Goal: Transaction & Acquisition: Book appointment/travel/reservation

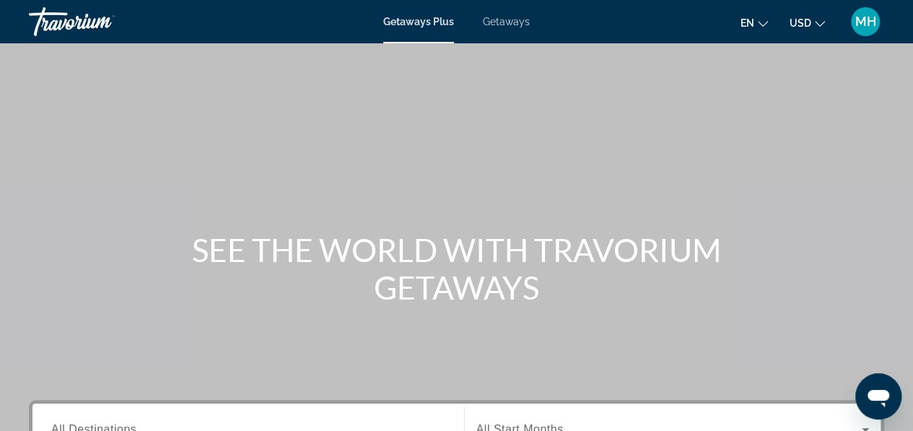
click at [808, 22] on span "USD" at bounding box center [800, 23] width 22 height 12
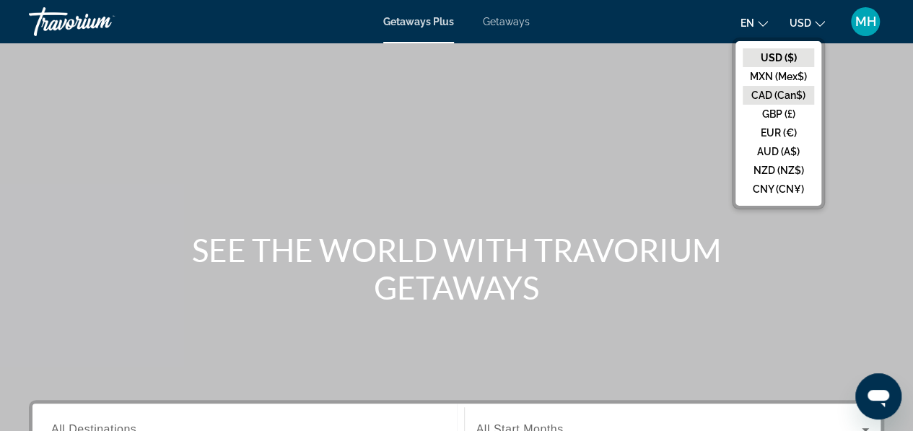
click at [775, 87] on button "CAD (Can$)" at bounding box center [777, 95] width 71 height 19
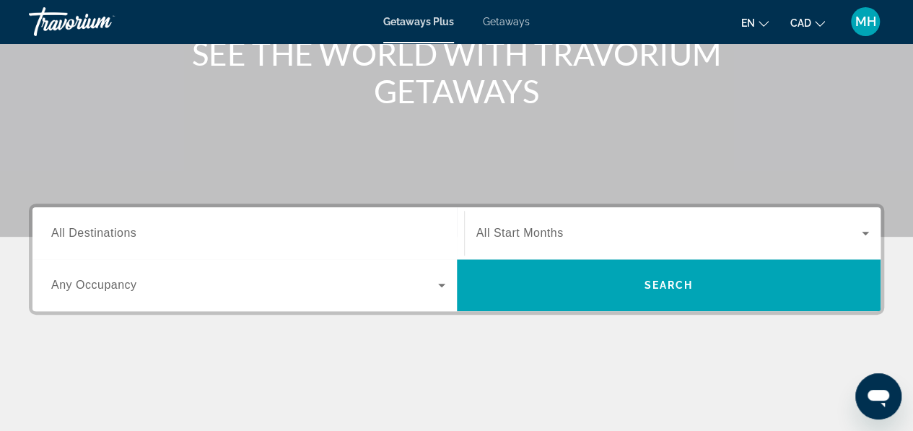
scroll to position [197, 0]
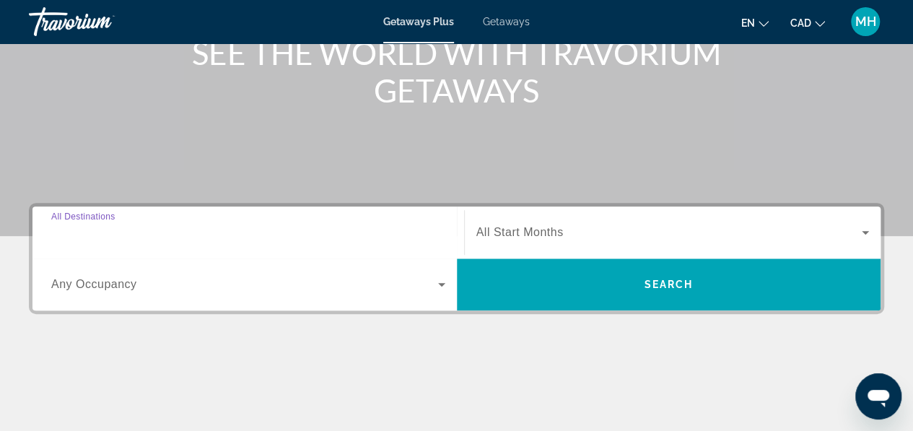
click at [149, 231] on input "Destination All Destinations" at bounding box center [248, 232] width 394 height 17
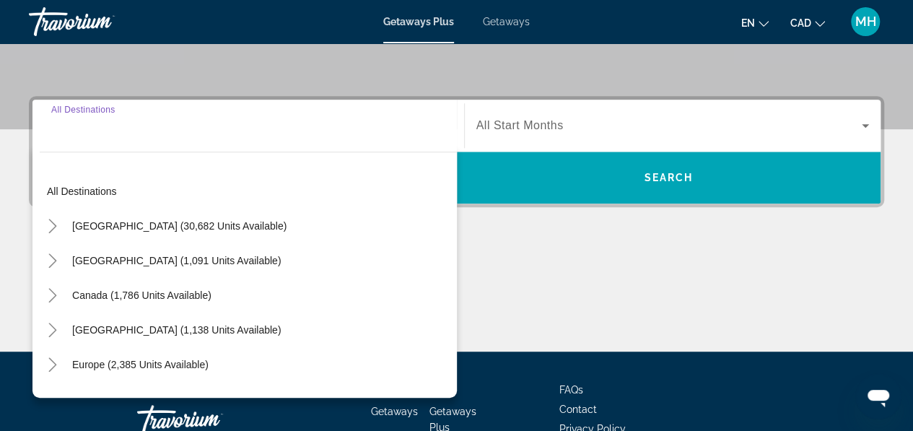
scroll to position [352, 0]
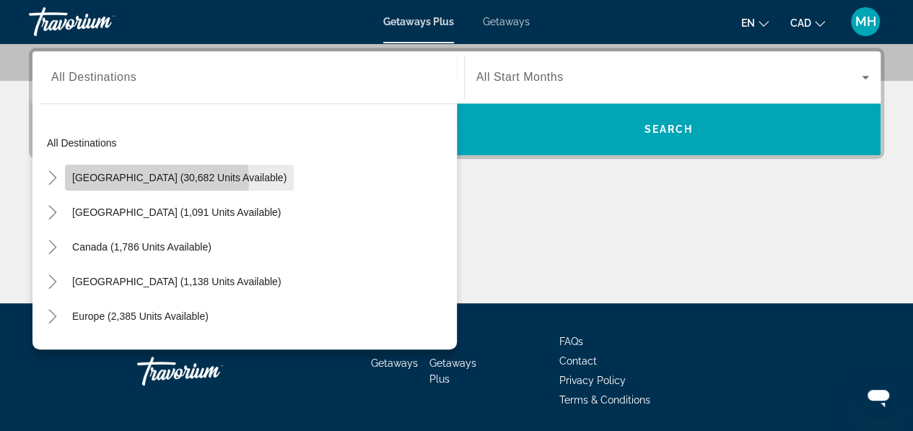
click at [146, 180] on span "United States (30,682 units available)" at bounding box center [179, 178] width 214 height 12
type input "**********"
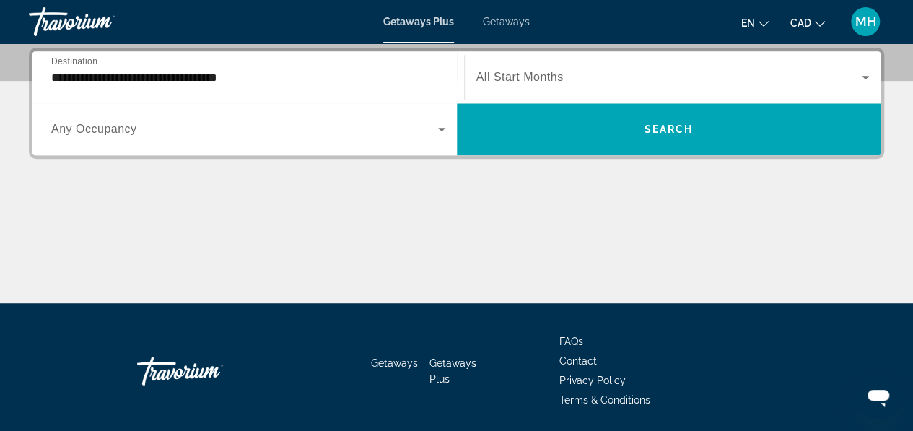
click at [503, 83] on span "All Start Months" at bounding box center [519, 77] width 87 height 12
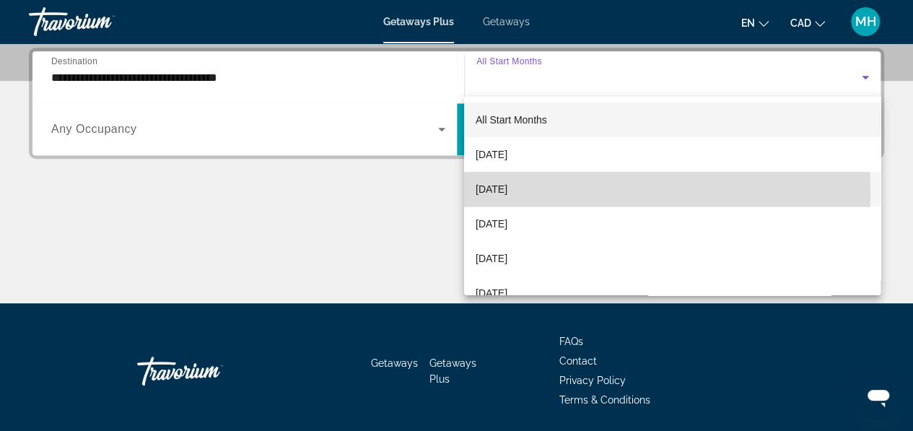
click at [504, 193] on span "October 2025" at bounding box center [491, 188] width 32 height 17
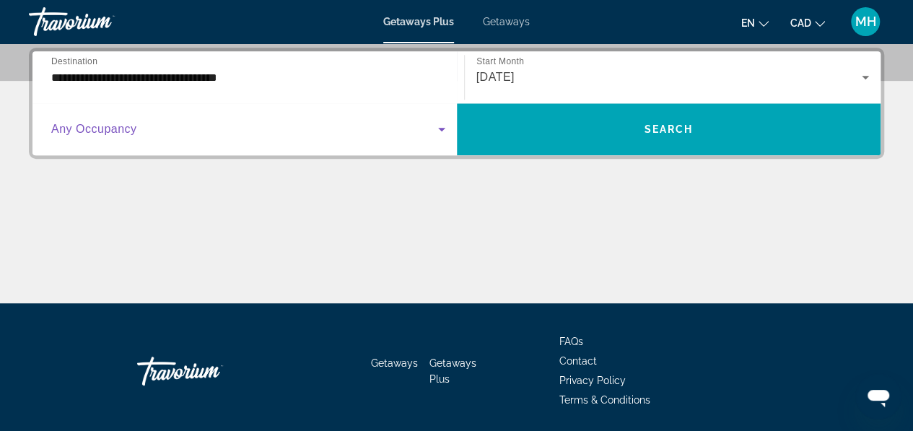
click at [247, 128] on span "Search widget" at bounding box center [244, 128] width 387 height 17
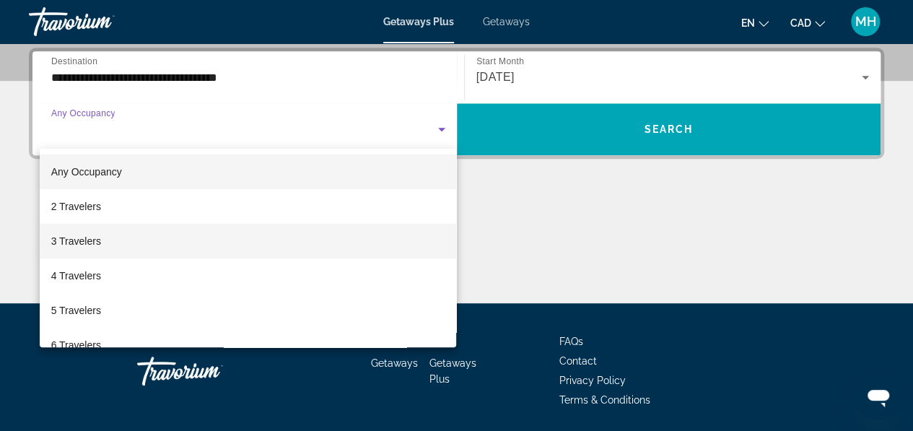
click at [91, 241] on span "3 Travelers" at bounding box center [76, 240] width 50 height 17
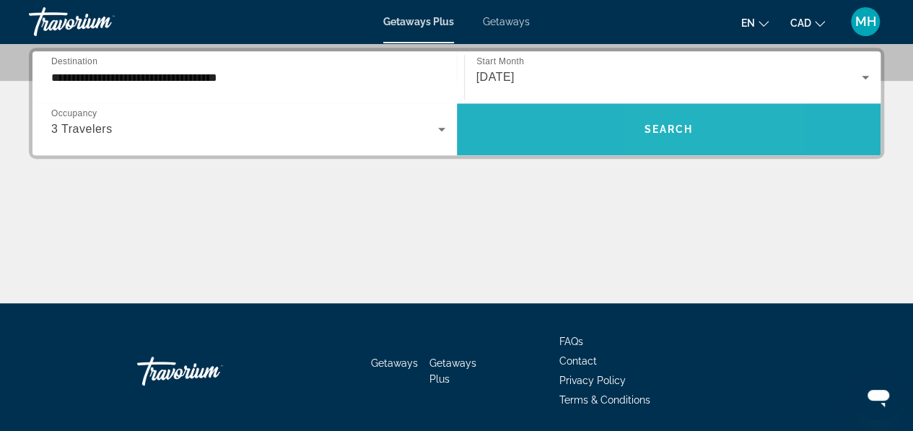
click at [661, 137] on span "Search widget" at bounding box center [669, 129] width 424 height 35
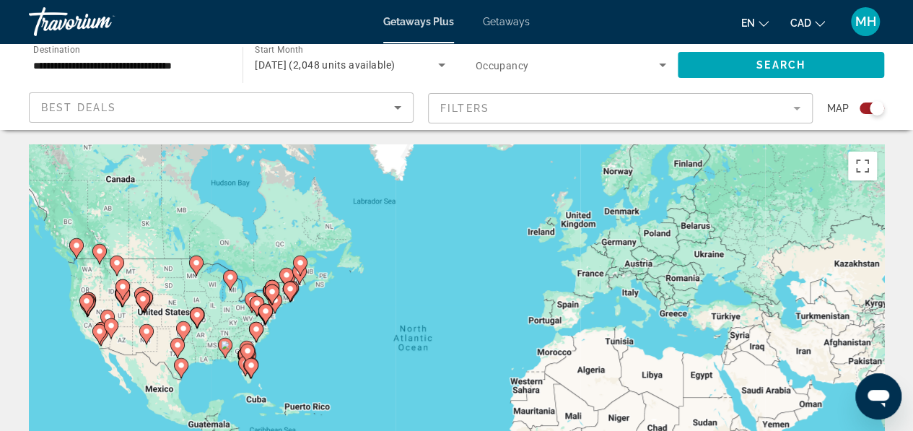
click at [85, 275] on div "To activate drag with keyboard, press Alt + Enter. Once in keyboard drag state,…" at bounding box center [456, 360] width 855 height 433
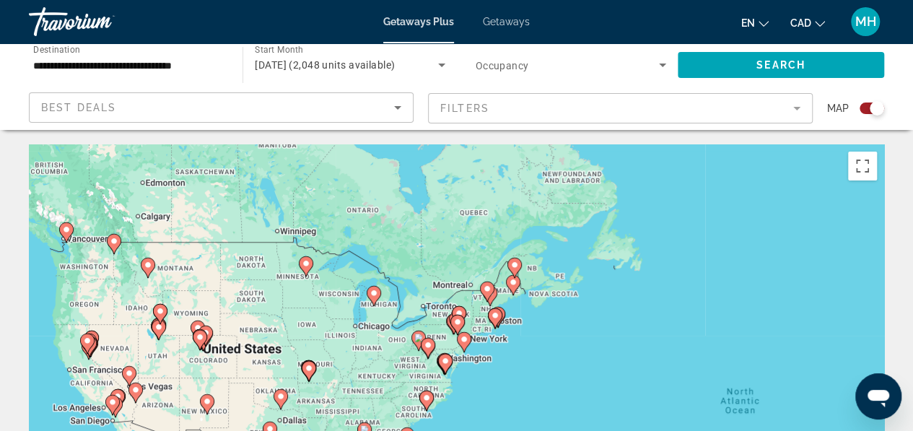
click at [85, 275] on div "To activate drag with keyboard, press Alt + Enter. Once in keyboard drag state,…" at bounding box center [456, 360] width 855 height 433
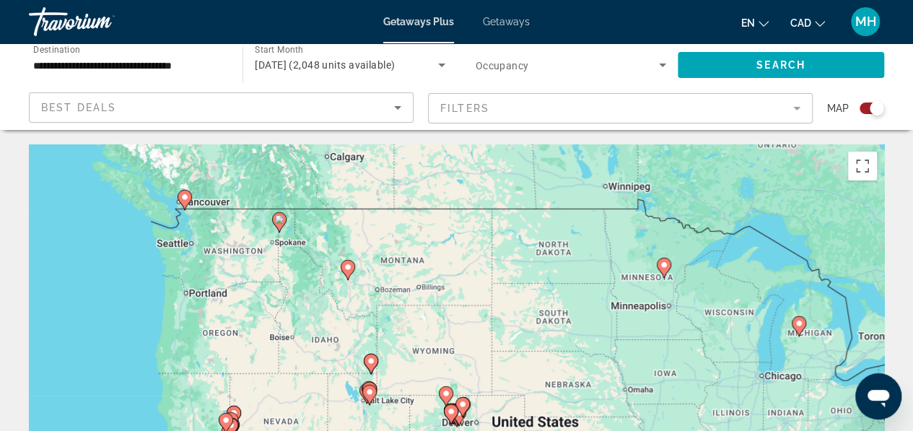
drag, startPoint x: 70, startPoint y: 276, endPoint x: 209, endPoint y: 275, distance: 139.2
click at [209, 275] on div "To activate drag with keyboard, press Alt + Enter. Once in keyboard drag state,…" at bounding box center [456, 360] width 855 height 433
click at [190, 270] on div "To activate drag with keyboard, press Alt + Enter. Once in keyboard drag state,…" at bounding box center [456, 360] width 855 height 433
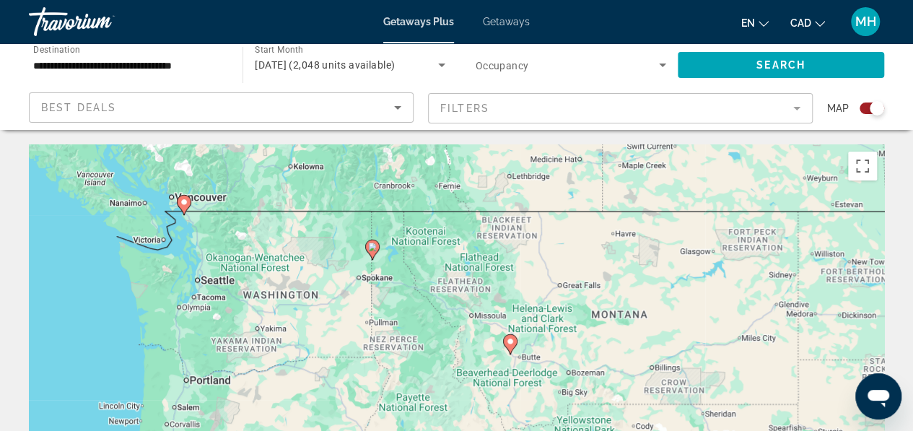
drag, startPoint x: 178, startPoint y: 258, endPoint x: 185, endPoint y: 325, distance: 67.4
click at [185, 325] on div "To activate drag with keyboard, press Alt + Enter. Once in keyboard drag state,…" at bounding box center [456, 360] width 855 height 433
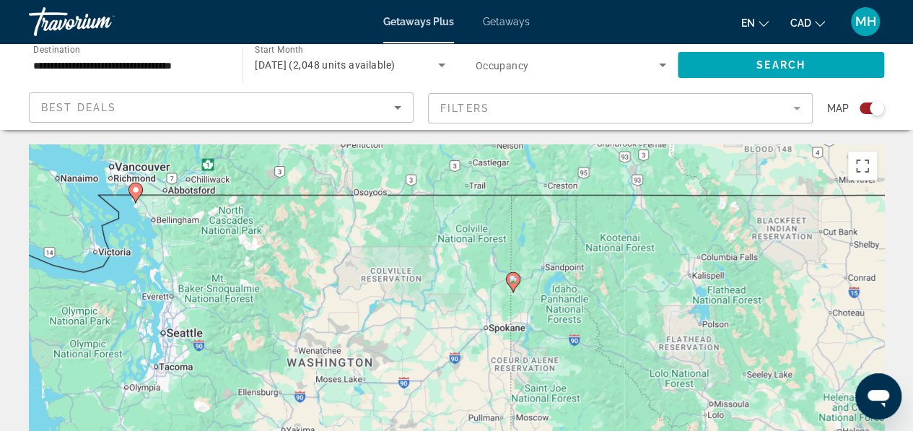
drag, startPoint x: 208, startPoint y: 290, endPoint x: 162, endPoint y: 390, distance: 109.7
click at [162, 390] on div "To activate drag with keyboard, press Alt + Enter. Once in keyboard drag state,…" at bounding box center [456, 360] width 855 height 433
click at [136, 194] on icon "Main content" at bounding box center [134, 192] width 13 height 19
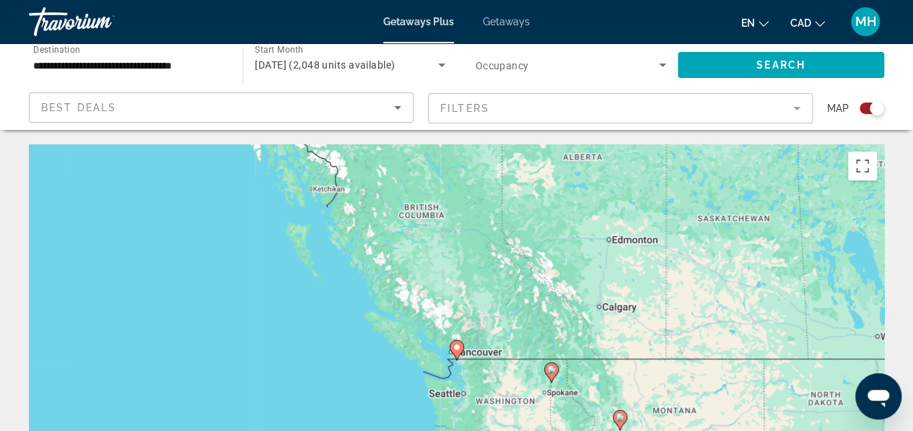
click at [486, 381] on div "To navigate, press the arrow keys. To activate drag with keyboard, press Alt + …" at bounding box center [456, 360] width 855 height 433
click at [486, 381] on div "To activate drag with keyboard, press Alt + Enter. Once in keyboard drag state,…" at bounding box center [456, 360] width 855 height 433
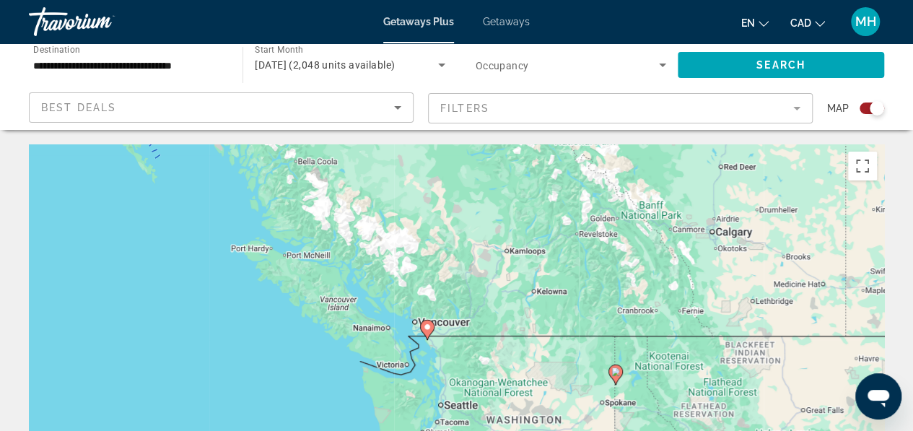
click at [486, 381] on div "To activate drag with keyboard, press Alt + Enter. Once in keyboard drag state,…" at bounding box center [456, 360] width 855 height 433
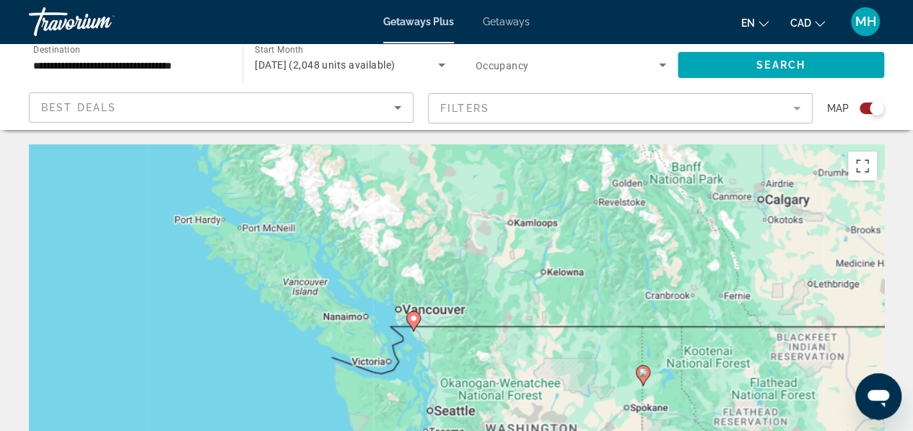
click at [486, 381] on div "To activate drag with keyboard, press Alt + Enter. Once in keyboard drag state,…" at bounding box center [456, 360] width 855 height 433
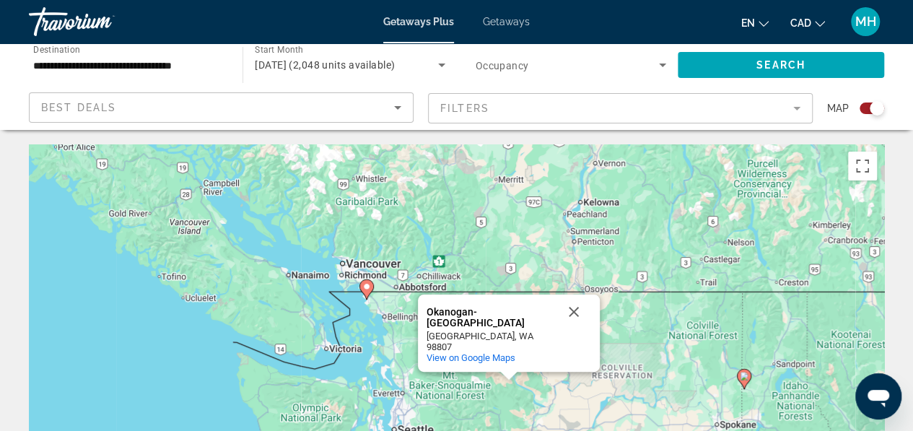
click at [365, 286] on image "Main content" at bounding box center [366, 286] width 9 height 9
type input "**********"
click at [369, 286] on image "Main content" at bounding box center [366, 286] width 9 height 9
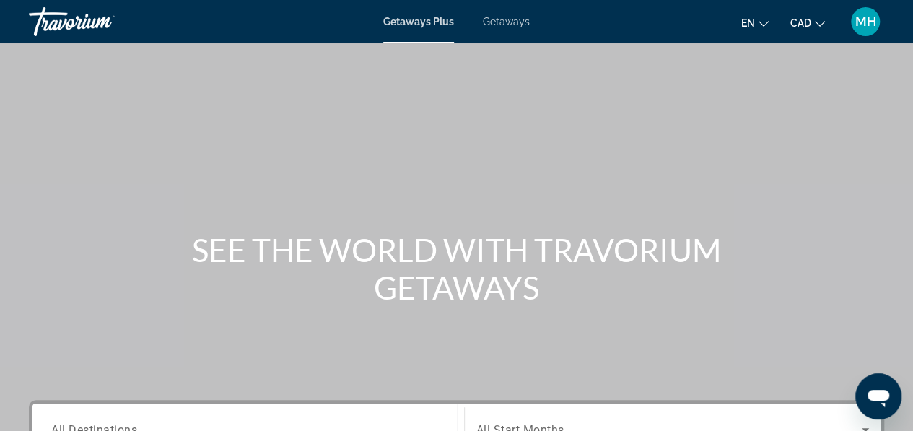
click at [508, 19] on span "Getaways" at bounding box center [506, 22] width 47 height 12
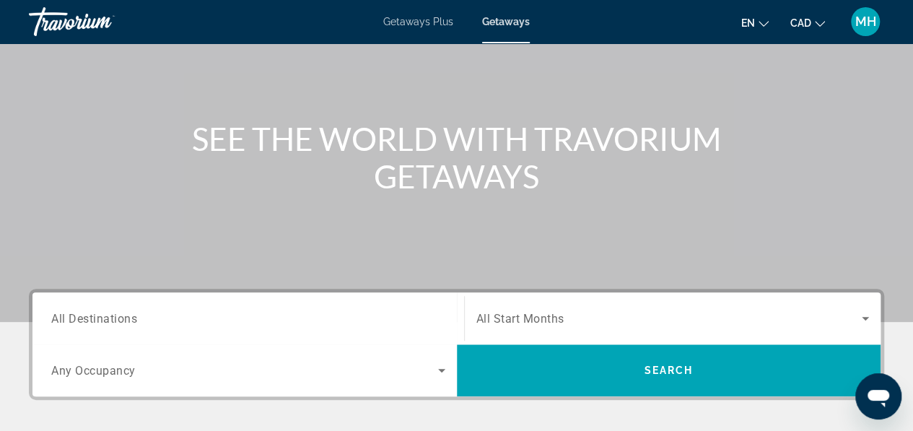
scroll to position [164, 0]
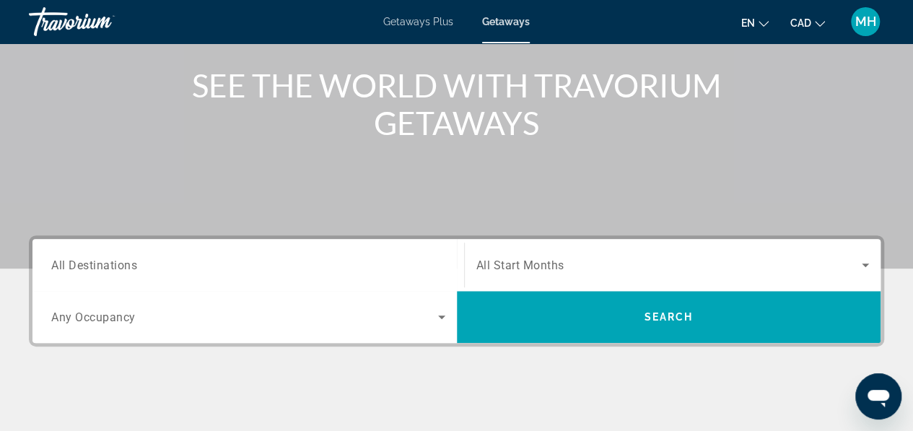
click at [247, 255] on div "Search widget" at bounding box center [248, 265] width 394 height 41
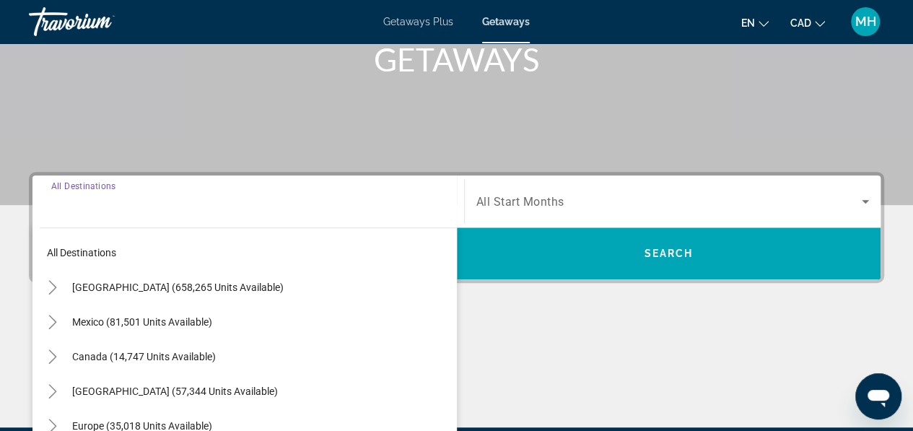
scroll to position [352, 0]
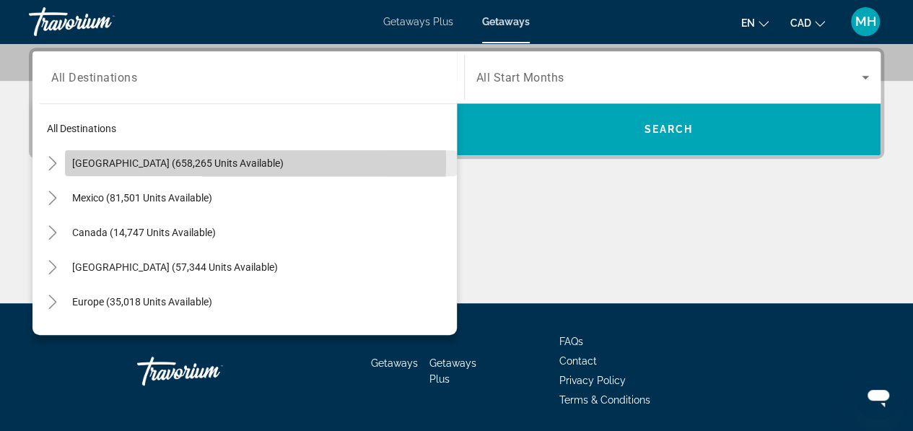
click at [140, 161] on span "[GEOGRAPHIC_DATA] (658,265 units available)" at bounding box center [177, 163] width 211 height 12
type input "**********"
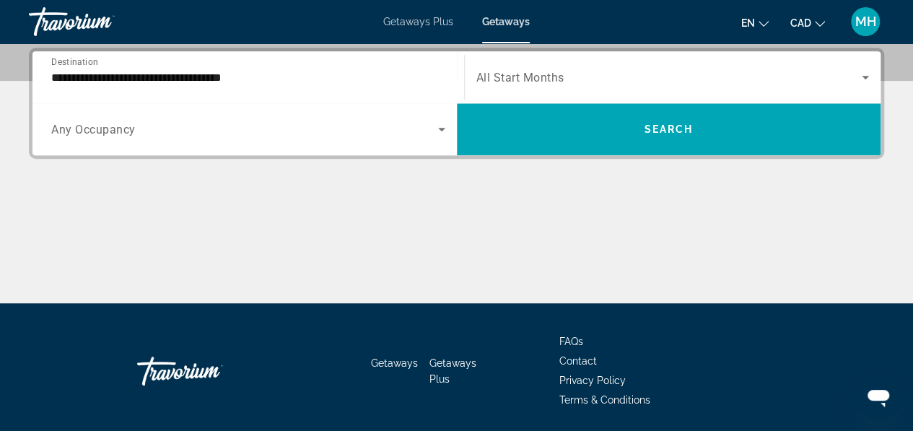
click at [130, 126] on span "Any Occupancy" at bounding box center [93, 130] width 84 height 14
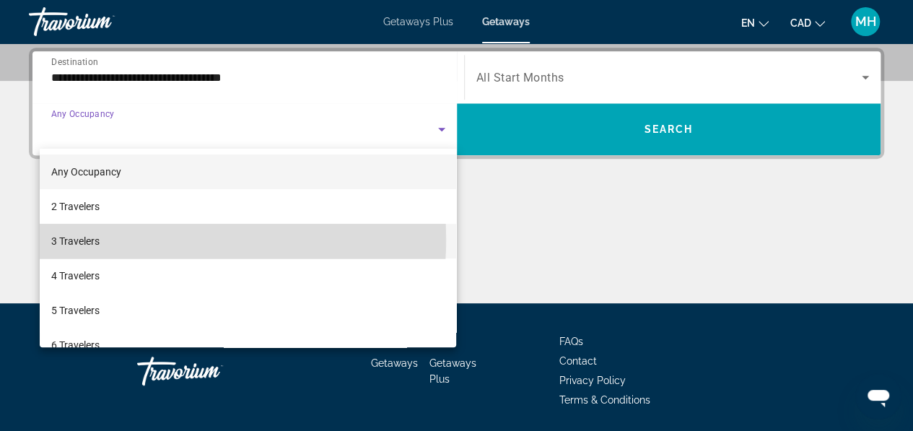
click at [91, 239] on span "3 Travelers" at bounding box center [75, 240] width 48 height 17
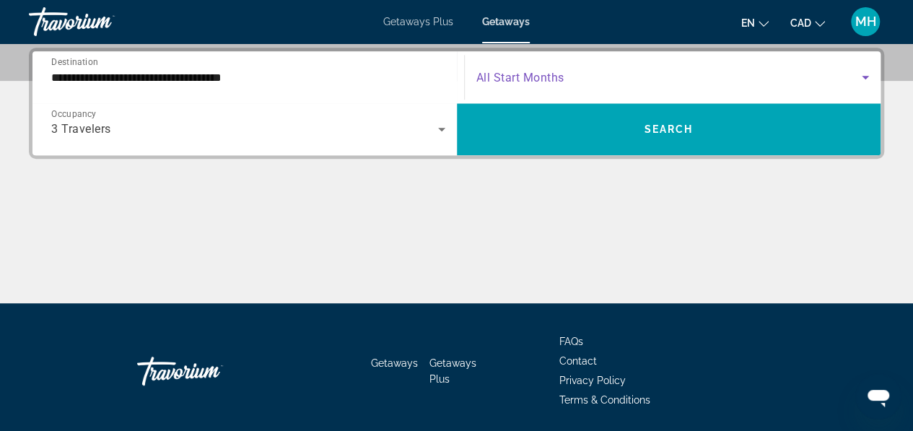
click at [573, 71] on span "Search widget" at bounding box center [669, 77] width 386 height 17
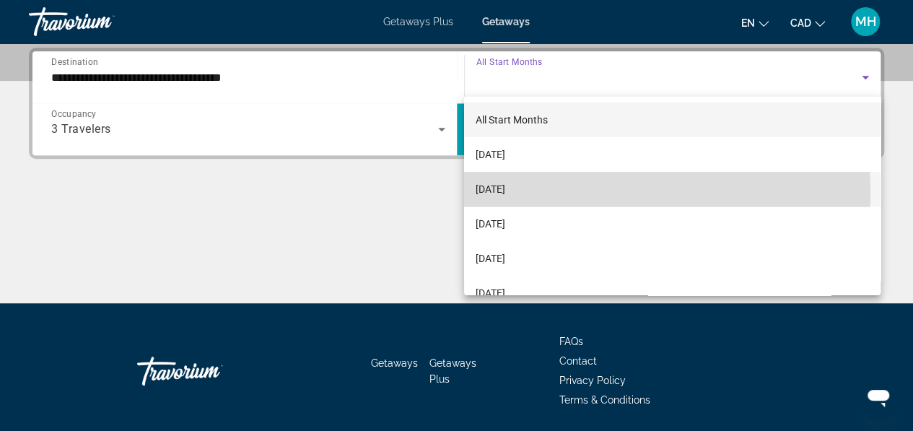
click at [500, 193] on span "[DATE]" at bounding box center [490, 188] width 30 height 17
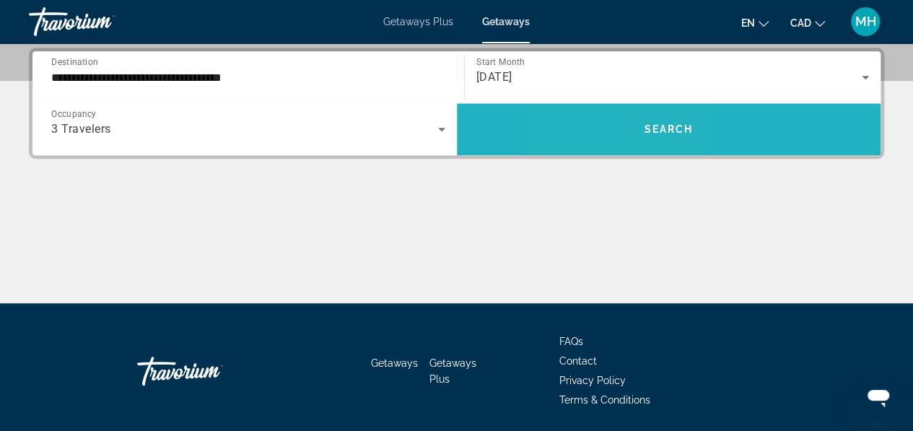
click at [611, 131] on span "Search widget" at bounding box center [669, 129] width 424 height 35
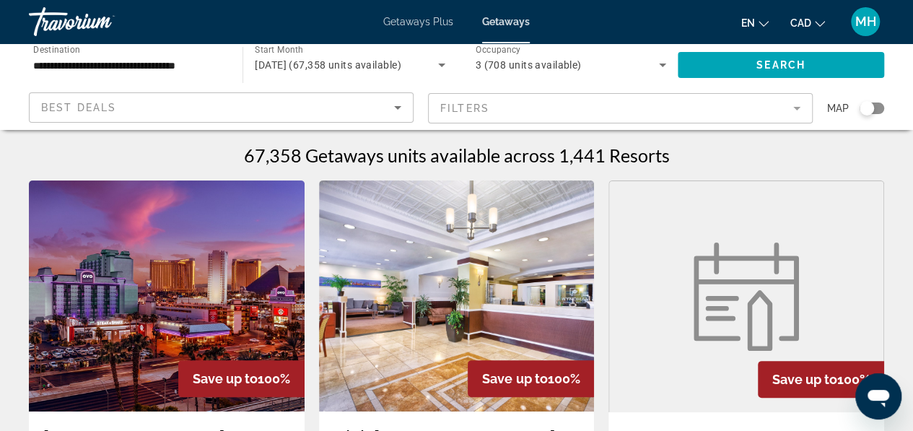
click at [875, 102] on div "Search widget" at bounding box center [871, 108] width 25 height 12
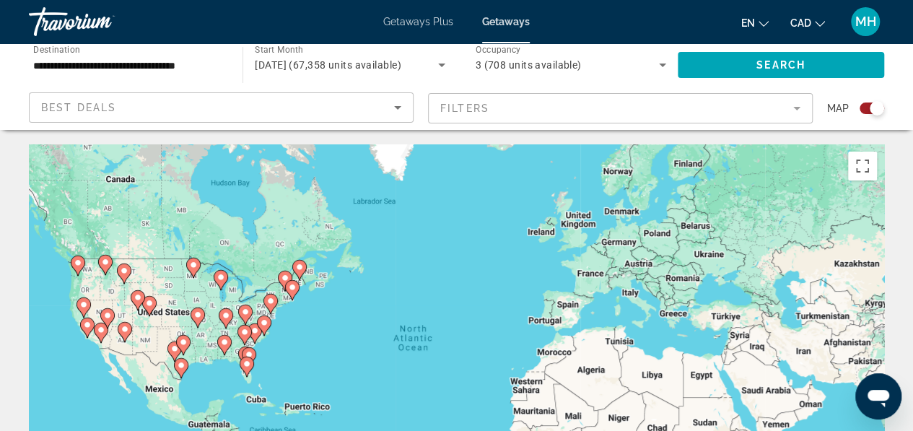
click at [93, 278] on div "To activate drag with keyboard, press Alt + Enter. Once in keyboard drag state,…" at bounding box center [456, 360] width 855 height 433
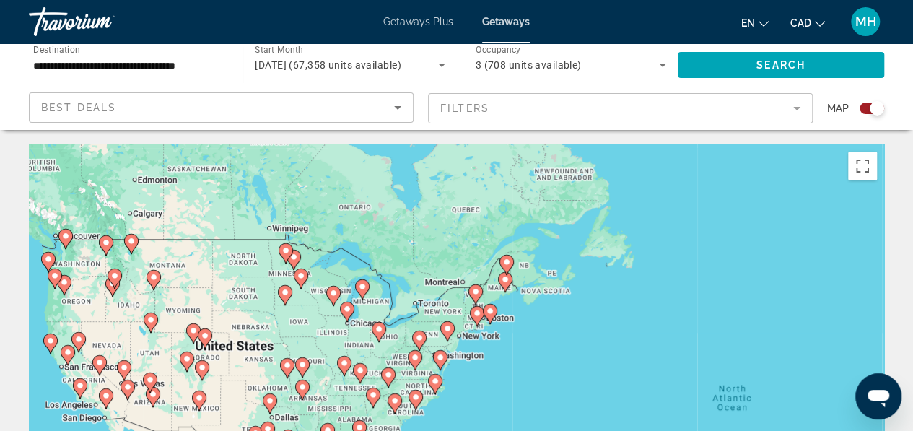
click at [70, 259] on div "To activate drag with keyboard, press Alt + Enter. Once in keyboard drag state,…" at bounding box center [456, 360] width 855 height 433
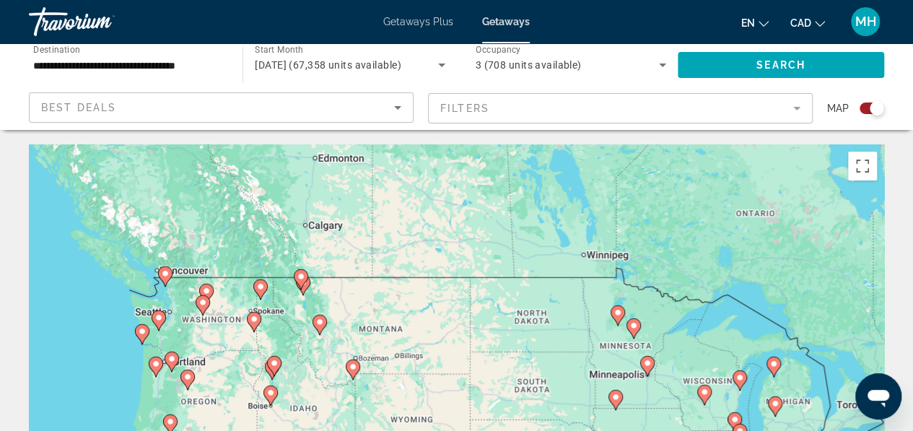
drag, startPoint x: 59, startPoint y: 254, endPoint x: 178, endPoint y: 313, distance: 132.9
click at [178, 313] on div "To activate drag with keyboard, press Alt + Enter. Once in keyboard drag state,…" at bounding box center [456, 360] width 855 height 433
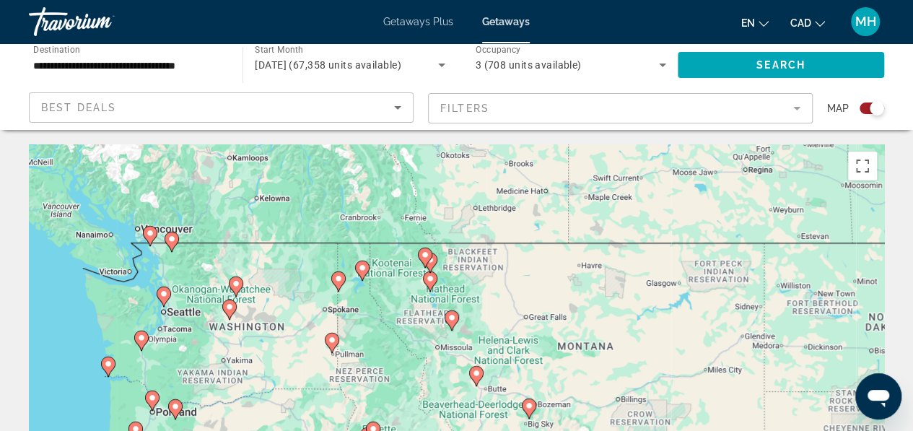
click at [182, 335] on div "To activate drag with keyboard, press Alt + Enter. Once in keyboard drag state,…" at bounding box center [456, 360] width 855 height 433
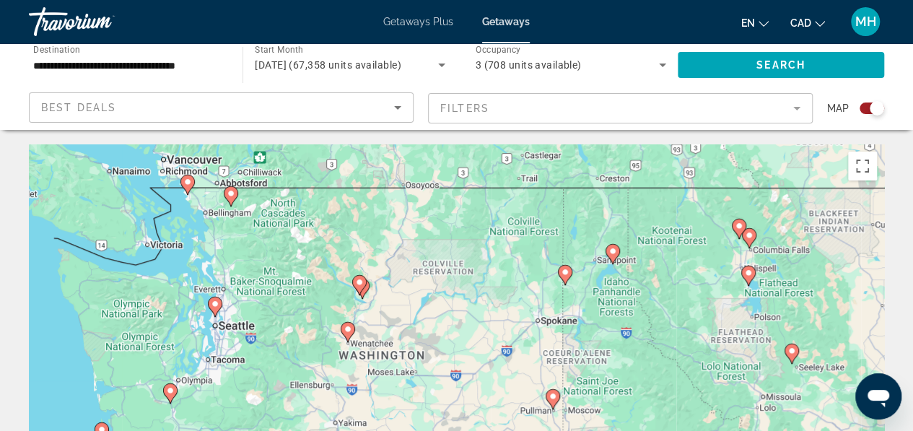
drag, startPoint x: 157, startPoint y: 305, endPoint x: 228, endPoint y: 344, distance: 81.3
click at [228, 344] on div "To activate drag with keyboard, press Alt + Enter. Once in keyboard drag state,…" at bounding box center [456, 360] width 855 height 433
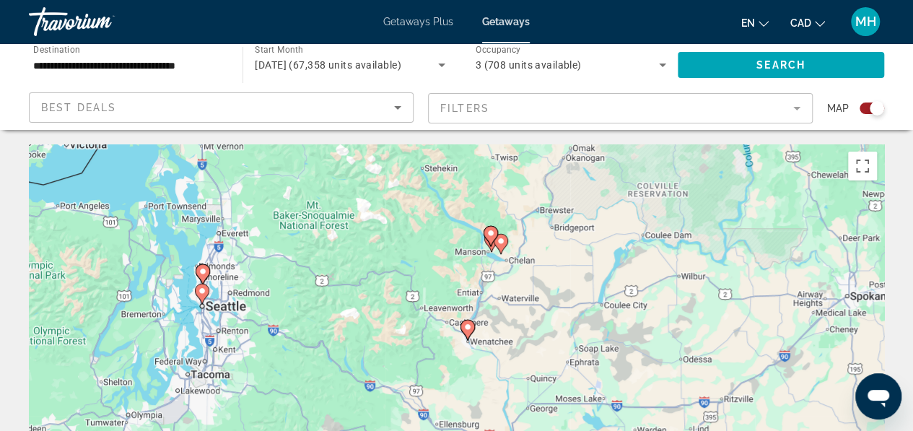
click at [227, 290] on div "To activate drag with keyboard, press Alt + Enter. Once in keyboard drag state,…" at bounding box center [456, 360] width 855 height 433
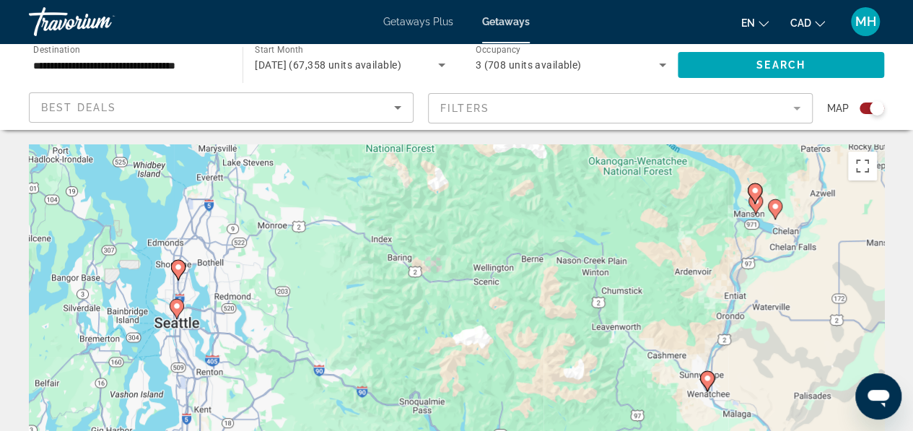
click at [195, 331] on div "To activate drag with keyboard, press Alt + Enter. Once in keyboard drag state,…" at bounding box center [456, 360] width 855 height 433
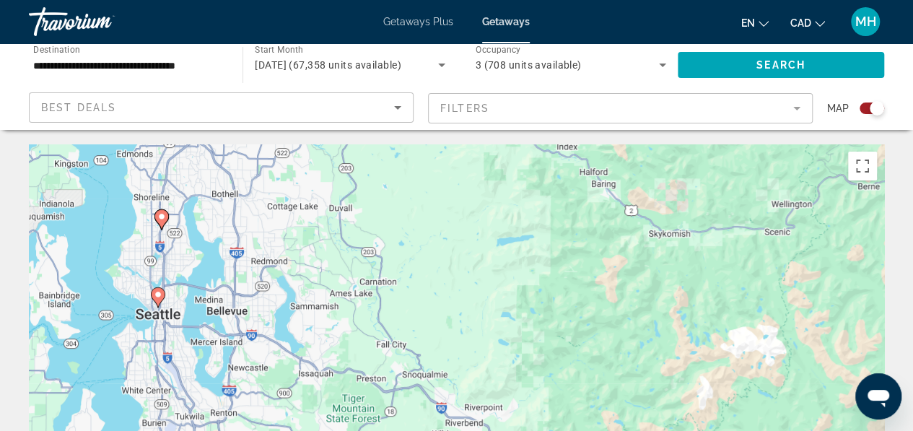
click at [182, 291] on div "To activate drag with keyboard, press Alt + Enter. Once in keyboard drag state,…" at bounding box center [456, 360] width 855 height 433
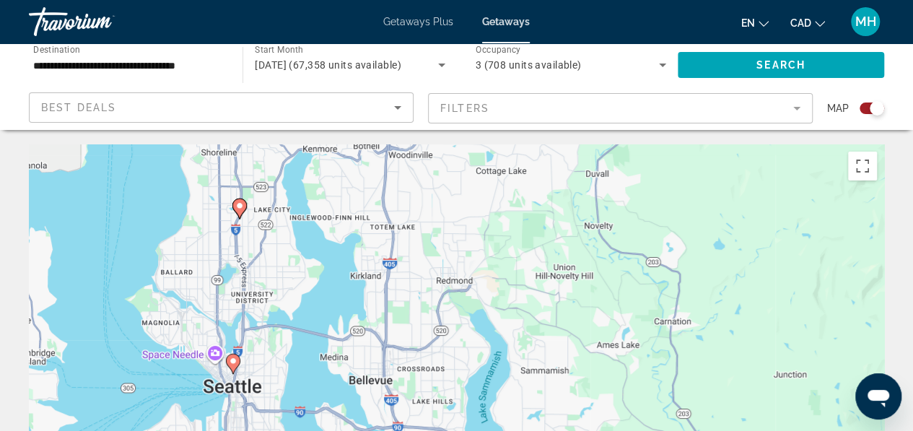
drag, startPoint x: 157, startPoint y: 240, endPoint x: 256, endPoint y: 289, distance: 111.0
click at [256, 289] on div "To activate drag with keyboard, press Alt + Enter. Once in keyboard drag state,…" at bounding box center [456, 360] width 855 height 433
click at [232, 360] on image "Main content" at bounding box center [233, 360] width 9 height 9
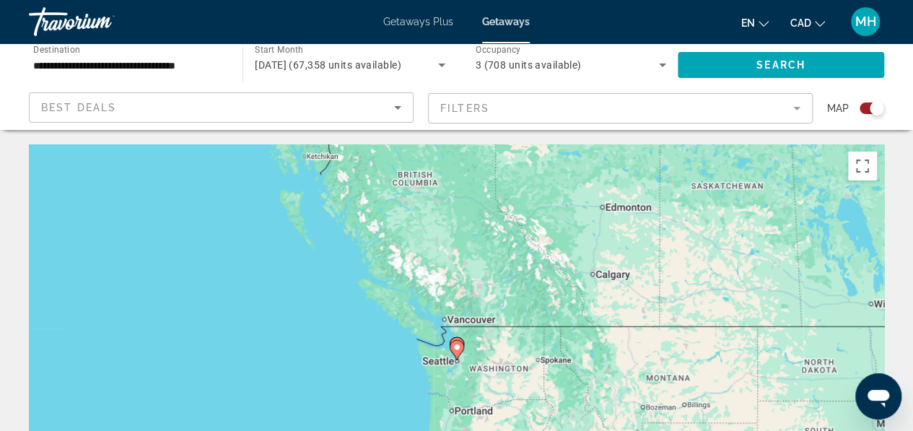
click at [456, 347] on image "Main content" at bounding box center [456, 347] width 9 height 9
type input "**********"
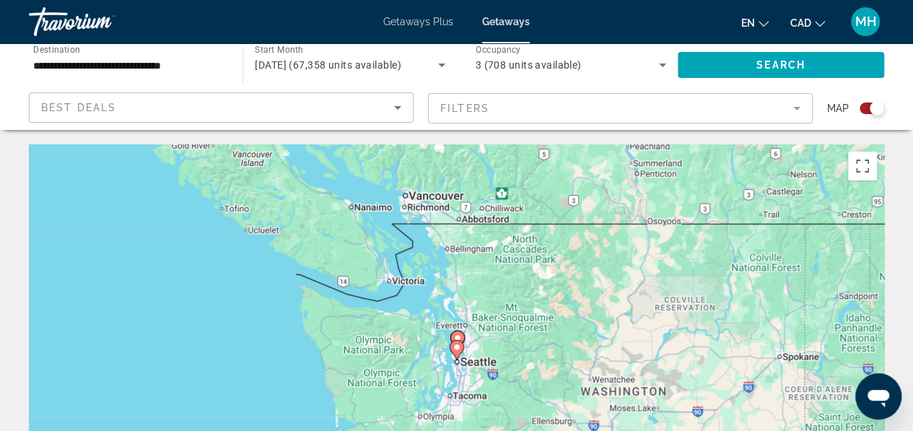
click at [456, 347] on image "Main content" at bounding box center [456, 347] width 9 height 9
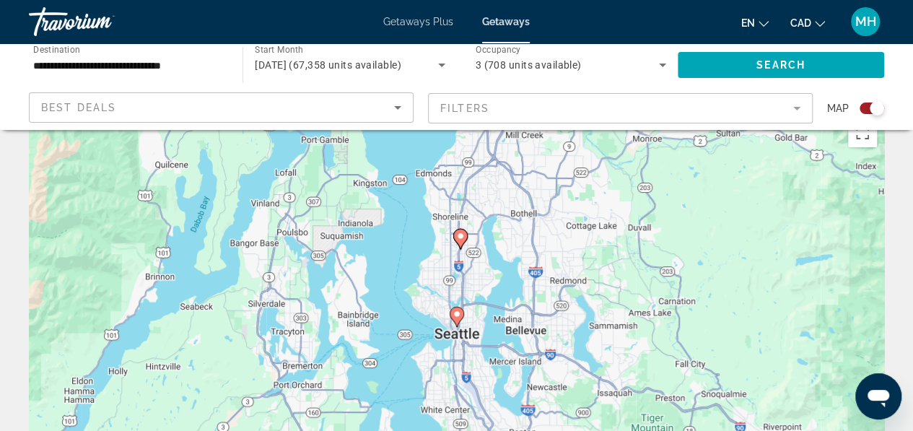
scroll to position [16, 0]
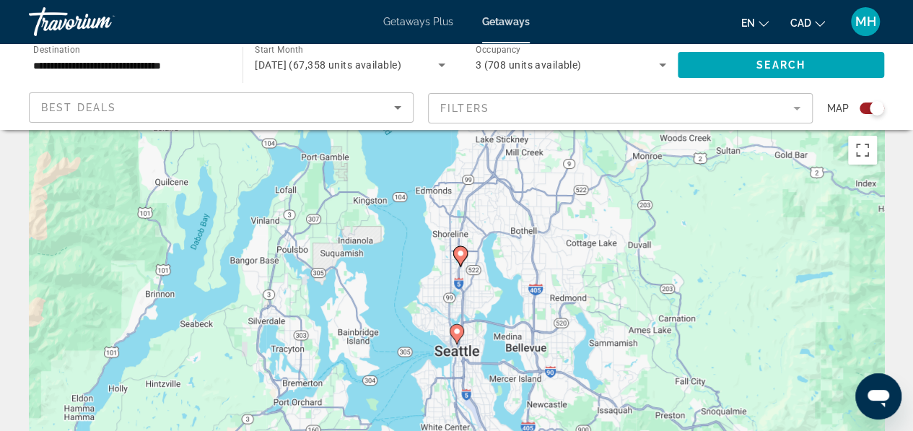
click at [455, 328] on image "Main content" at bounding box center [456, 331] width 9 height 9
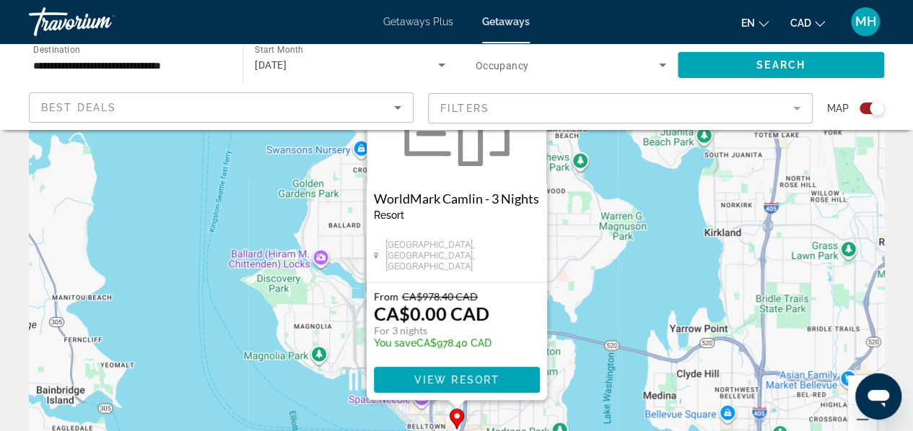
scroll to position [136, 0]
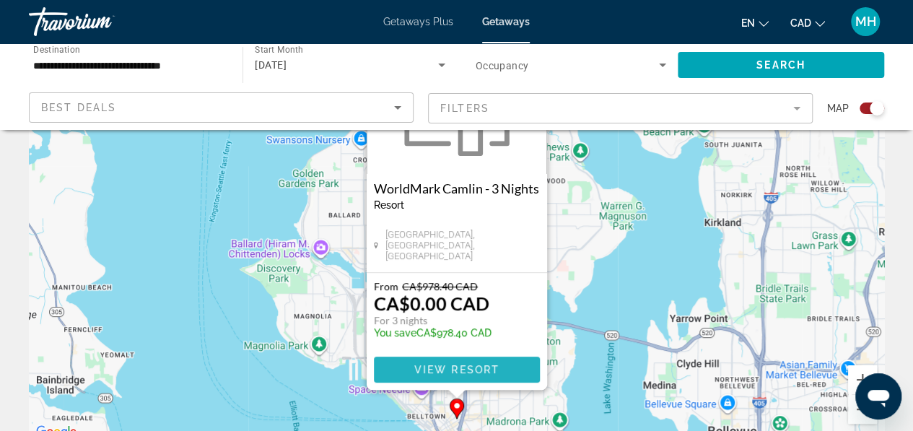
click at [454, 366] on span "View Resort" at bounding box center [455, 370] width 85 height 12
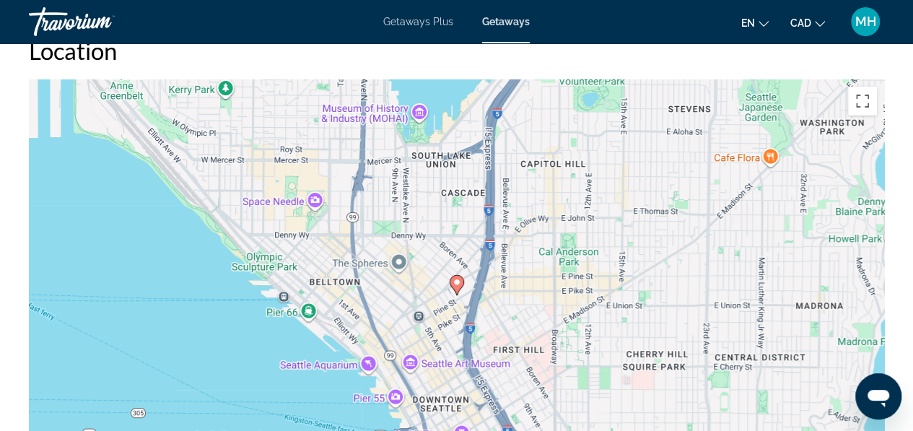
scroll to position [2580, 0]
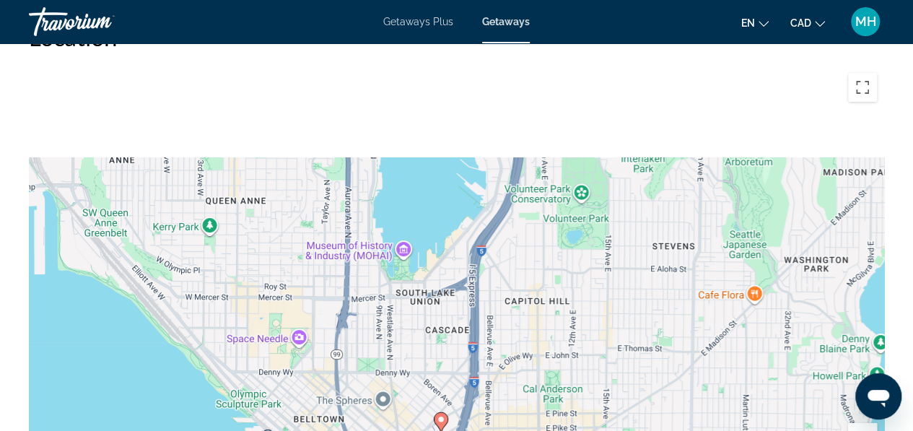
drag, startPoint x: 406, startPoint y: 154, endPoint x: 392, endPoint y: 373, distance: 219.8
click at [392, 373] on div "To activate drag with keyboard, press Alt + Enter. Once in keyboard drag state,…" at bounding box center [456, 282] width 855 height 433
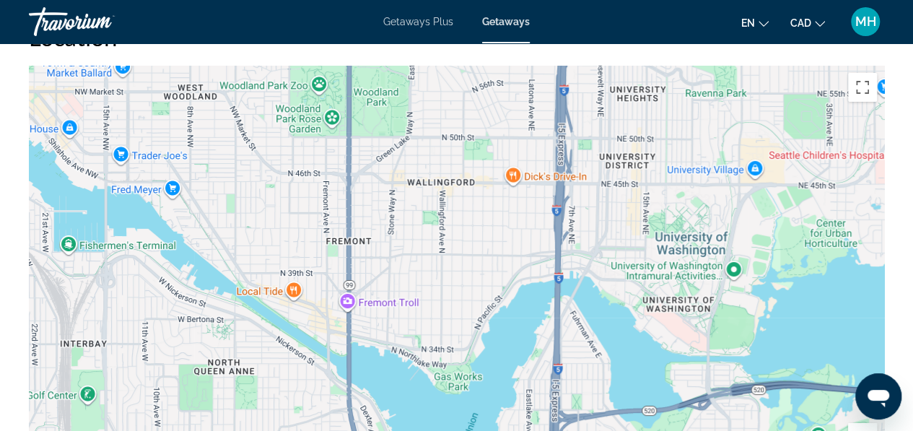
drag, startPoint x: 506, startPoint y: 151, endPoint x: 538, endPoint y: 410, distance: 261.6
click at [538, 410] on div "To activate drag with keyboard, press Alt + Enter. Once in keyboard drag state,…" at bounding box center [456, 282] width 855 height 433
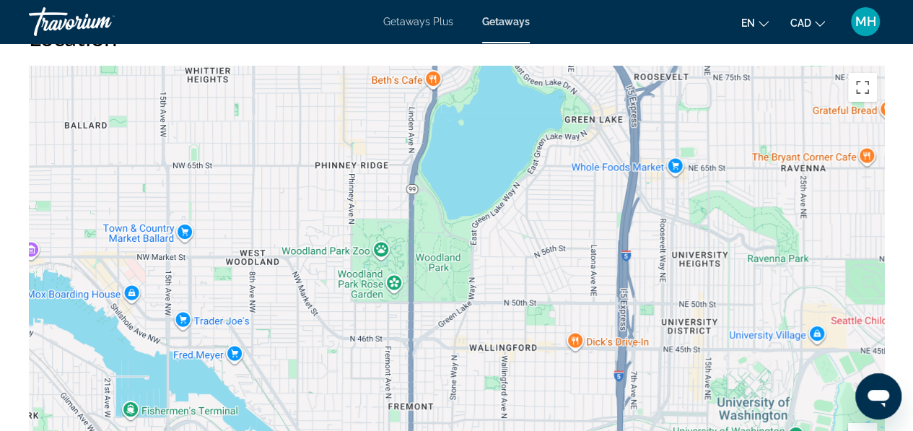
drag, startPoint x: 466, startPoint y: 304, endPoint x: 525, endPoint y: 458, distance: 165.3
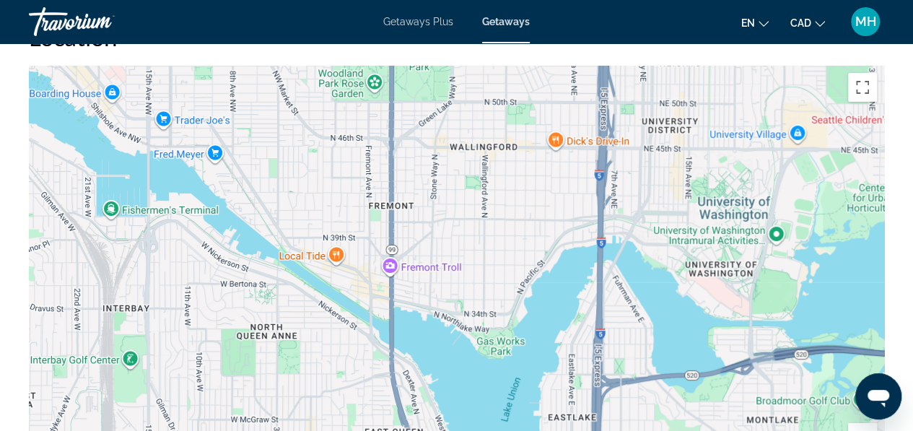
drag, startPoint x: 490, startPoint y: 317, endPoint x: 486, endPoint y: 92, distance: 225.1
click at [486, 92] on div "Main content" at bounding box center [456, 282] width 855 height 433
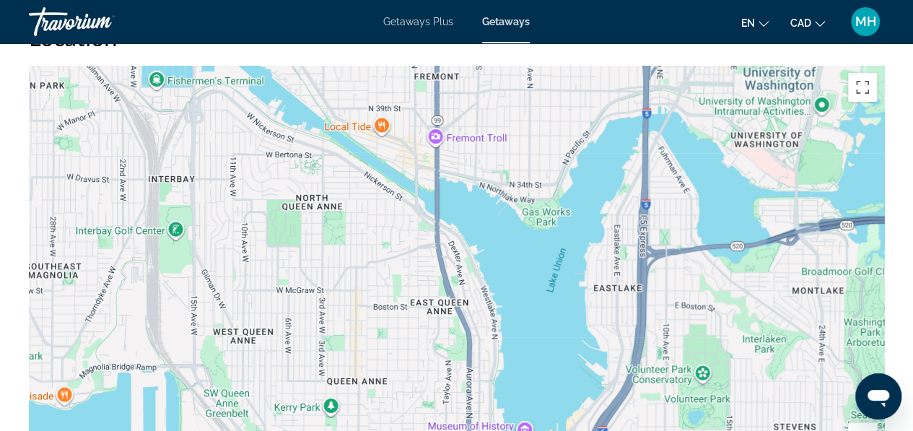
click at [482, 220] on div "To activate drag with keyboard, press Alt + Enter. Once in keyboard drag state,…" at bounding box center [456, 282] width 855 height 433
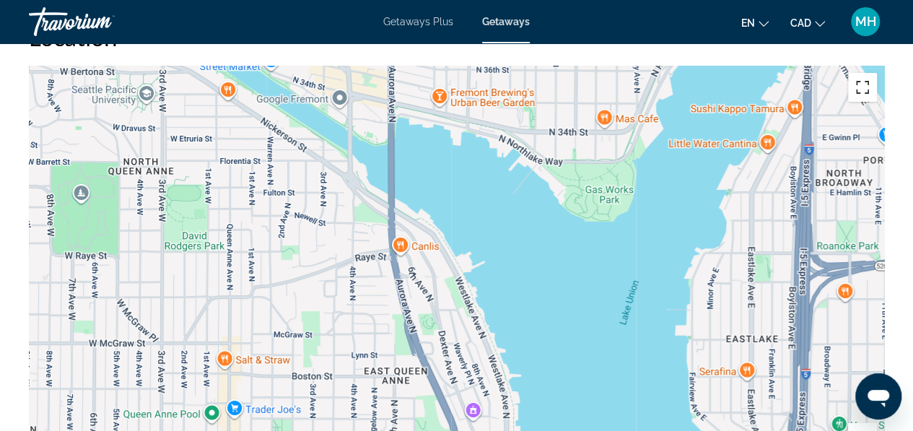
click at [861, 76] on button "Toggle fullscreen view" at bounding box center [862, 87] width 29 height 29
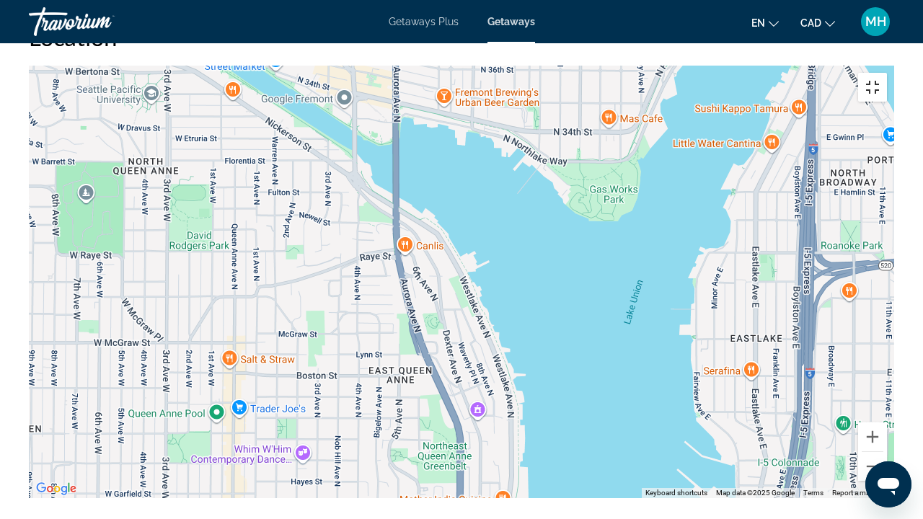
click at [887, 73] on button "Toggle fullscreen view" at bounding box center [872, 87] width 29 height 29
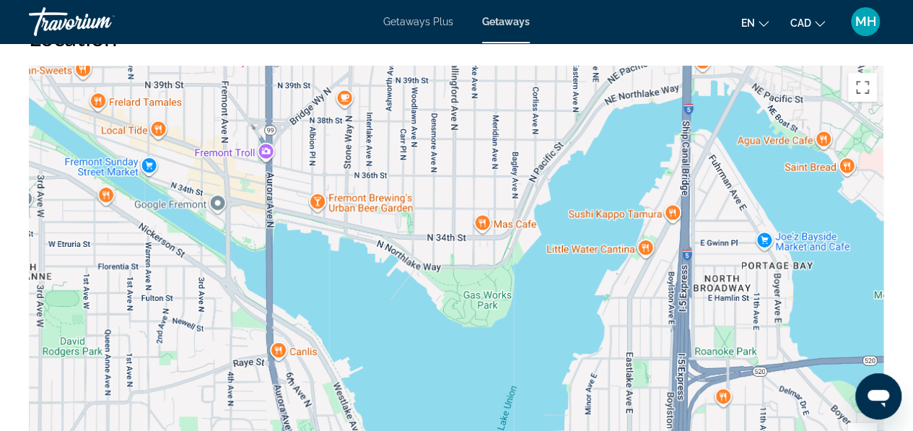
drag, startPoint x: 506, startPoint y: 195, endPoint x: 356, endPoint y: 284, distance: 174.1
click at [356, 284] on div "Main content" at bounding box center [456, 282] width 855 height 433
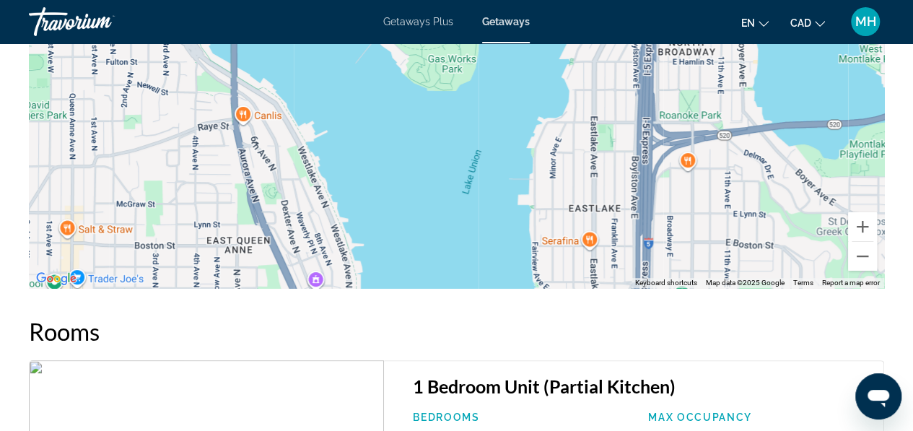
scroll to position [2767, 0]
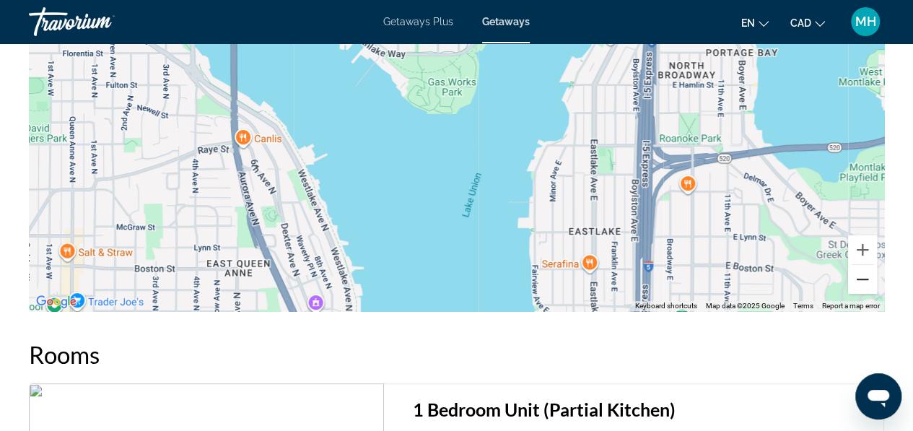
click at [863, 267] on button "Zoom out" at bounding box center [862, 279] width 29 height 29
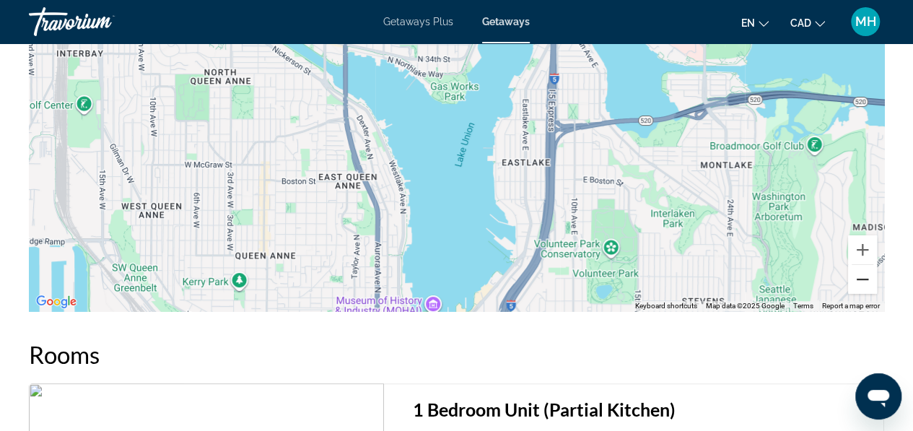
click at [863, 267] on button "Zoom out" at bounding box center [862, 279] width 29 height 29
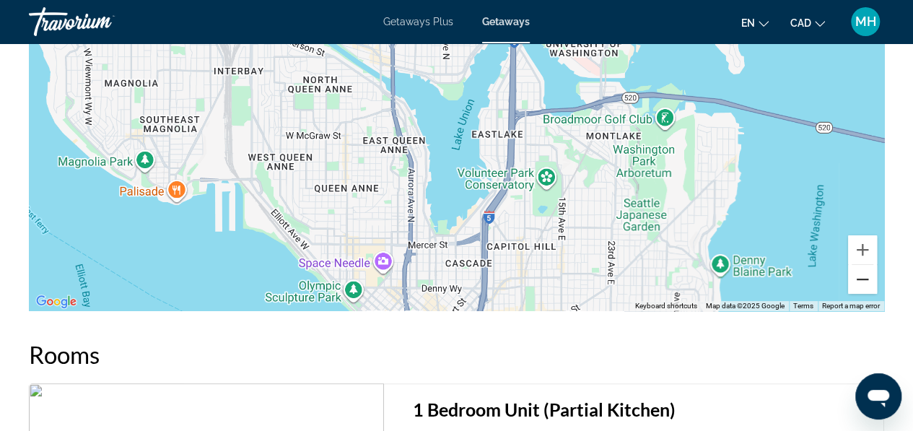
click at [863, 267] on button "Zoom out" at bounding box center [862, 279] width 29 height 29
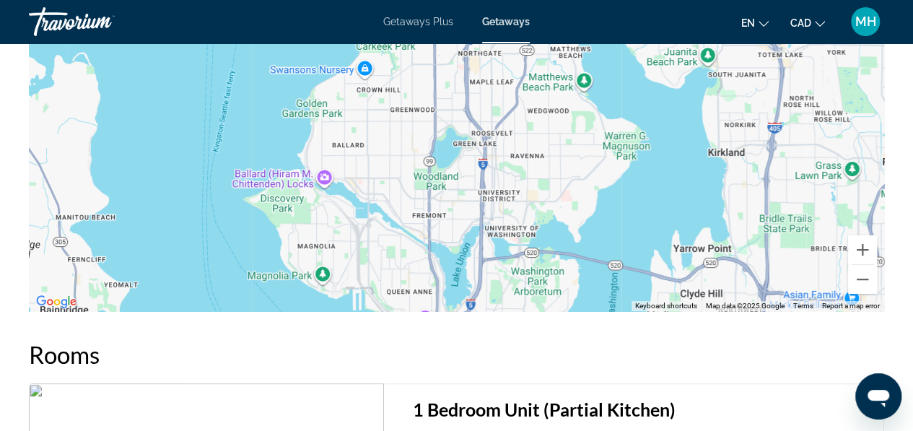
drag, startPoint x: 566, startPoint y: 130, endPoint x: 551, endPoint y: 354, distance: 224.8
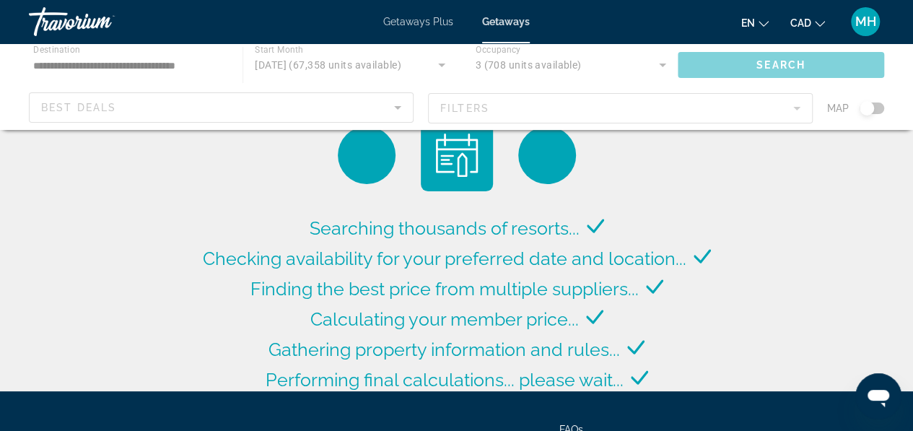
click at [879, 112] on div "Main content" at bounding box center [456, 86] width 913 height 87
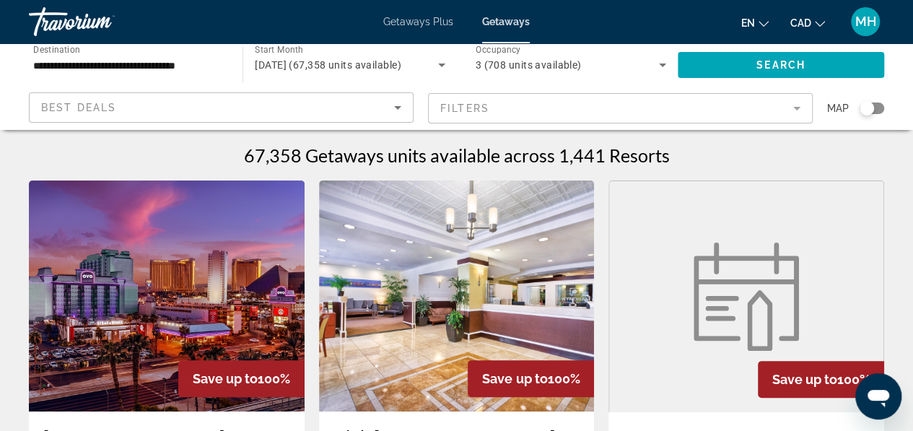
click at [879, 112] on div "Search widget" at bounding box center [871, 108] width 25 height 12
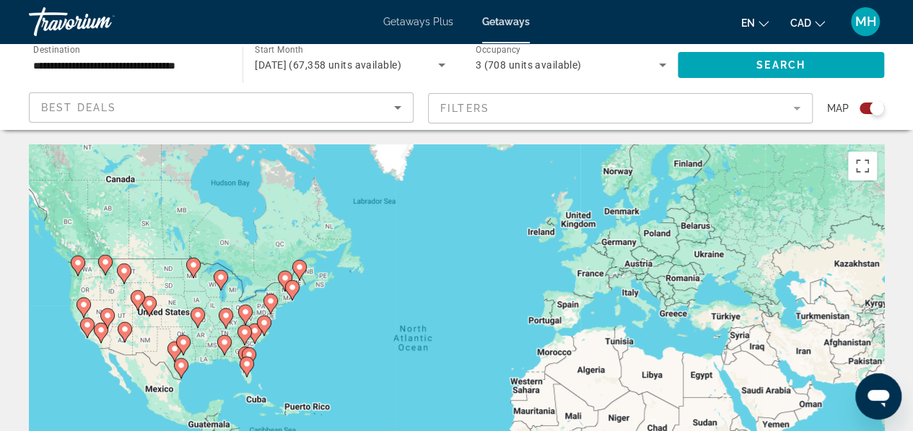
click at [104, 283] on div "To activate drag with keyboard, press Alt + Enter. Once in keyboard drag state,…" at bounding box center [456, 360] width 855 height 433
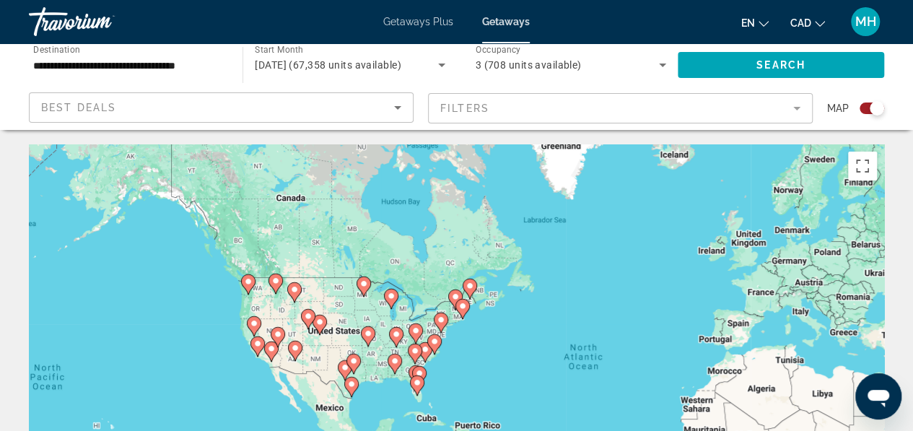
drag, startPoint x: 104, startPoint y: 283, endPoint x: 278, endPoint y: 299, distance: 175.3
click at [278, 299] on div "To activate drag with keyboard, press Alt + Enter. Once in keyboard drag state,…" at bounding box center [456, 360] width 855 height 433
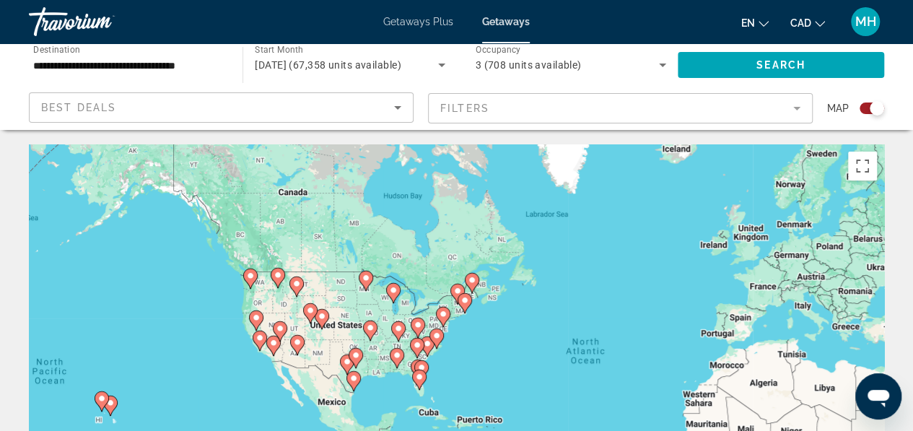
click at [278, 299] on div "To activate drag with keyboard, press Alt + Enter. Once in keyboard drag state,…" at bounding box center [456, 360] width 855 height 433
click at [252, 298] on div "To activate drag with keyboard, press Alt + Enter. Once in keyboard drag state,…" at bounding box center [456, 360] width 855 height 433
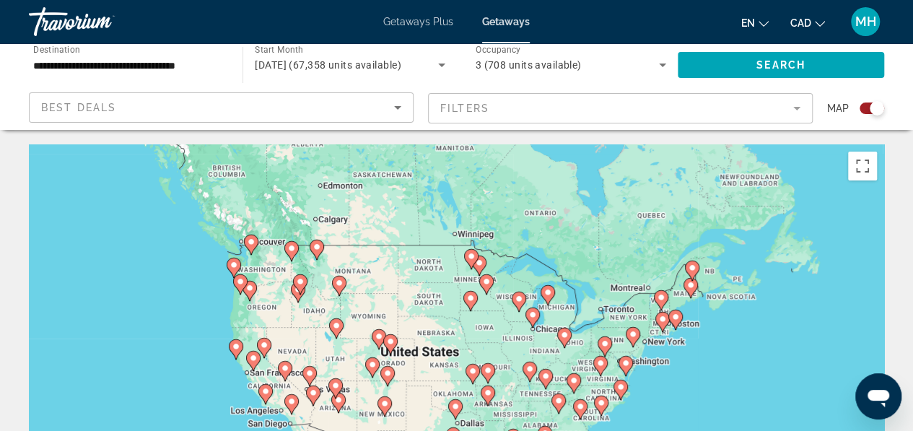
click at [263, 268] on div "To activate drag with keyboard, press Alt + Enter. Once in keyboard drag state,…" at bounding box center [456, 360] width 855 height 433
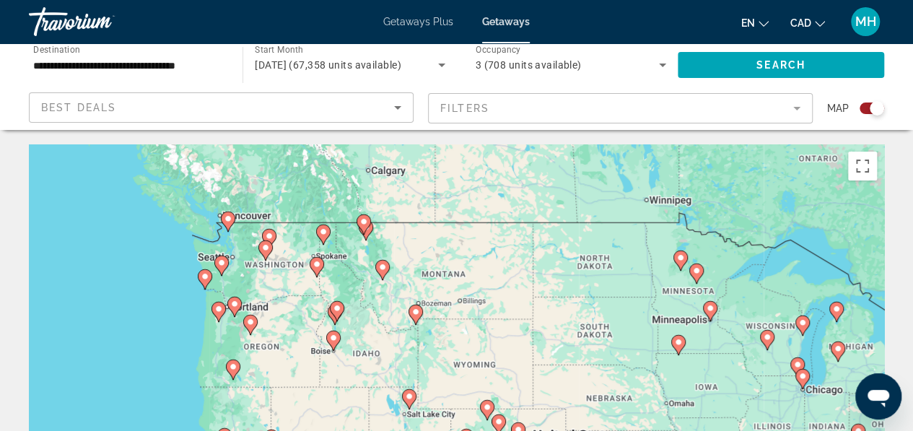
click at [239, 266] on div "To activate drag with keyboard, press Alt + Enter. Once in keyboard drag state,…" at bounding box center [456, 360] width 855 height 433
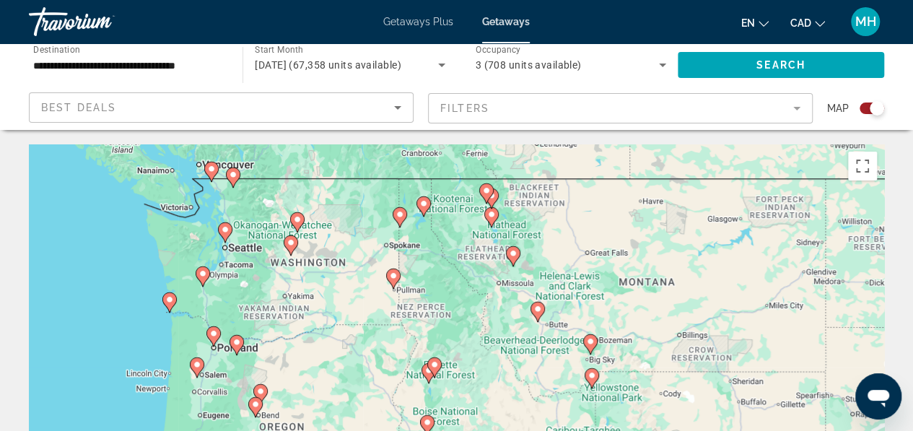
click at [239, 266] on div "To activate drag with keyboard, press Alt + Enter. Once in keyboard drag state,…" at bounding box center [456, 360] width 855 height 433
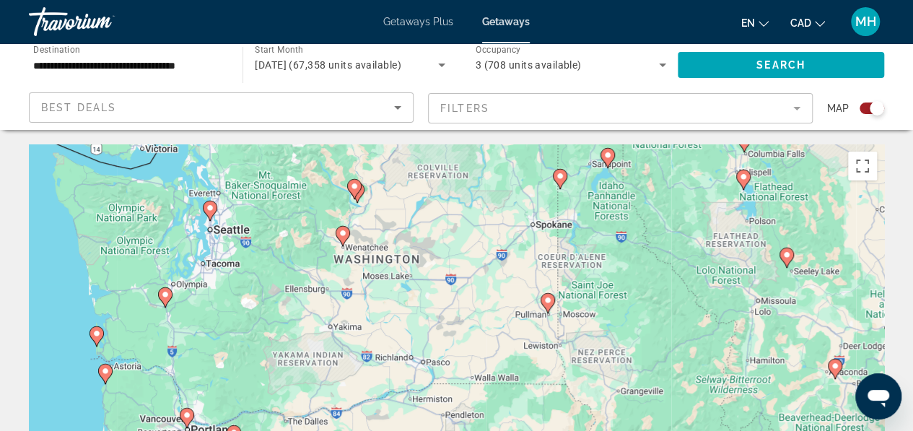
click at [223, 255] on div "To activate drag with keyboard, press Alt + Enter. Once in keyboard drag state,…" at bounding box center [456, 360] width 855 height 433
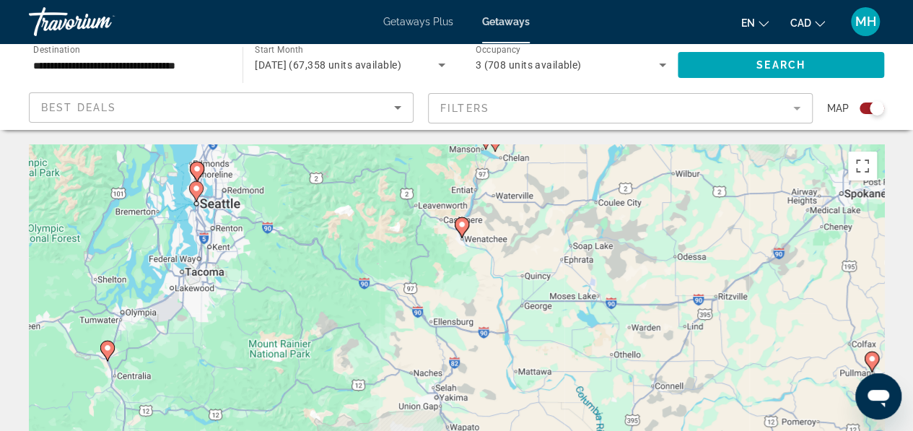
click at [233, 213] on div "To activate drag with keyboard, press Alt + Enter. Once in keyboard drag state,…" at bounding box center [456, 360] width 855 height 433
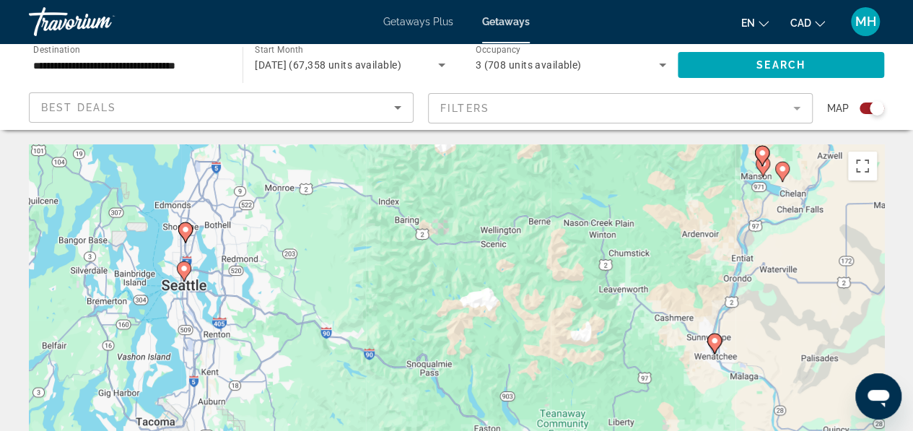
drag, startPoint x: 208, startPoint y: 191, endPoint x: 236, endPoint y: 295, distance: 107.4
click at [236, 295] on div "To activate drag with keyboard, press Alt + Enter. Once in keyboard drag state,…" at bounding box center [456, 360] width 855 height 433
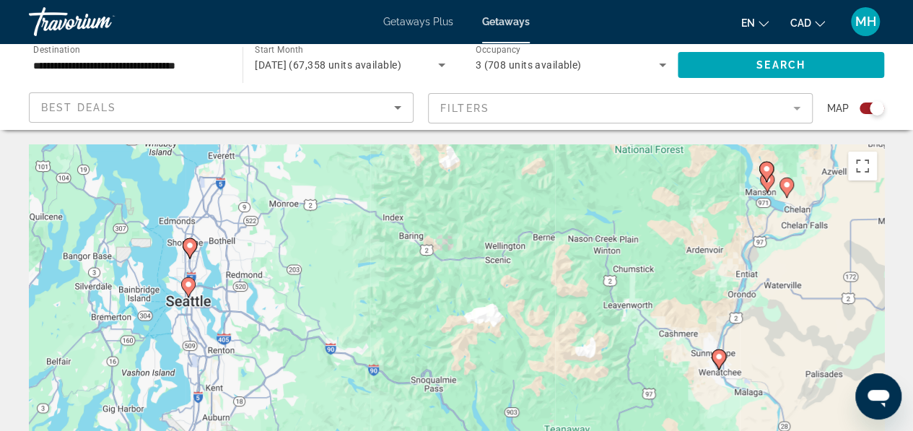
click at [219, 255] on div "To activate drag with keyboard, press Alt + Enter. Once in keyboard drag state,…" at bounding box center [456, 360] width 855 height 433
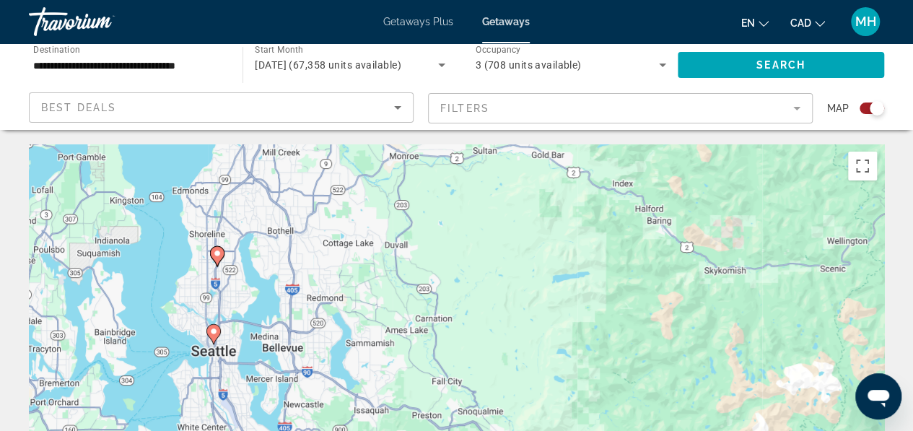
drag, startPoint x: 188, startPoint y: 271, endPoint x: 250, endPoint y: 271, distance: 61.3
click at [250, 271] on div "To activate drag with keyboard, press Alt + Enter. Once in keyboard drag state,…" at bounding box center [456, 360] width 855 height 433
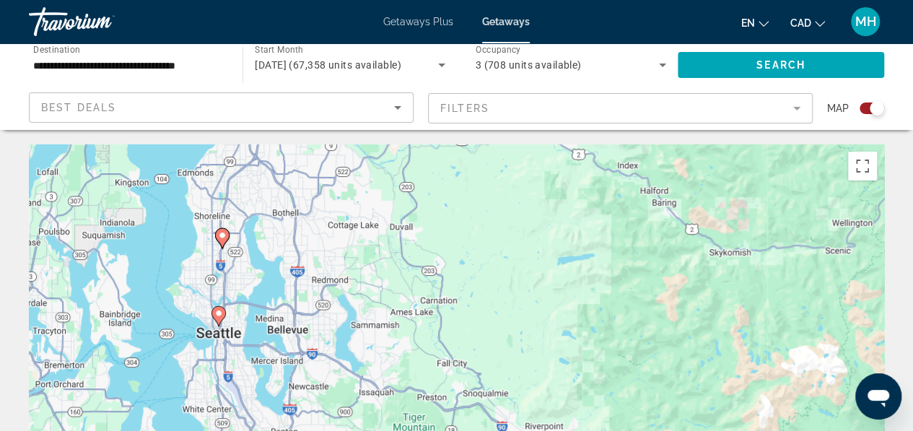
click at [221, 237] on image "Main content" at bounding box center [222, 235] width 9 height 9
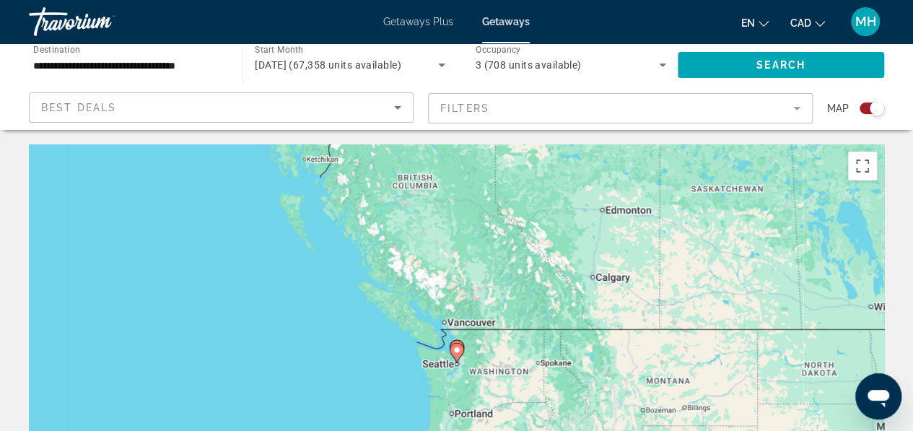
click at [481, 351] on div "To navigate, press the arrow keys. To activate drag with keyboard, press Alt + …" at bounding box center [456, 360] width 855 height 433
click at [481, 351] on div "To activate drag with keyboard, press Alt + Enter. Once in keyboard drag state,…" at bounding box center [456, 360] width 855 height 433
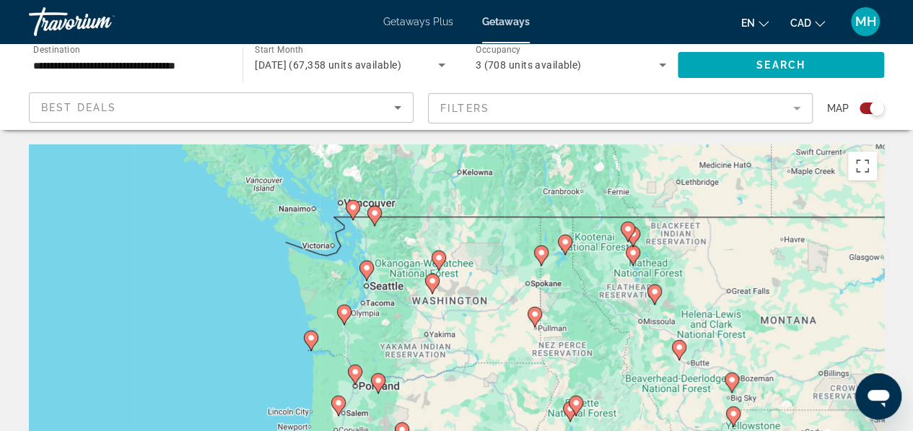
drag, startPoint x: 452, startPoint y: 342, endPoint x: 396, endPoint y: 224, distance: 130.0
click at [396, 224] on div "To activate drag with keyboard, press Alt + Enter. Once in keyboard drag state,…" at bounding box center [456, 360] width 855 height 433
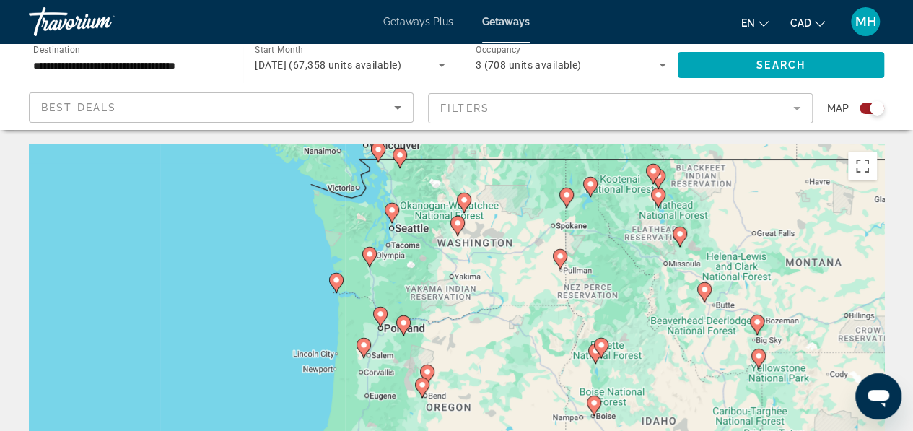
click at [402, 255] on div "To activate drag with keyboard, press Alt + Enter. Once in keyboard drag state,…" at bounding box center [456, 360] width 855 height 433
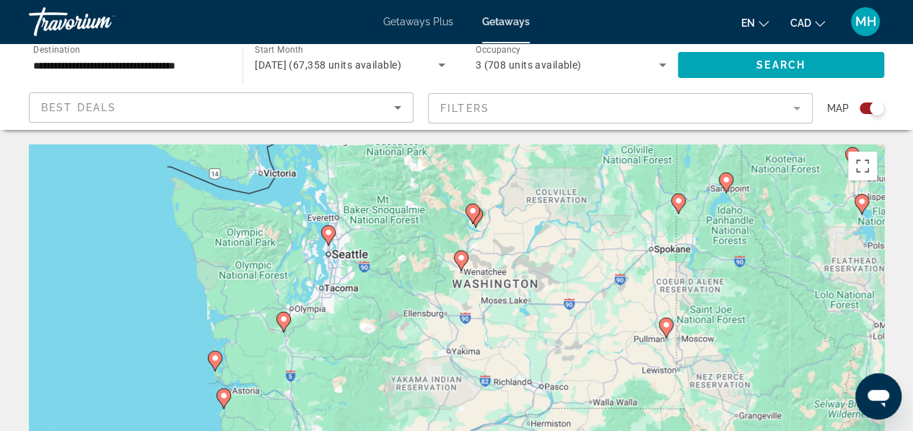
drag, startPoint x: 380, startPoint y: 281, endPoint x: 325, endPoint y: 335, distance: 77.0
click at [325, 335] on div "To activate drag with keyboard, press Alt + Enter. Once in keyboard drag state,…" at bounding box center [456, 360] width 855 height 433
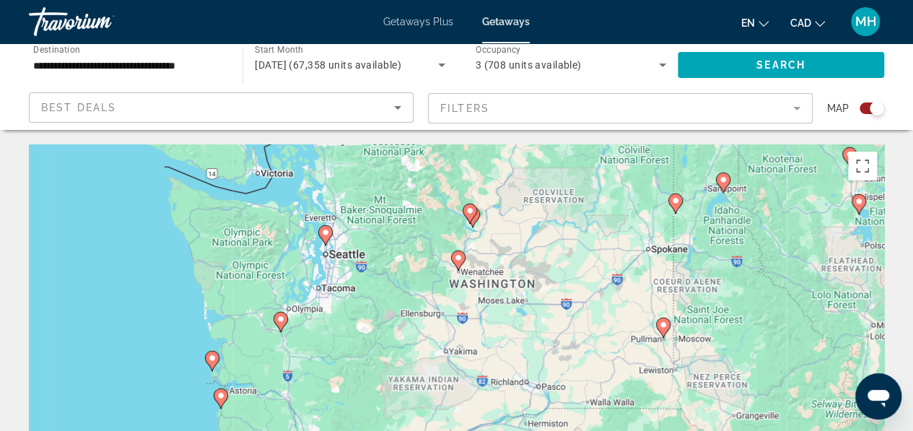
click at [371, 317] on div "To activate drag with keyboard, press Alt + Enter. Once in keyboard drag state,…" at bounding box center [456, 360] width 855 height 433
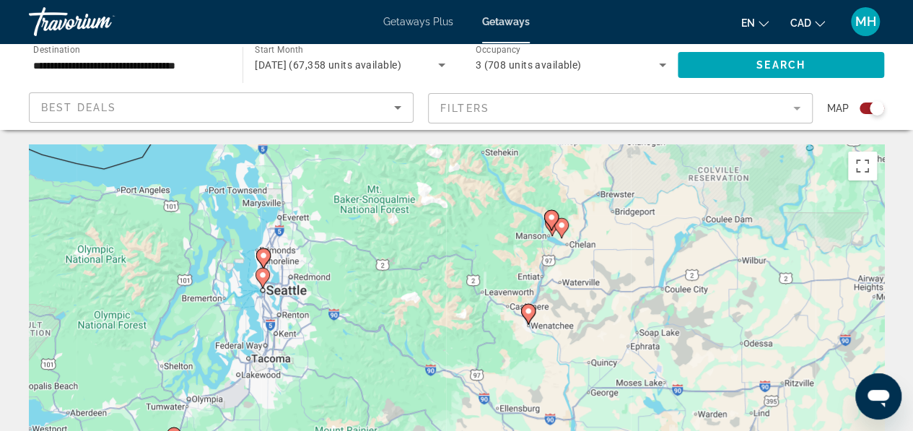
drag, startPoint x: 350, startPoint y: 250, endPoint x: 329, endPoint y: 359, distance: 110.9
click at [329, 359] on div "To activate drag with keyboard, press Alt + Enter. Once in keyboard drag state,…" at bounding box center [456, 360] width 855 height 433
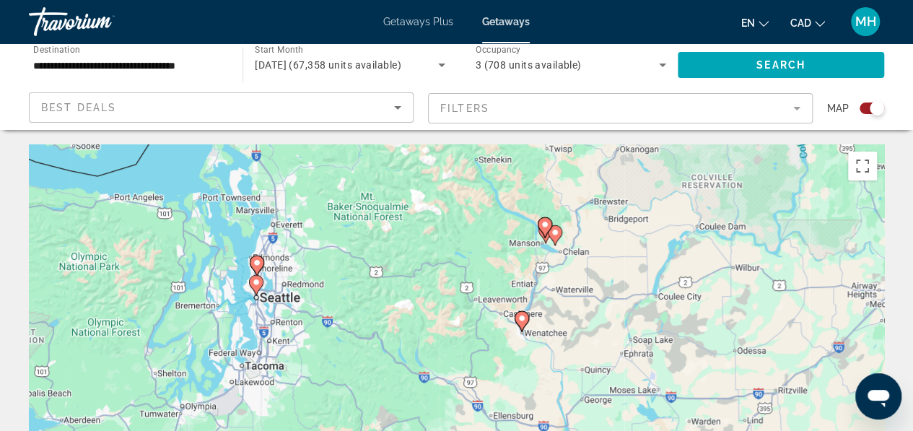
click at [257, 262] on image "Main content" at bounding box center [256, 262] width 9 height 9
type input "**********"
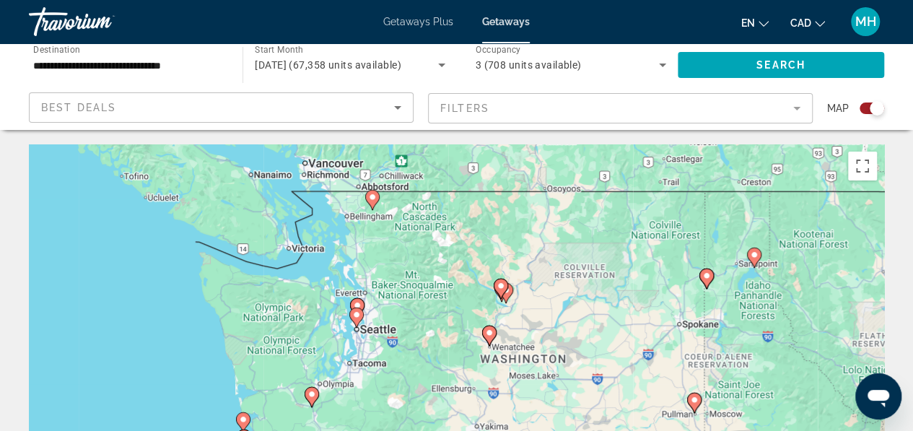
click at [357, 304] on image "Main content" at bounding box center [357, 305] width 9 height 9
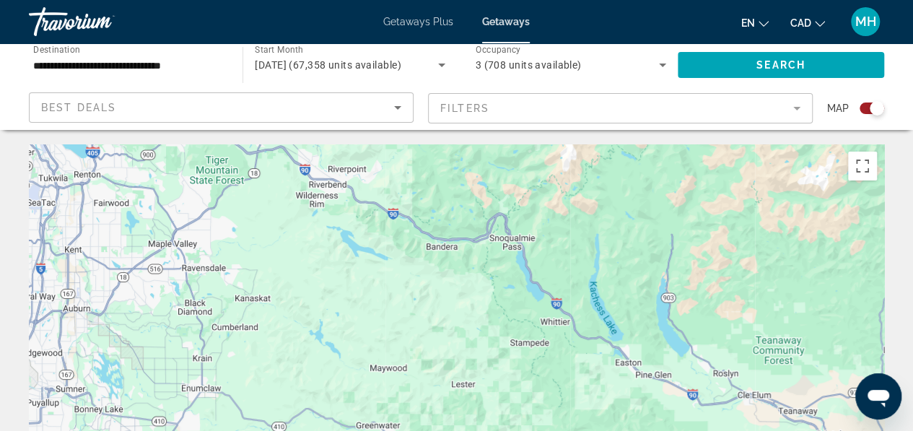
drag, startPoint x: 218, startPoint y: 317, endPoint x: 610, endPoint y: 284, distance: 393.0
click at [610, 284] on div "To activate drag with keyboard, press Alt + Enter. Once in keyboard drag state,…" at bounding box center [456, 360] width 855 height 433
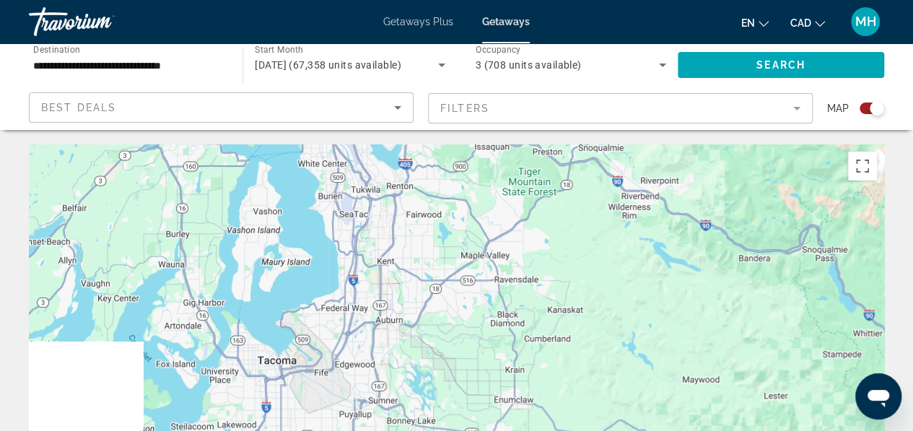
drag, startPoint x: 185, startPoint y: 272, endPoint x: 545, endPoint y: 288, distance: 361.0
click at [545, 288] on div "To activate drag with keyboard, press Alt + Enter. Once in keyboard drag state,…" at bounding box center [456, 360] width 855 height 433
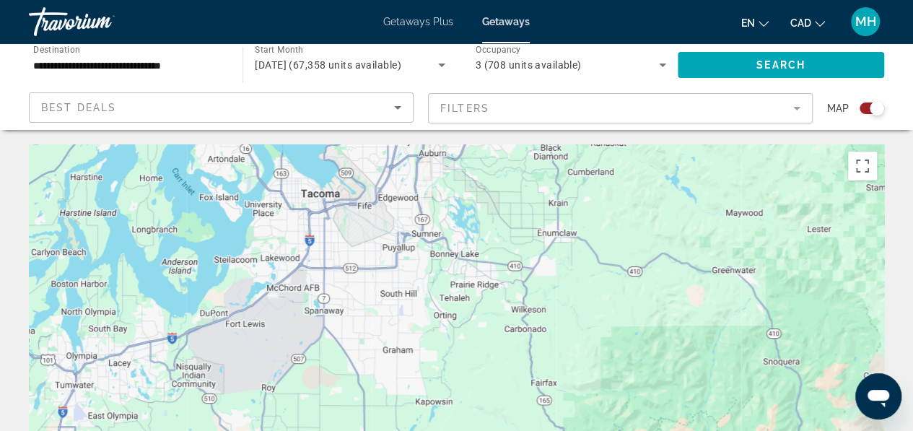
drag, startPoint x: 364, startPoint y: 278, endPoint x: 340, endPoint y: 103, distance: 176.8
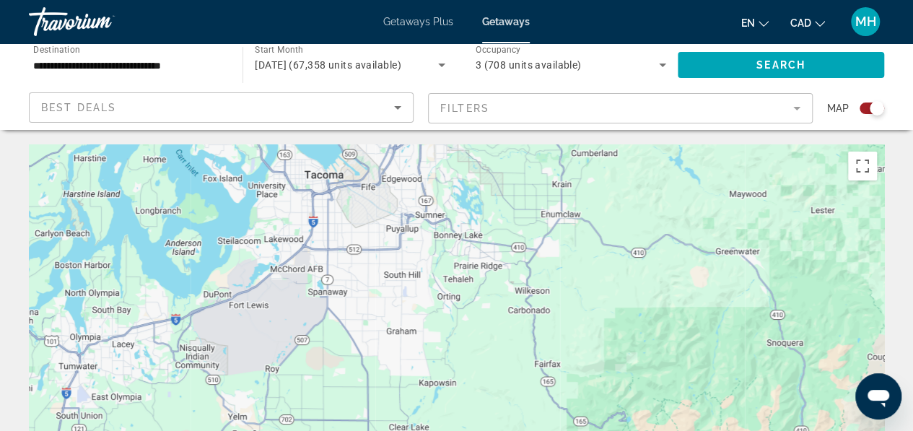
click at [657, 273] on div "To activate drag with keyboard, press Alt + Enter. Once in keyboard drag state,…" at bounding box center [456, 360] width 855 height 433
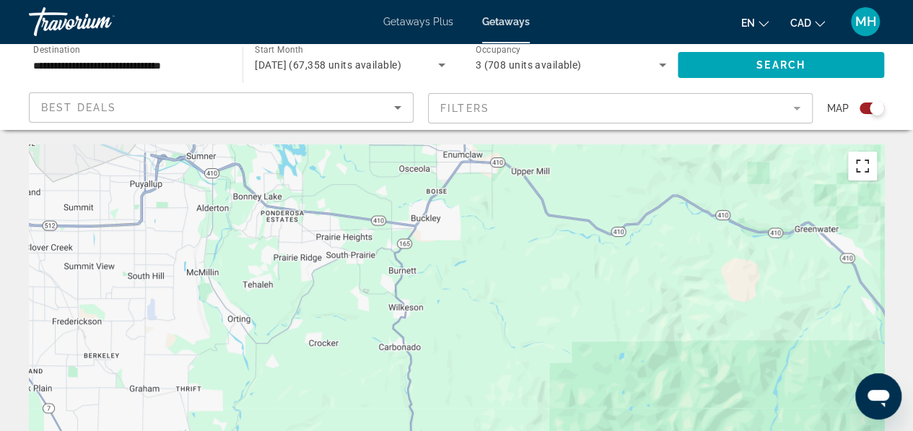
click at [858, 163] on button "Toggle fullscreen view" at bounding box center [862, 165] width 29 height 29
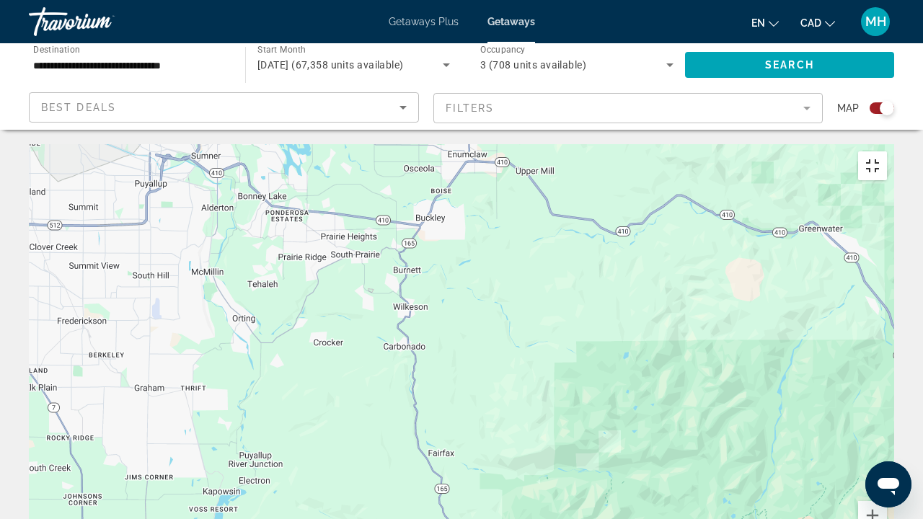
click at [887, 151] on button "Toggle fullscreen view" at bounding box center [872, 165] width 29 height 29
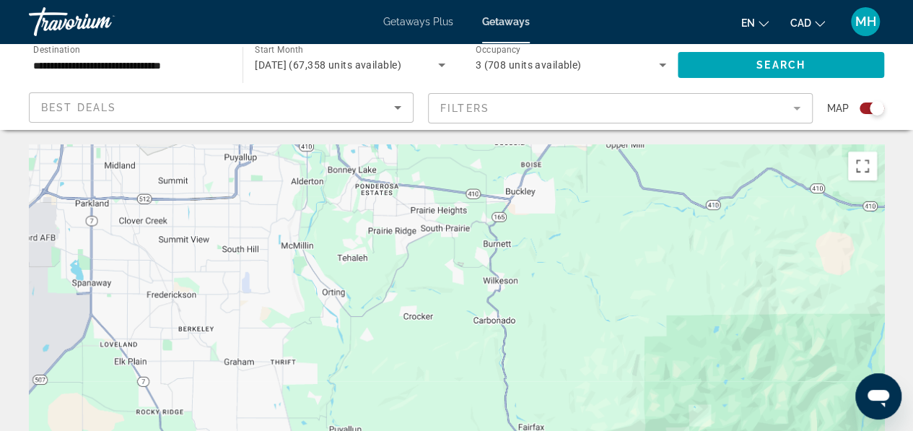
drag, startPoint x: 748, startPoint y: 350, endPoint x: 923, endPoint y: 269, distance: 192.4
click at [913, 269] on html "**********" at bounding box center [456, 215] width 913 height 431
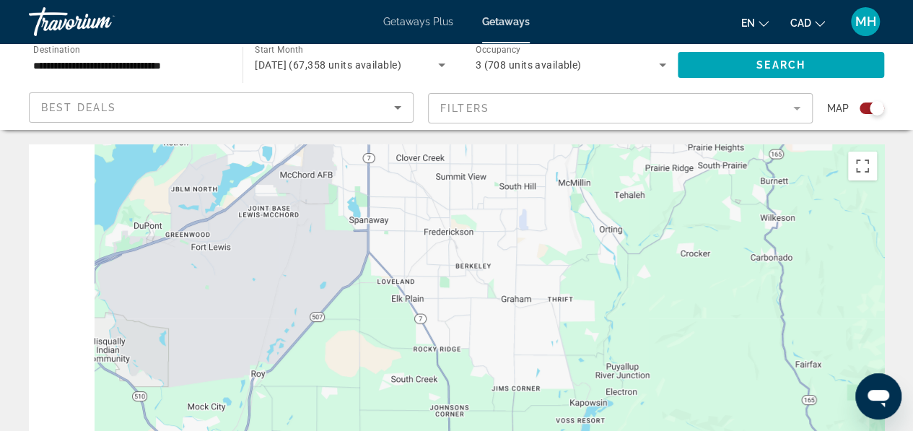
drag, startPoint x: 452, startPoint y: 343, endPoint x: 812, endPoint y: 385, distance: 362.5
click at [812, 385] on div "Main content" at bounding box center [456, 360] width 855 height 433
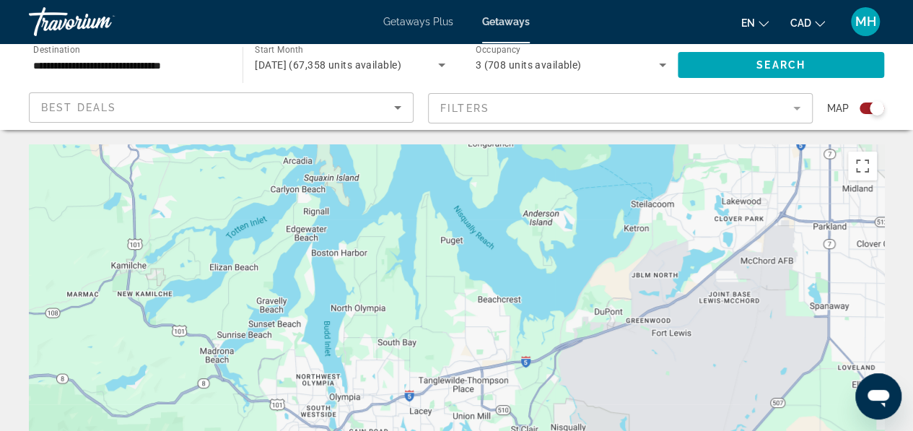
drag, startPoint x: 608, startPoint y: 335, endPoint x: 801, endPoint y: 438, distance: 218.5
click at [801, 430] on html "**********" at bounding box center [456, 215] width 913 height 431
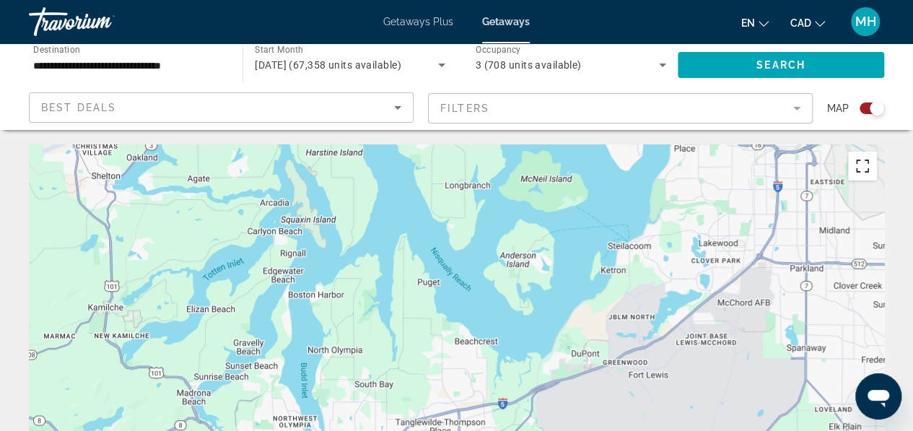
click at [862, 162] on button "Toggle fullscreen view" at bounding box center [862, 165] width 29 height 29
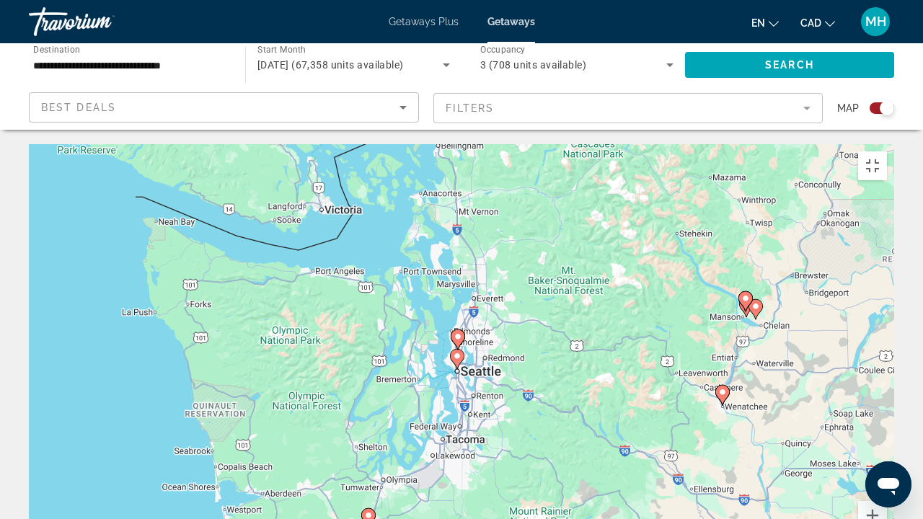
drag, startPoint x: 503, startPoint y: 234, endPoint x: 431, endPoint y: 353, distance: 139.8
click at [431, 353] on div "To activate drag with keyboard, press Alt + Enter. Once in keyboard drag state,…" at bounding box center [462, 360] width 866 height 433
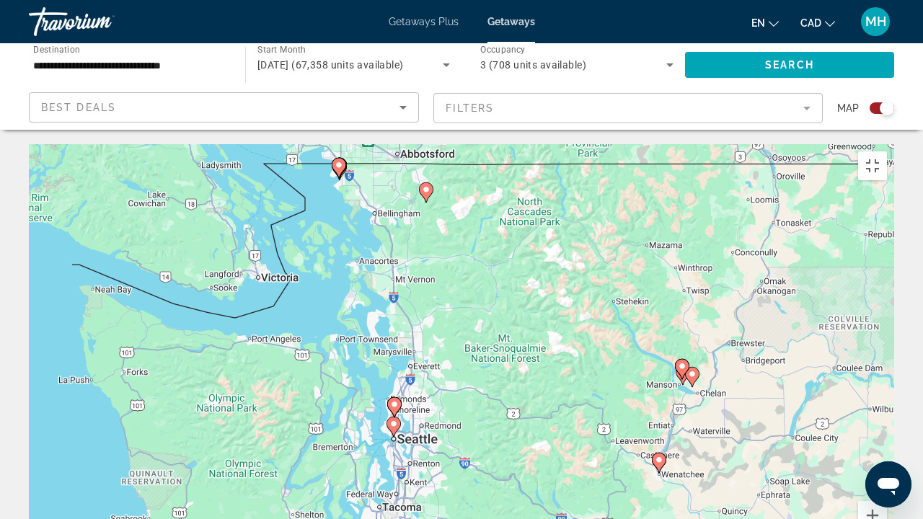
drag, startPoint x: 386, startPoint y: 293, endPoint x: 333, endPoint y: 353, distance: 80.2
click at [333, 353] on div "To activate drag with keyboard, press Alt + Enter. Once in keyboard drag state,…" at bounding box center [462, 360] width 866 height 433
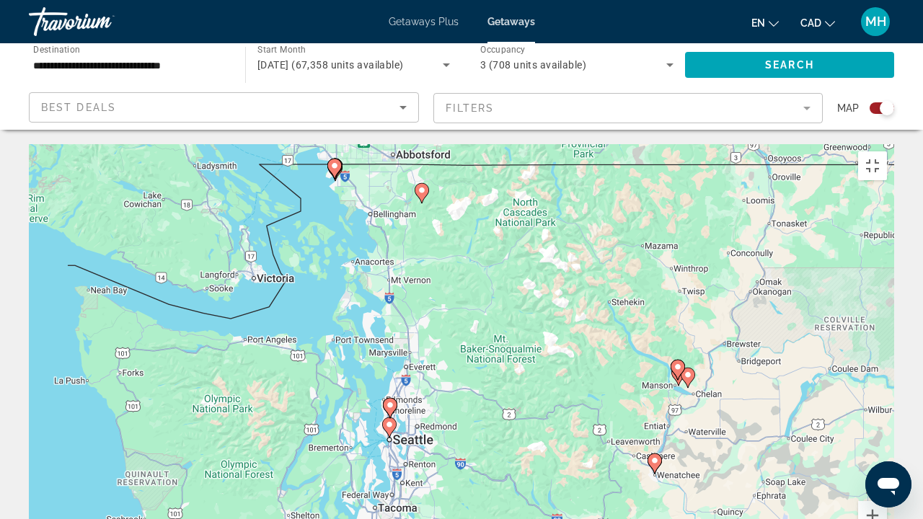
click at [390, 401] on image "Main content" at bounding box center [390, 405] width 9 height 9
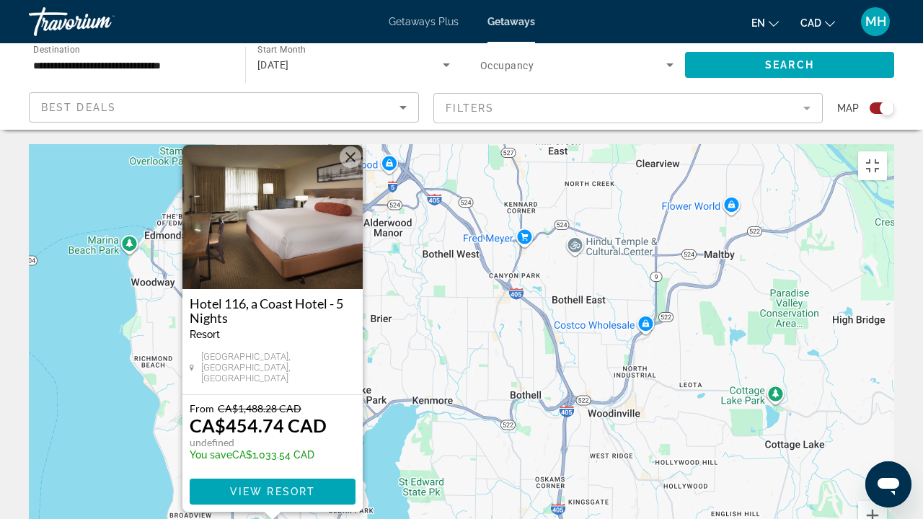
drag, startPoint x: 348, startPoint y: 338, endPoint x: 494, endPoint y: 302, distance: 151.0
click at [494, 302] on div "To activate drag with keyboard, press Alt + Enter. Once in keyboard drag state,…" at bounding box center [462, 360] width 866 height 433
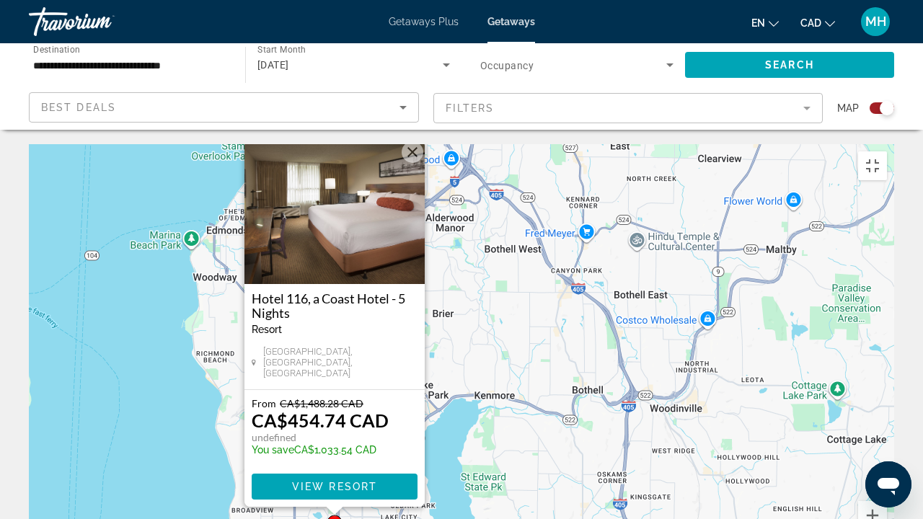
drag, startPoint x: 494, startPoint y: 302, endPoint x: 550, endPoint y: 303, distance: 56.3
click at [550, 303] on div "To activate drag with keyboard, press Alt + Enter. Once in keyboard drag state,…" at bounding box center [462, 360] width 866 height 433
click at [330, 430] on span "View Resort" at bounding box center [334, 487] width 85 height 12
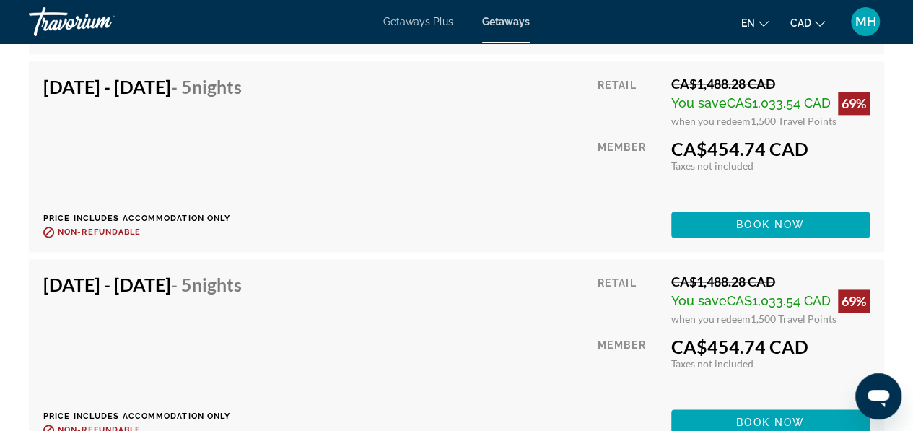
scroll to position [3643, 0]
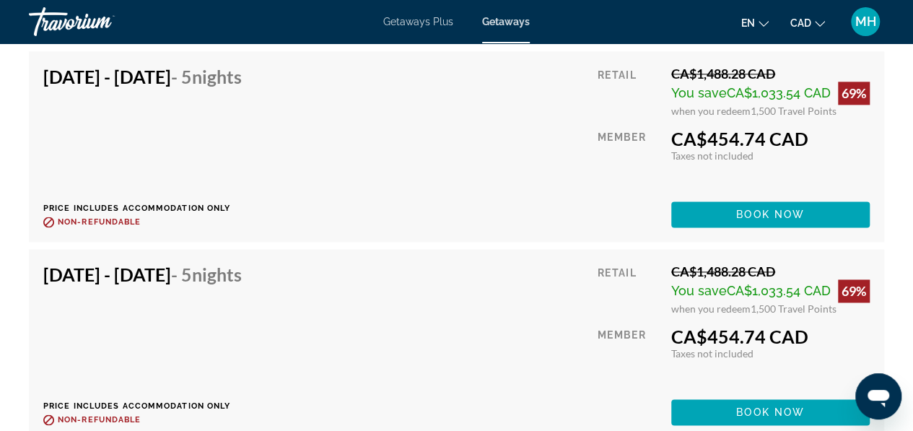
click at [529, 135] on div "Oct 9, 2025 - Oct 14, 2025 - 5 Nights Price includes accommodation only Refunda…" at bounding box center [456, 147] width 826 height 162
click at [371, 294] on div "Oct 10, 2025 - Oct 15, 2025 - 5 Nights Price includes accommodation only Refund…" at bounding box center [456, 344] width 826 height 162
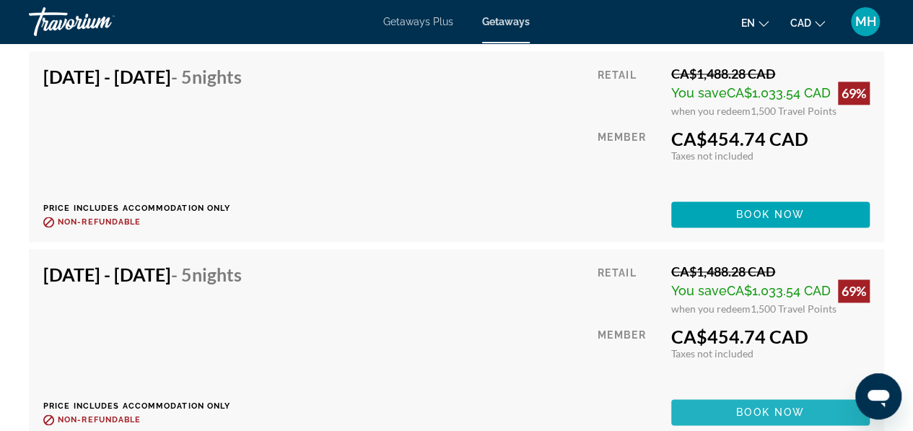
click at [765, 406] on span "Book now" at bounding box center [770, 412] width 69 height 12
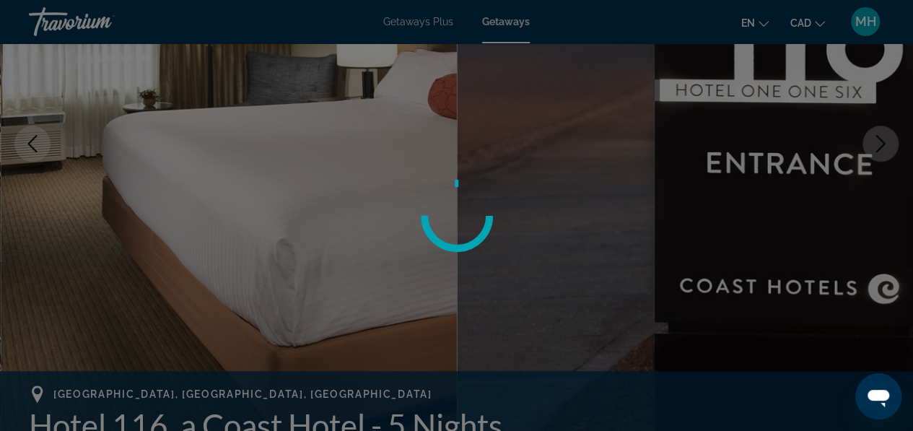
scroll to position [563, 0]
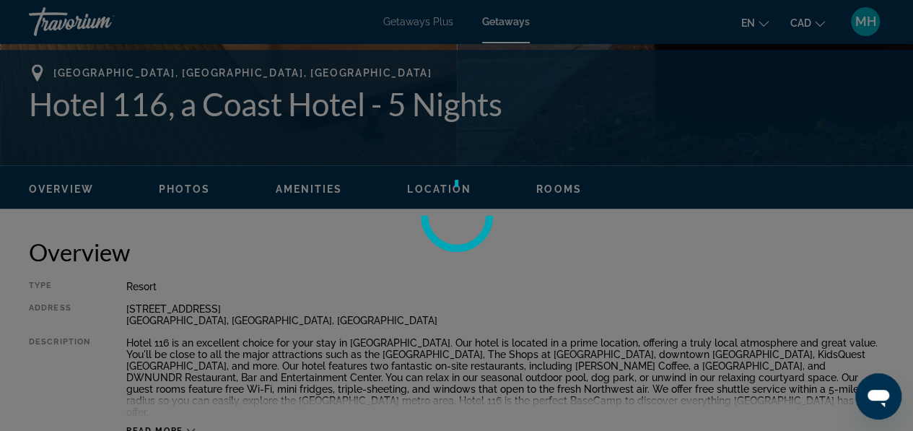
drag, startPoint x: 23, startPoint y: 103, endPoint x: 255, endPoint y: 113, distance: 232.5
click at [255, 113] on div at bounding box center [456, 215] width 913 height 431
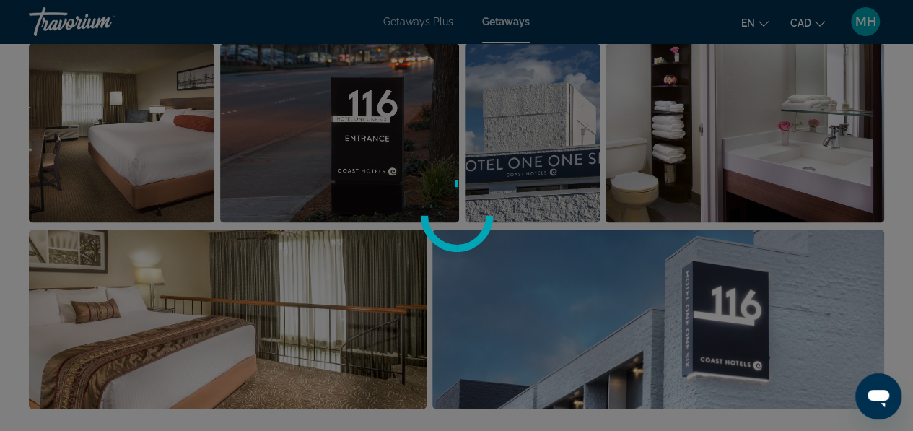
scroll to position [838, 0]
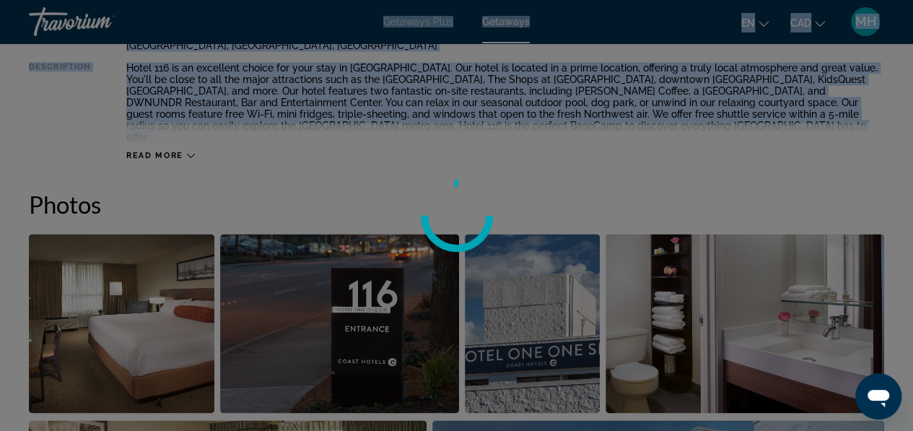
drag, startPoint x: 907, startPoint y: 66, endPoint x: 918, endPoint y: 149, distance: 82.9
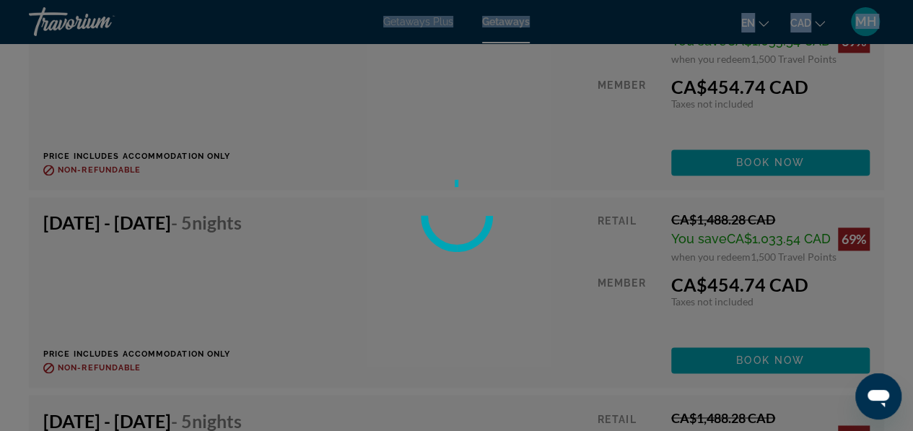
scroll to position [3705, 0]
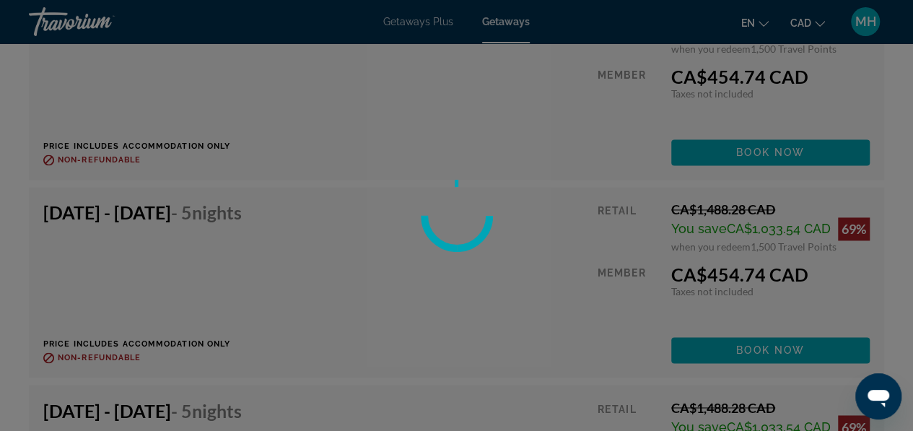
click at [521, 392] on div at bounding box center [456, 215] width 913 height 431
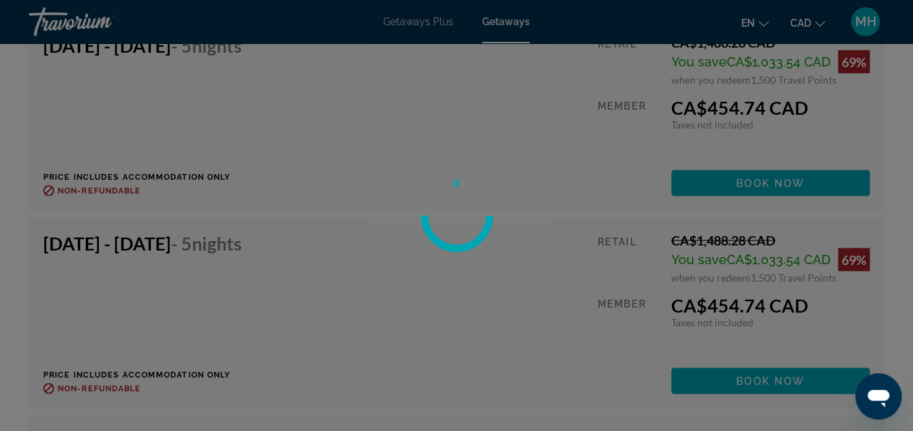
scroll to position [4130, 0]
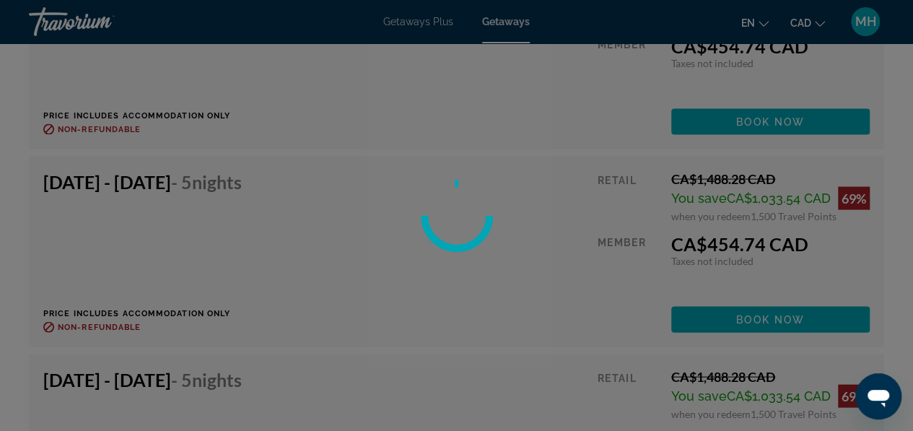
click at [734, 304] on div at bounding box center [456, 215] width 913 height 431
click at [604, 255] on div at bounding box center [456, 215] width 913 height 431
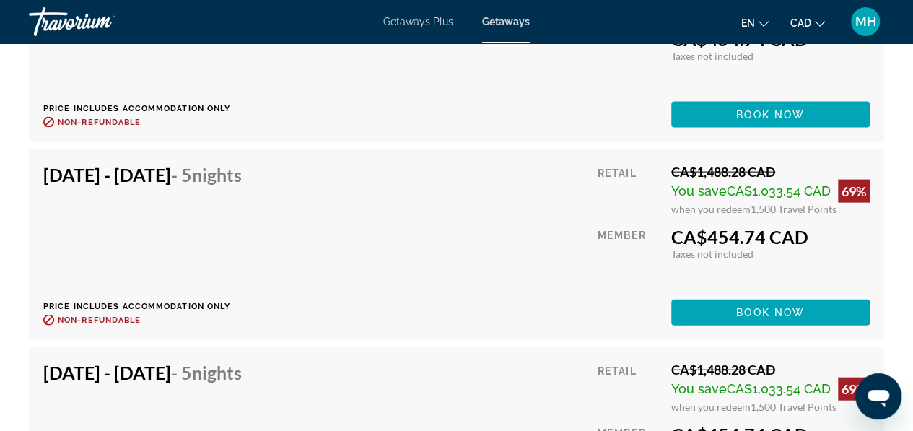
scroll to position [4211, 0]
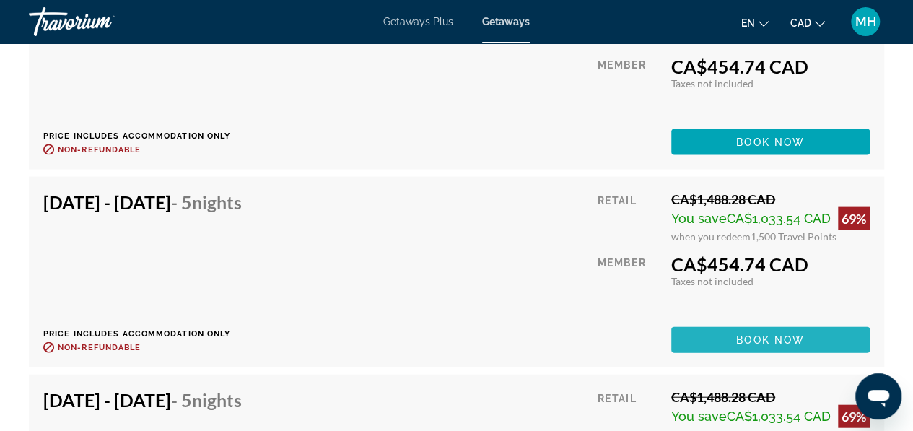
click at [795, 334] on span "Book now" at bounding box center [770, 340] width 69 height 12
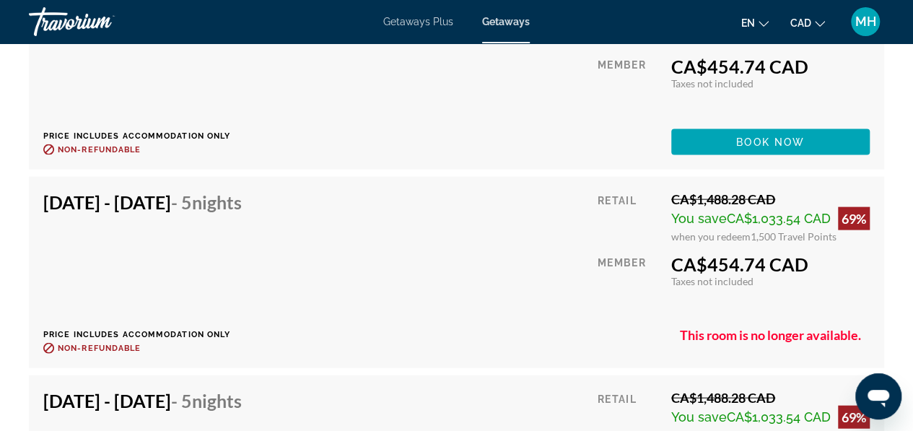
click at [530, 142] on div "Oct 11, 2025 - Oct 16, 2025 - 5 Nights Price includes accommodation only Refund…" at bounding box center [456, 74] width 855 height 190
click at [715, 130] on span "Main content" at bounding box center [770, 142] width 198 height 35
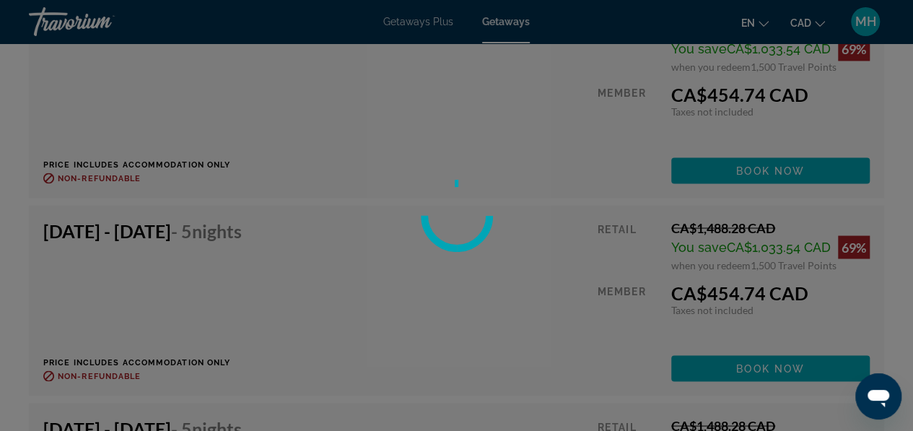
scroll to position [3980, 0]
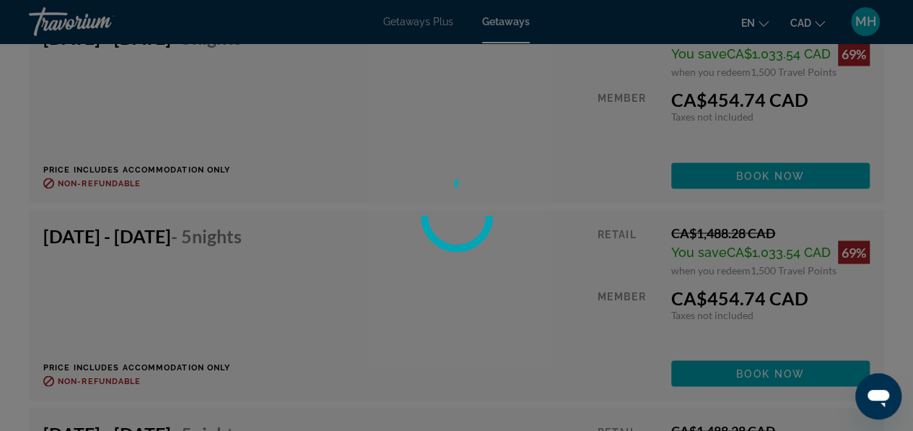
click at [729, 360] on div at bounding box center [456, 215] width 913 height 431
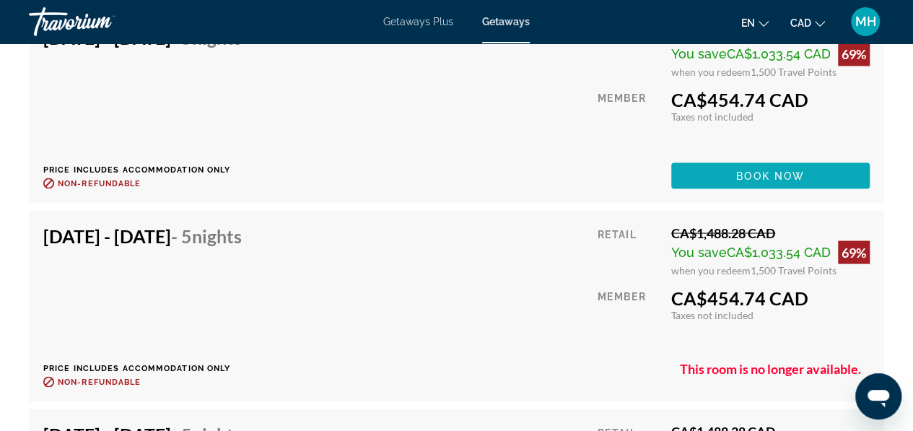
click at [762, 170] on span "Book now" at bounding box center [770, 176] width 69 height 12
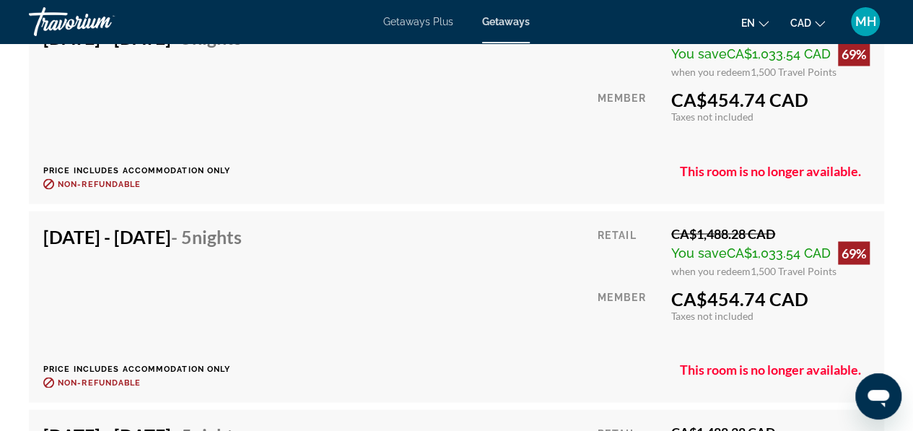
click at [713, 89] on div "CA$454.74 CAD" at bounding box center [770, 100] width 198 height 22
click at [707, 110] on span "Taxes not included" at bounding box center [712, 116] width 82 height 12
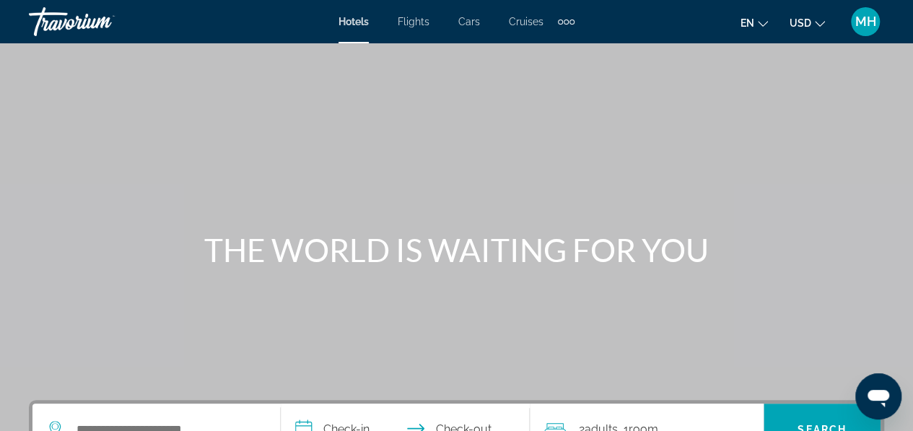
click at [809, 27] on span "USD" at bounding box center [800, 23] width 22 height 12
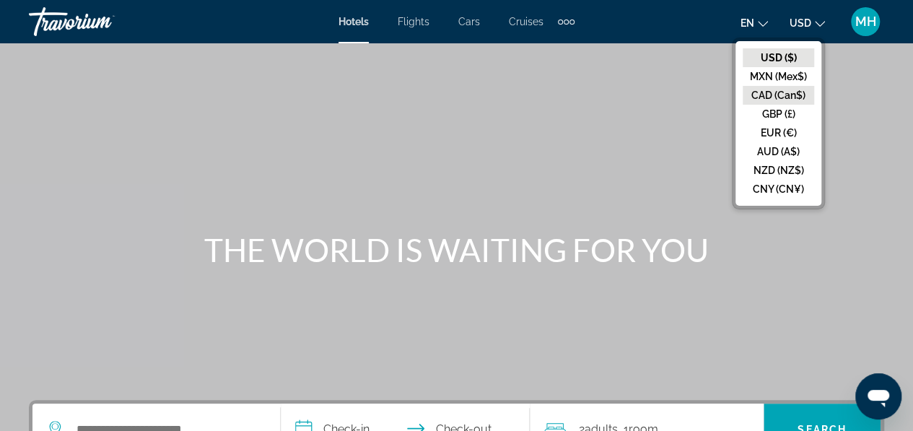
click at [792, 91] on button "CAD (Can$)" at bounding box center [777, 95] width 71 height 19
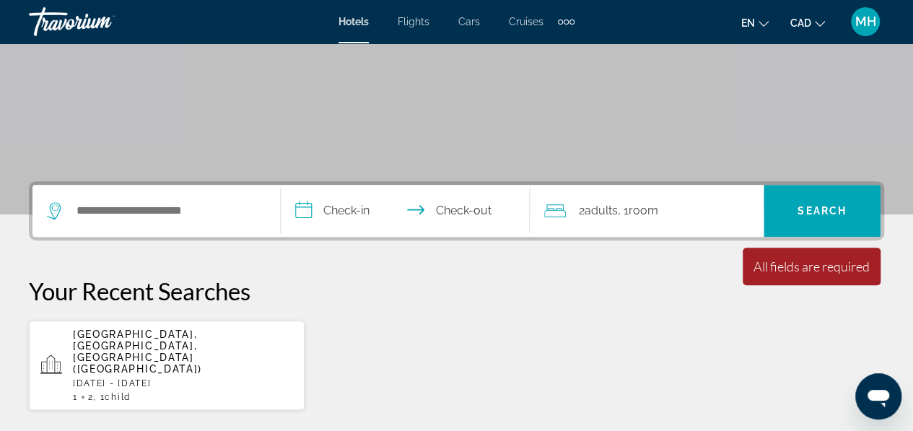
scroll to position [220, 0]
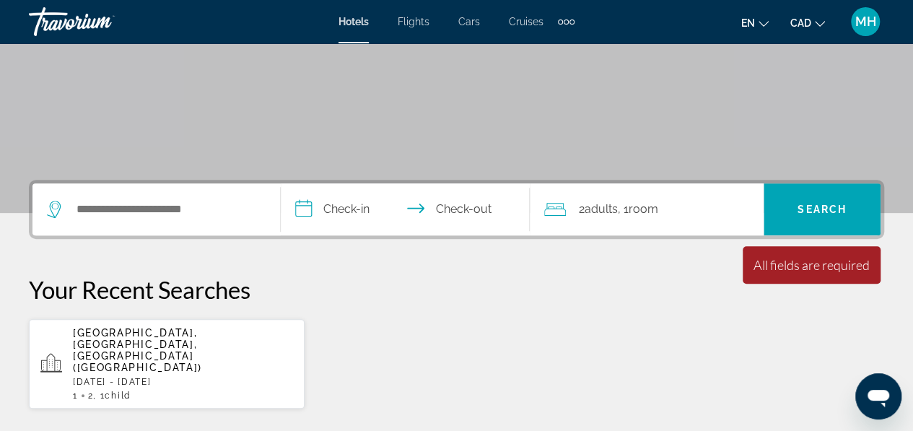
click at [335, 214] on input "**********" at bounding box center [408, 211] width 254 height 56
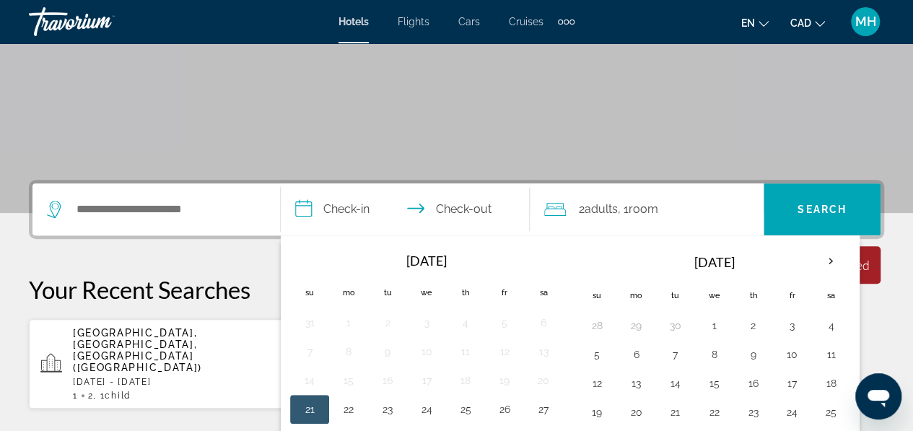
scroll to position [352, 0]
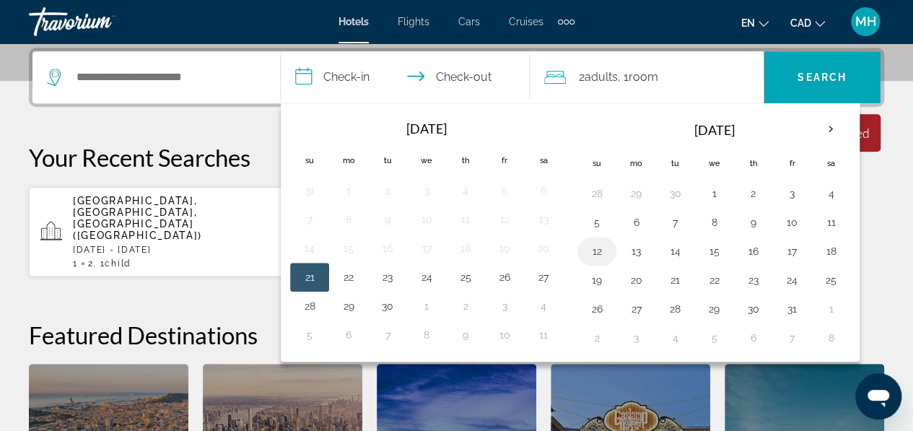
click at [596, 253] on button "12" at bounding box center [596, 251] width 23 height 20
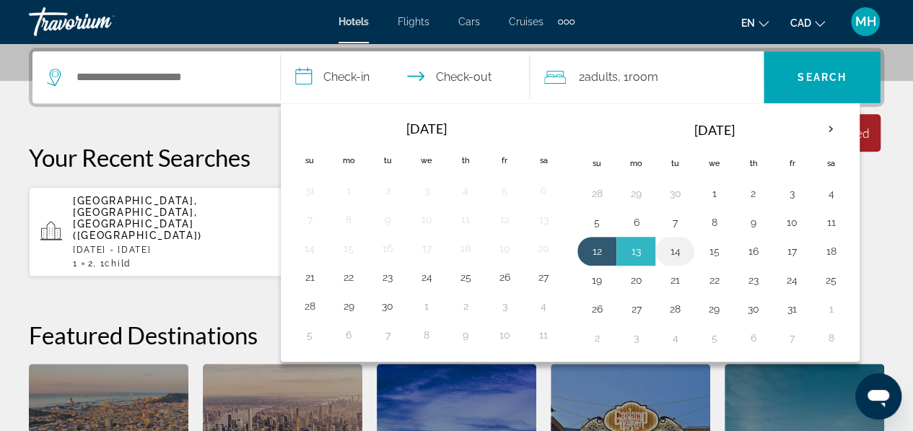
click at [670, 253] on button "14" at bounding box center [674, 251] width 23 height 20
type input "**********"
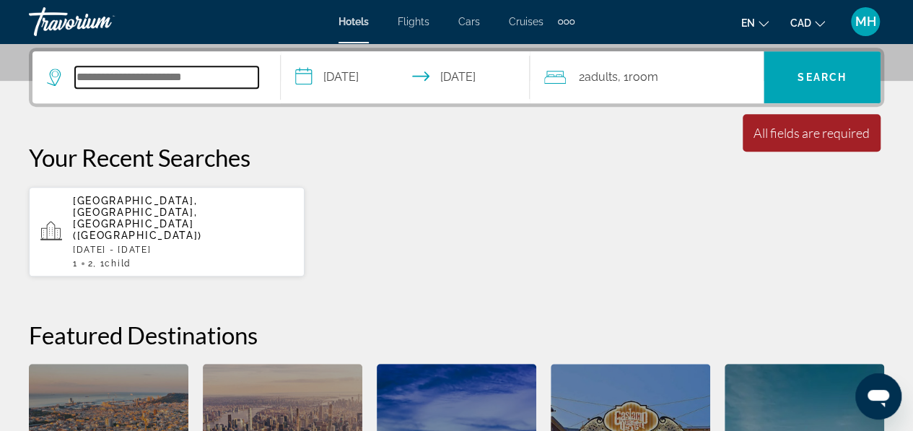
click at [198, 82] on input "Search widget" at bounding box center [166, 77] width 183 height 22
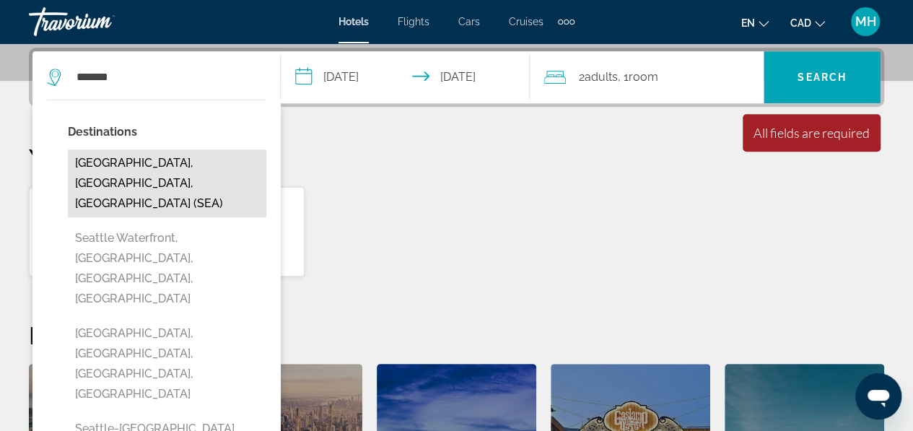
click at [195, 162] on button "Seattle, WA, United States (SEA)" at bounding box center [167, 183] width 198 height 68
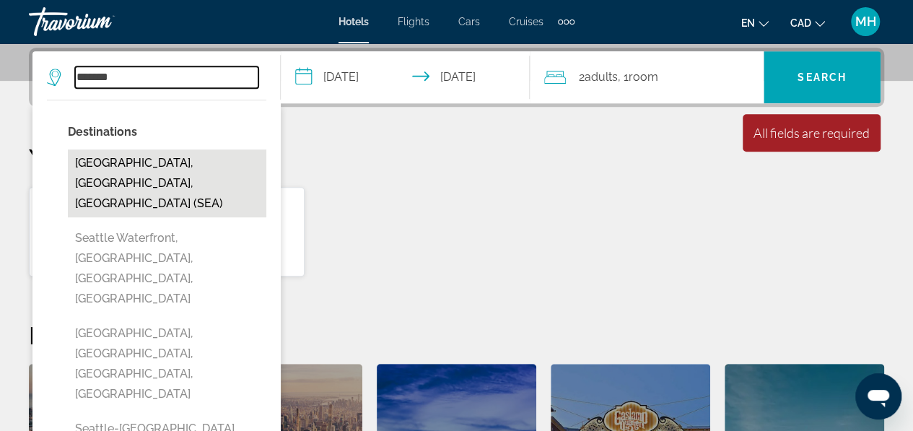
type input "**********"
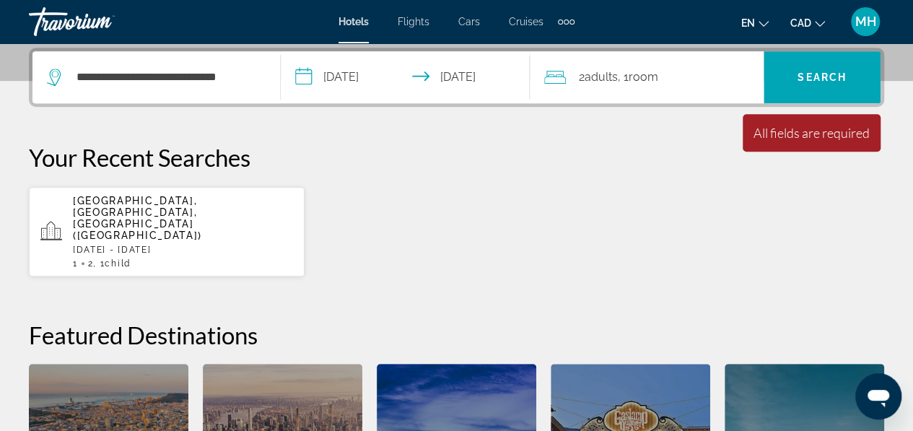
click at [584, 82] on span "2 Adult Adults" at bounding box center [598, 77] width 39 height 20
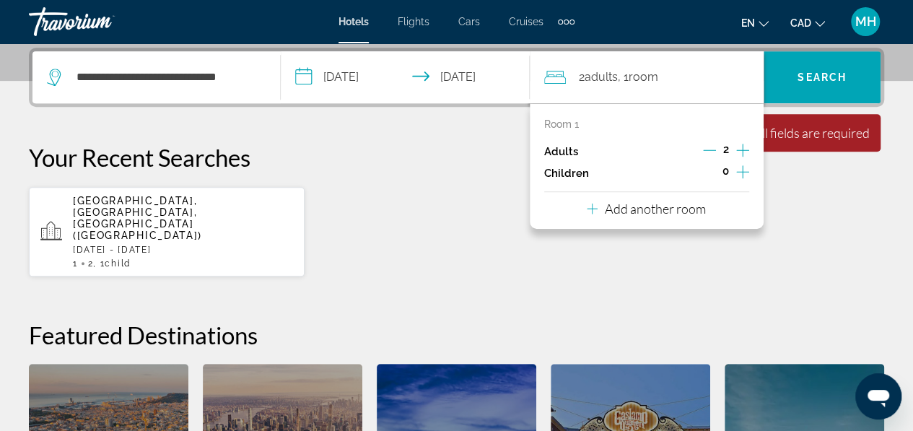
click at [742, 170] on icon "Increment children" at bounding box center [742, 171] width 13 height 13
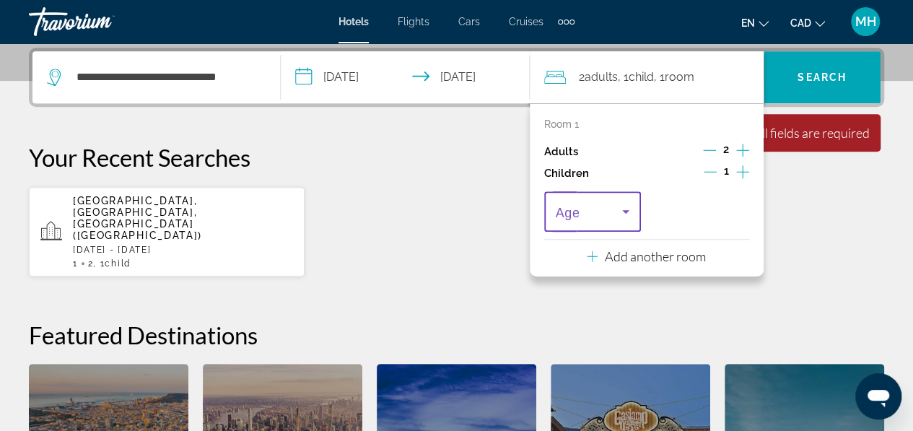
click at [625, 210] on icon "Travelers: 2 adults, 1 child" at bounding box center [625, 212] width 7 height 4
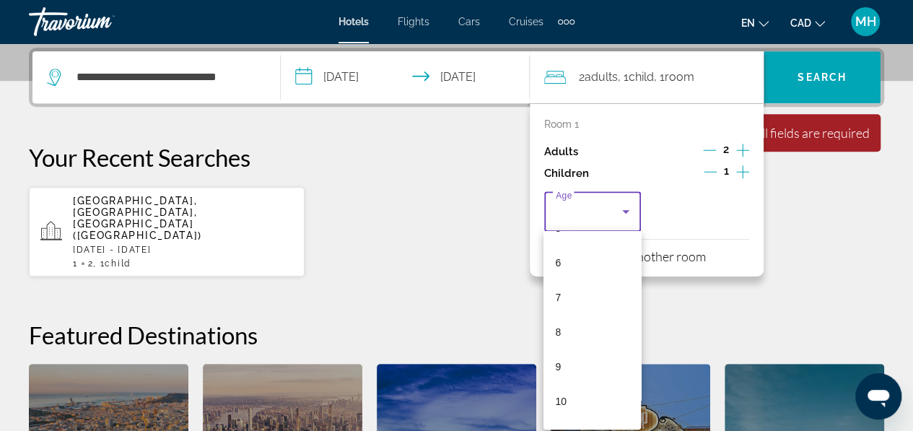
scroll to position [210, 0]
click at [545, 354] on mat-option "9" at bounding box center [591, 355] width 97 height 35
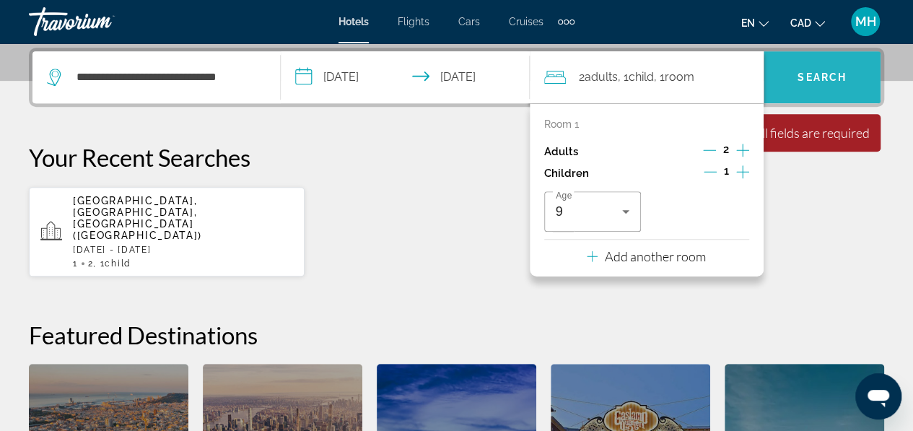
click at [828, 81] on span "Search" at bounding box center [821, 77] width 49 height 12
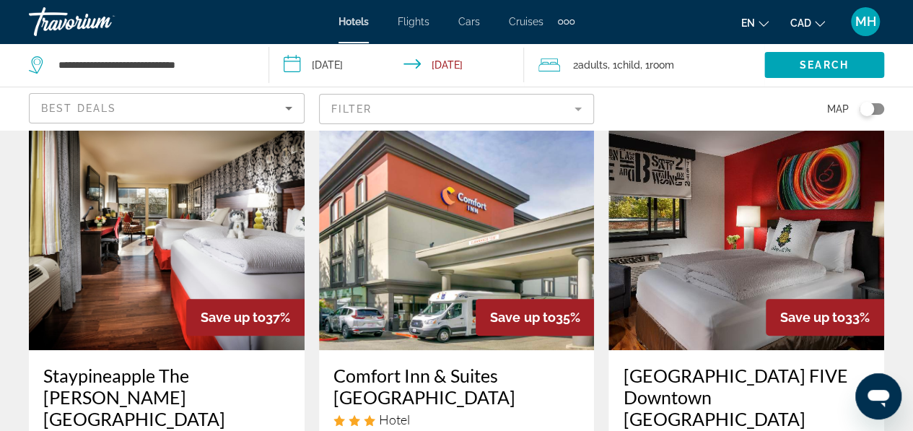
scroll to position [12, 0]
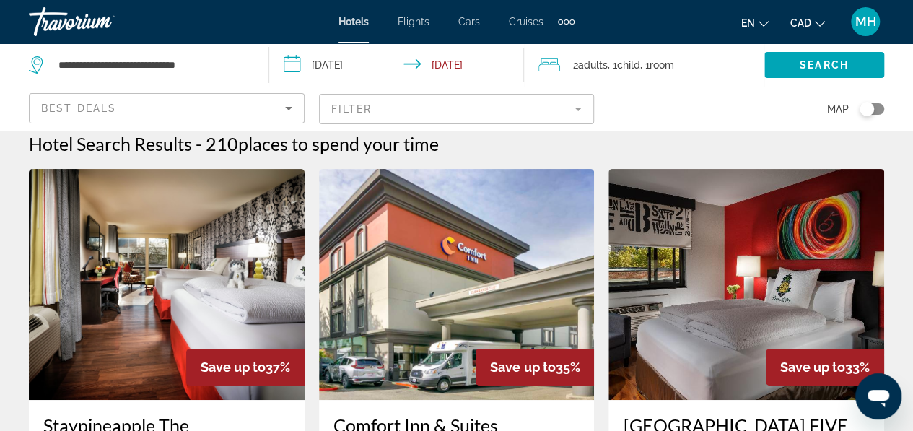
click at [879, 113] on div "Toggle map" at bounding box center [871, 109] width 25 height 12
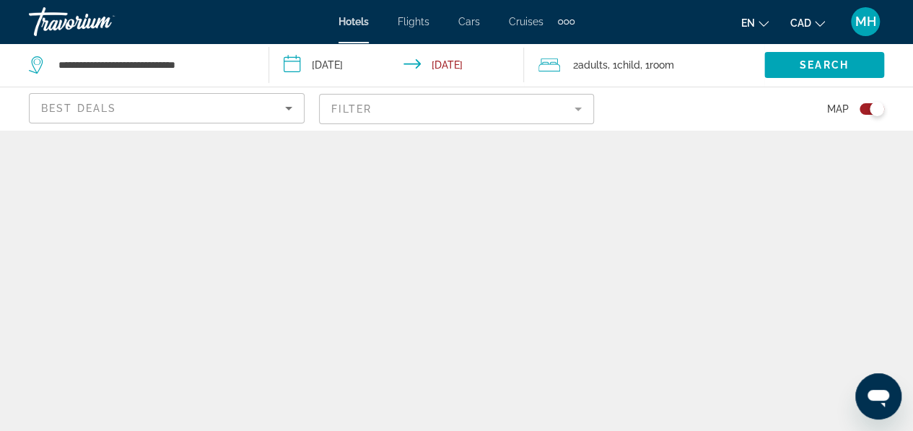
scroll to position [0, 0]
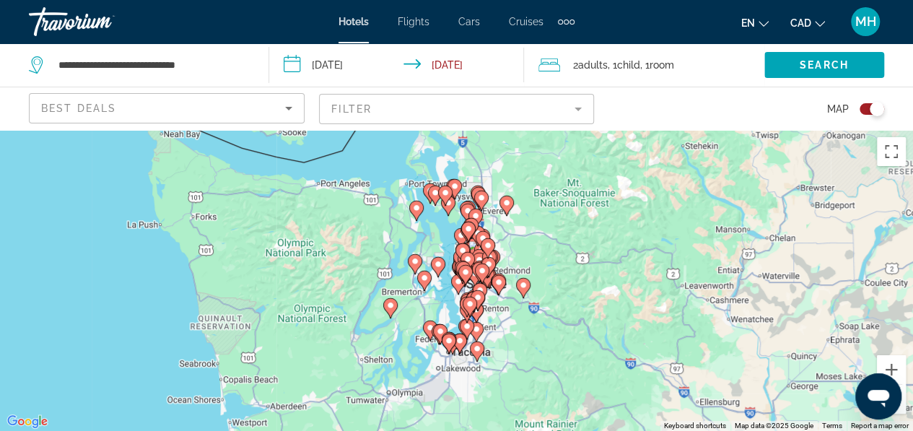
click at [404, 109] on mat-form-field "Filter" at bounding box center [457, 109] width 276 height 30
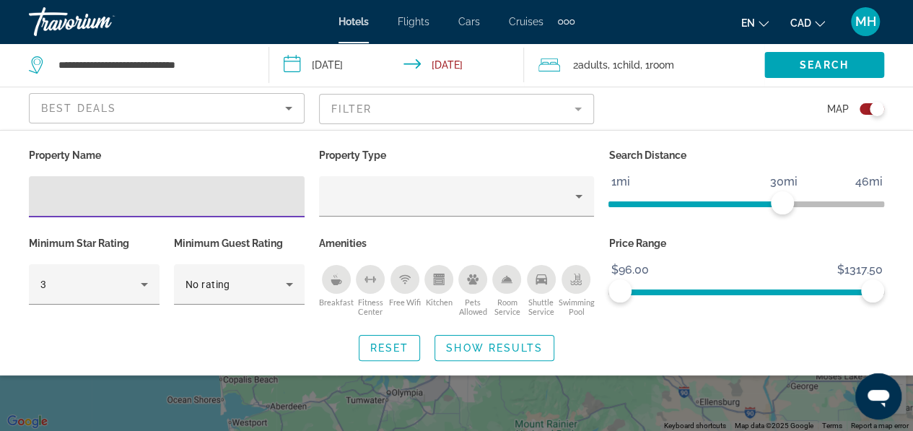
click at [149, 194] on input "Hotel Filters" at bounding box center [166, 196] width 252 height 17
type input "**********"
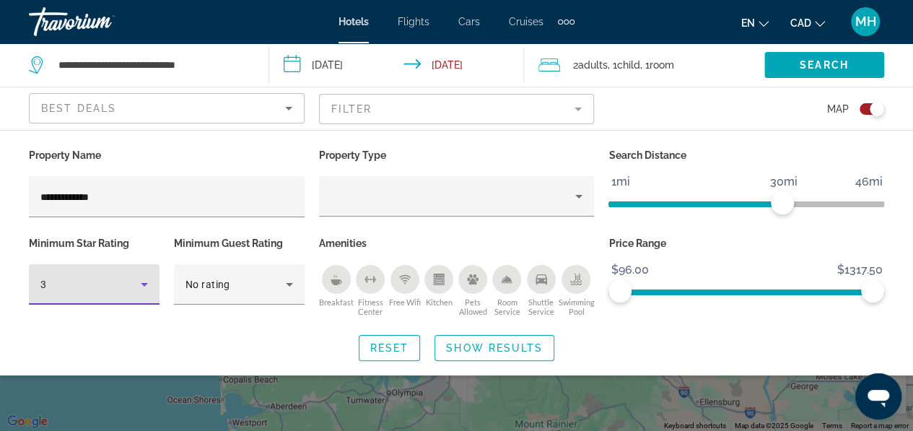
click at [146, 285] on icon "Hotel Filters" at bounding box center [144, 284] width 17 height 17
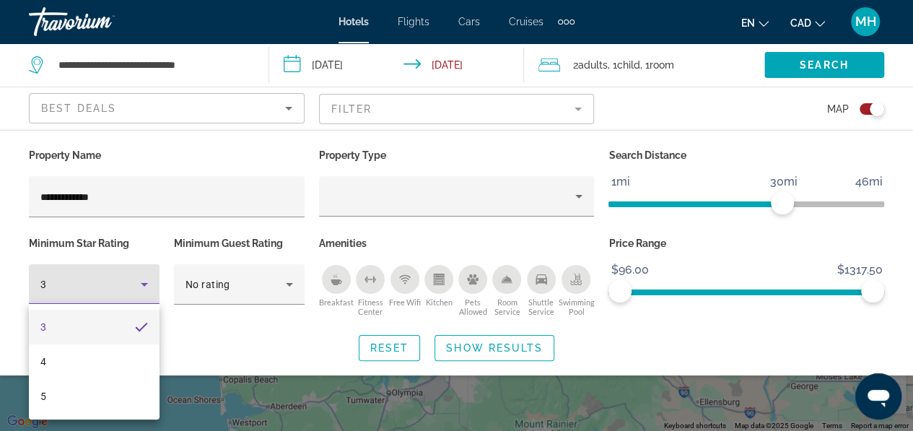
click at [102, 333] on mat-option "3" at bounding box center [94, 326] width 131 height 35
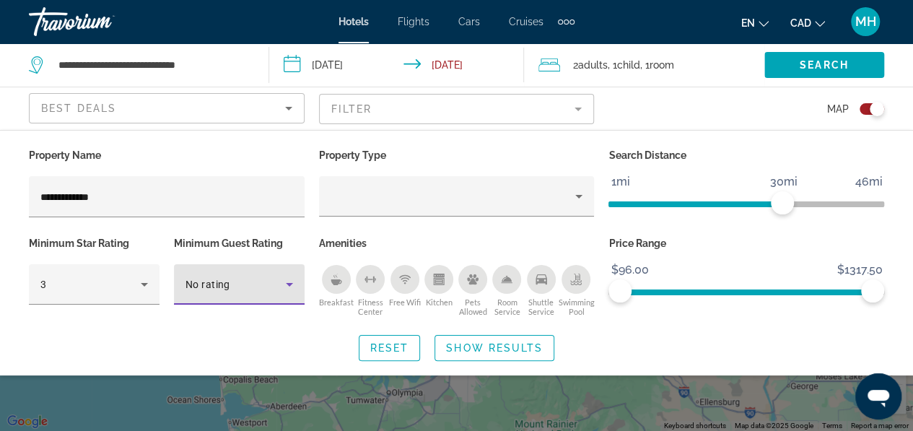
click at [247, 291] on div "No rating" at bounding box center [235, 284] width 100 height 17
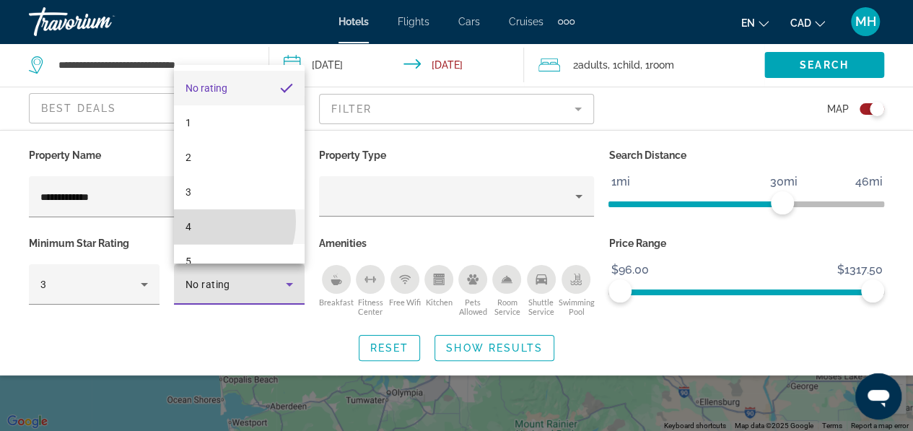
click at [212, 221] on mat-option "4" at bounding box center [239, 226] width 131 height 35
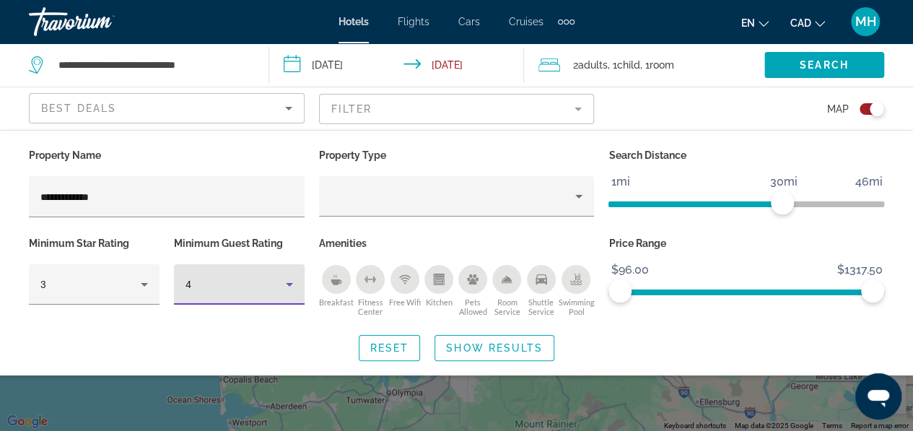
click at [359, 107] on mat-form-field "Filter" at bounding box center [457, 109] width 276 height 30
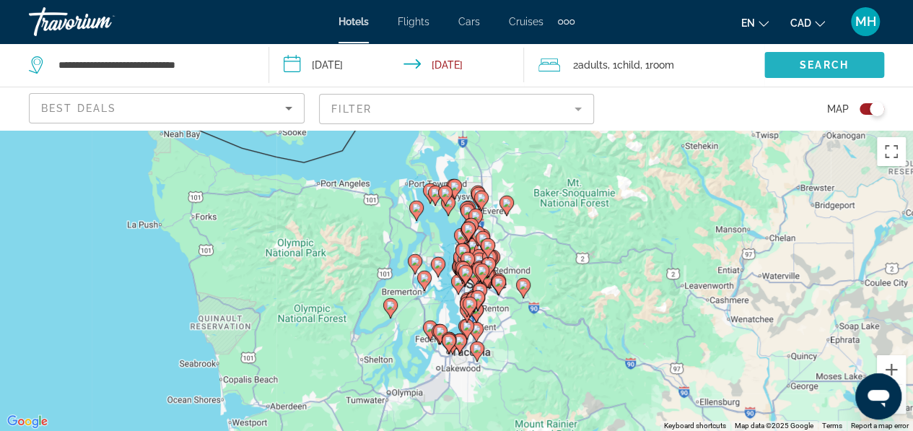
click at [805, 64] on span "Search" at bounding box center [823, 65] width 49 height 12
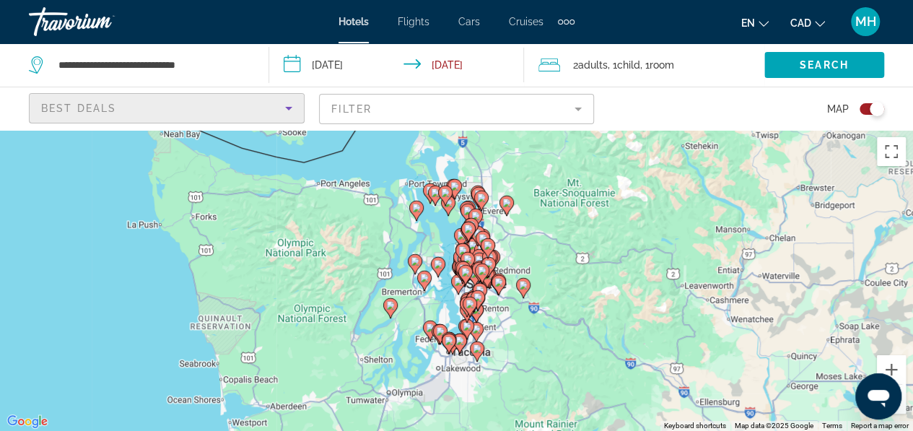
click at [263, 107] on div "Best Deals" at bounding box center [163, 108] width 244 height 17
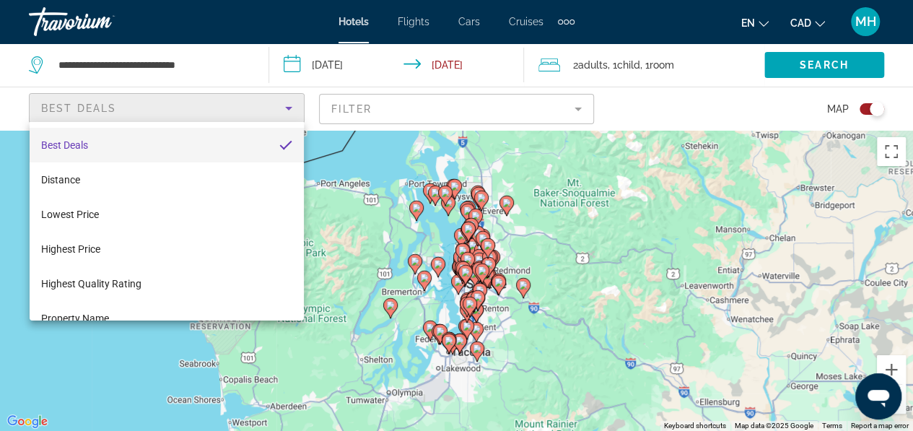
click at [369, 117] on div at bounding box center [456, 215] width 913 height 431
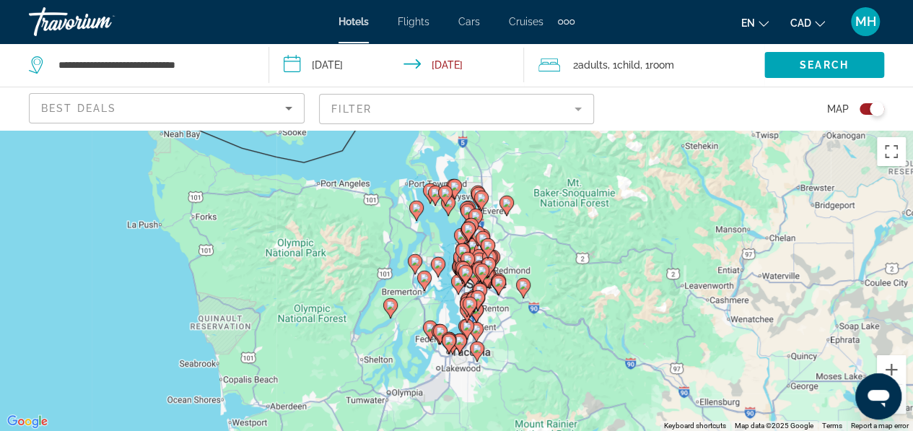
click at [423, 109] on mat-form-field "Filter" at bounding box center [457, 109] width 276 height 30
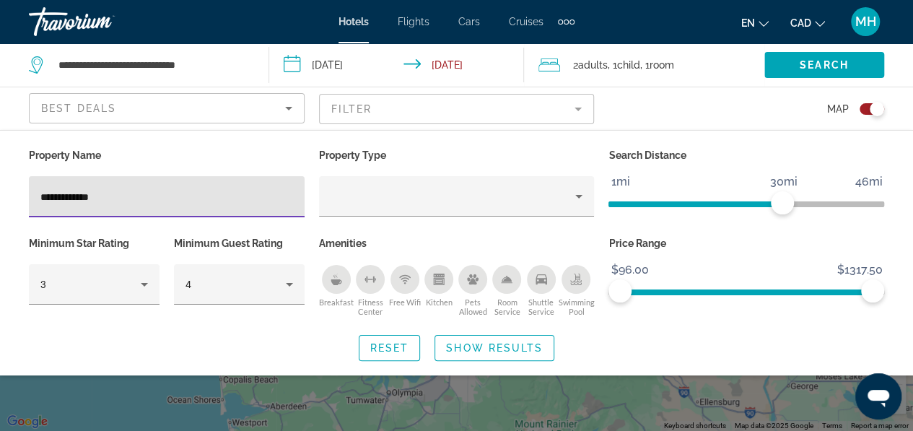
click at [247, 200] on input "**********" at bounding box center [166, 196] width 252 height 17
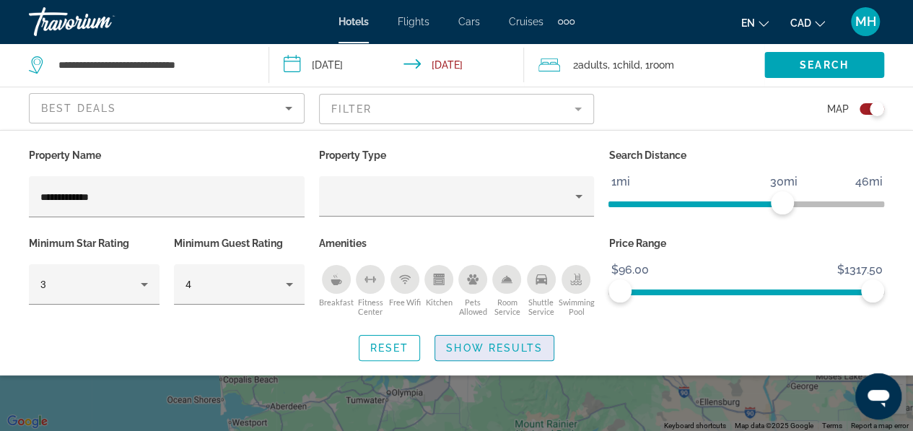
click at [492, 344] on span "Show Results" at bounding box center [494, 348] width 97 height 12
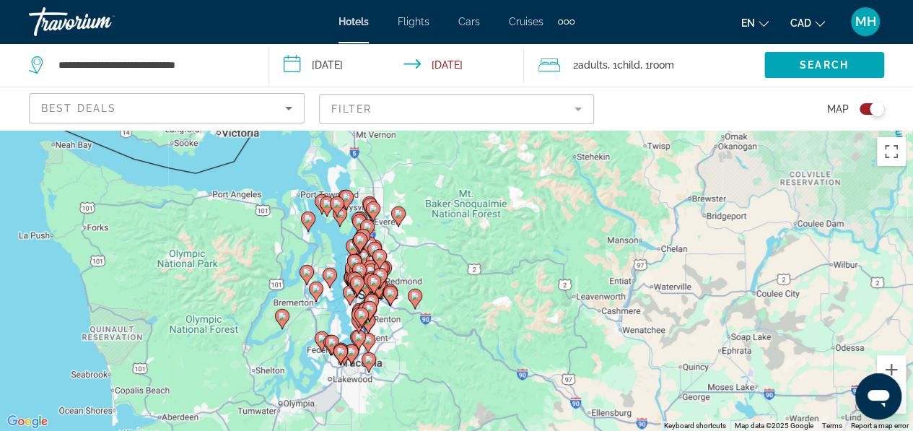
drag, startPoint x: 401, startPoint y: 334, endPoint x: 291, endPoint y: 346, distance: 110.3
click at [291, 346] on div "To activate drag with keyboard, press Alt + Enter. Once in keyboard drag state,…" at bounding box center [456, 280] width 913 height 301
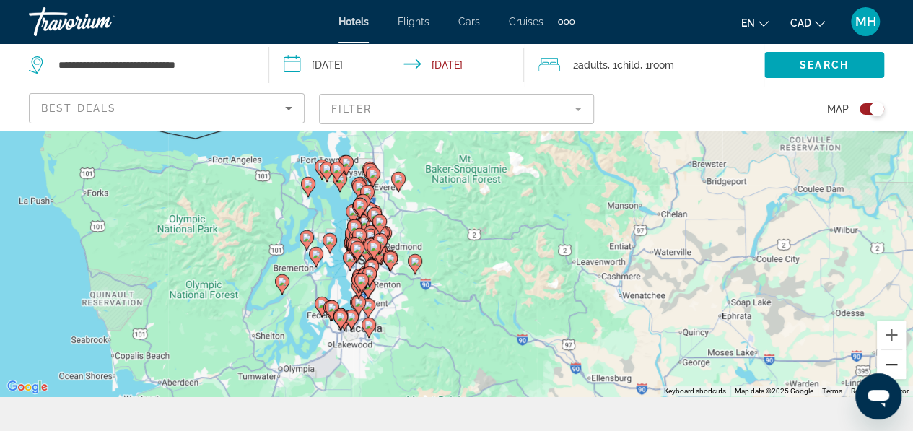
click at [895, 361] on button "Zoom out" at bounding box center [890, 364] width 29 height 29
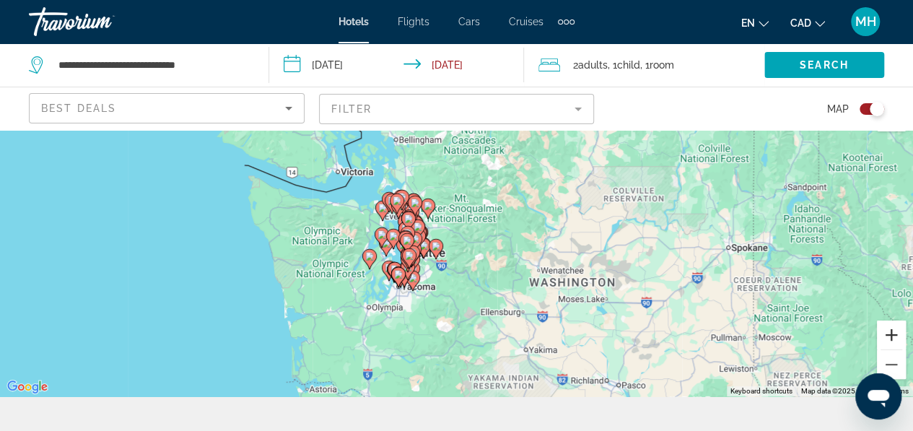
click at [883, 334] on button "Zoom in" at bounding box center [890, 334] width 29 height 29
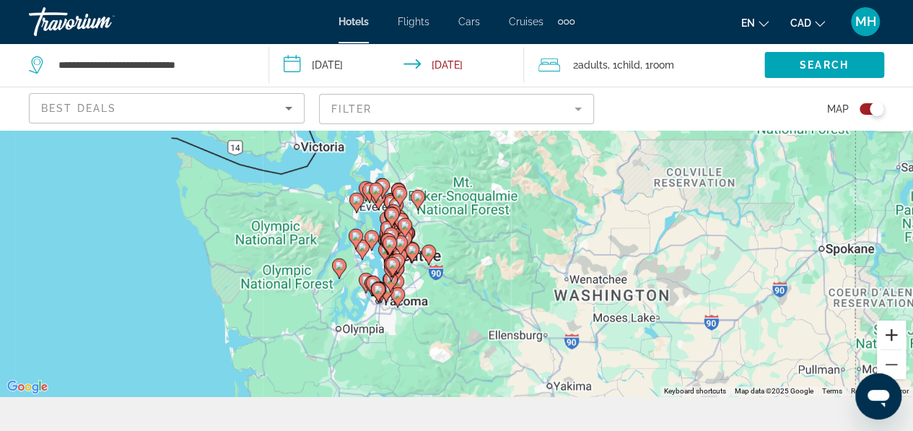
click at [883, 334] on button "Zoom in" at bounding box center [890, 334] width 29 height 29
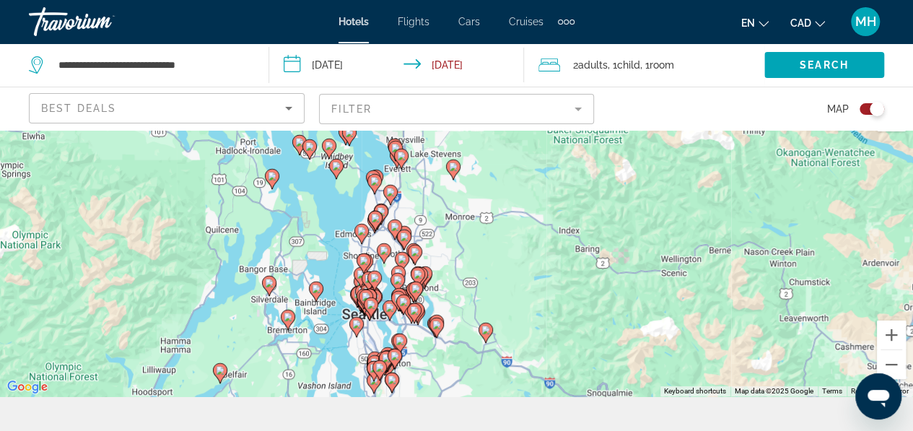
drag, startPoint x: 439, startPoint y: 271, endPoint x: 555, endPoint y: 314, distance: 123.3
click at [555, 314] on div "To activate drag with keyboard, press Alt + Enter. Once in keyboard drag state,…" at bounding box center [456, 245] width 913 height 301
click at [893, 341] on button "Zoom in" at bounding box center [890, 334] width 29 height 29
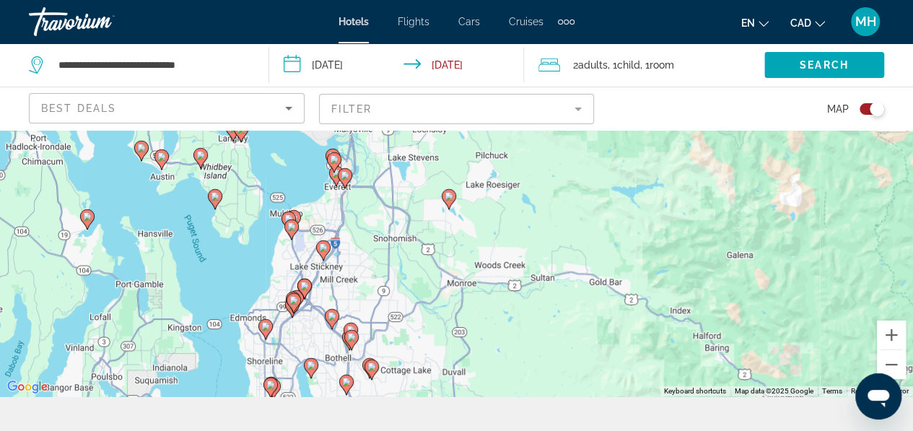
drag, startPoint x: 467, startPoint y: 291, endPoint x: 468, endPoint y: 393, distance: 101.7
click at [468, 393] on div "To activate drag with keyboard, press Alt + Enter. Once in keyboard drag state,…" at bounding box center [456, 245] width 913 height 301
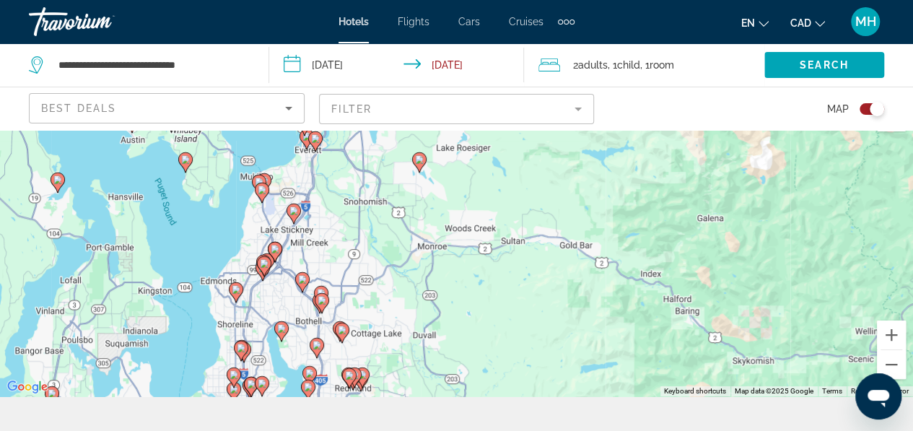
drag, startPoint x: 434, startPoint y: 263, endPoint x: 404, endPoint y: 225, distance: 48.8
click at [404, 225] on div "To activate drag with keyboard, press Alt + Enter. Once in keyboard drag state,…" at bounding box center [456, 245] width 913 height 301
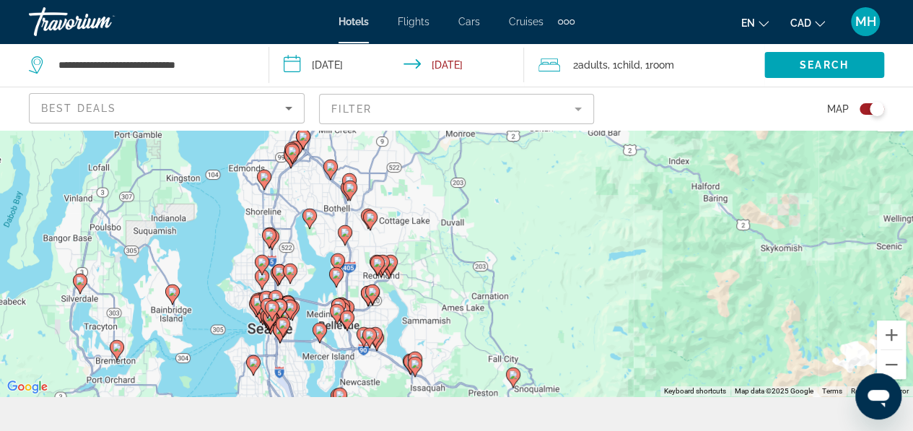
drag, startPoint x: 329, startPoint y: 256, endPoint x: 359, endPoint y: 141, distance: 118.4
click at [359, 141] on div "To activate drag with keyboard, press Alt + Enter. Once in keyboard drag state,…" at bounding box center [456, 245] width 913 height 301
click at [893, 340] on button "Zoom in" at bounding box center [890, 334] width 29 height 29
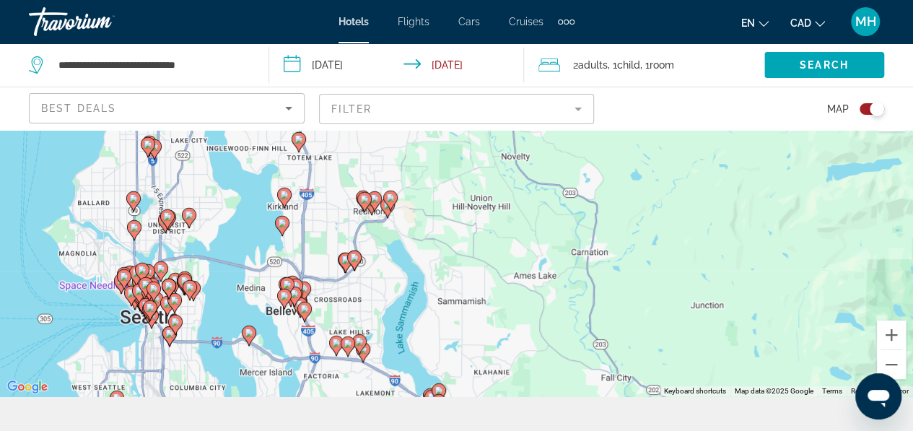
drag, startPoint x: 309, startPoint y: 379, endPoint x: 385, endPoint y: 242, distance: 156.3
click at [385, 242] on div "To activate drag with keyboard, press Alt + Enter. Once in keyboard drag state,…" at bounding box center [456, 245] width 913 height 301
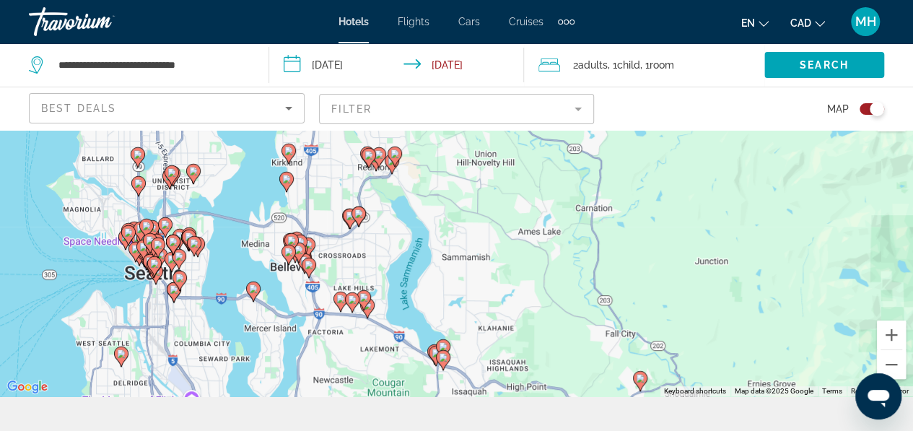
click at [284, 283] on div "To activate drag with keyboard, press Alt + Enter. Once in keyboard drag state,…" at bounding box center [456, 245] width 913 height 301
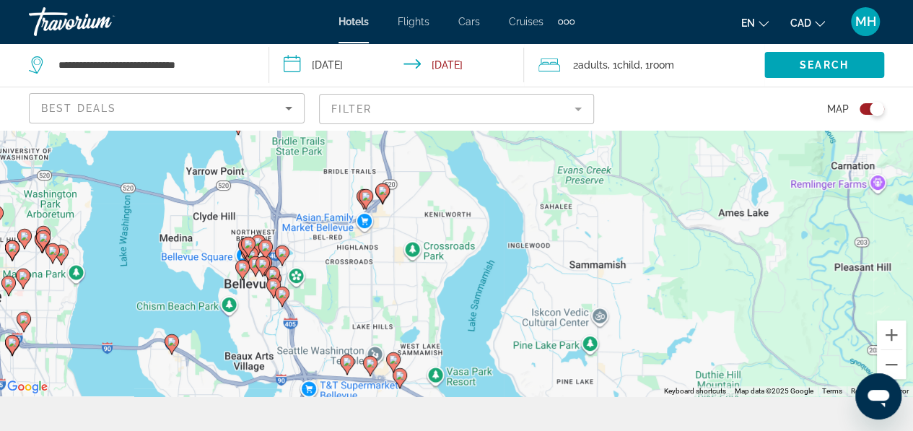
drag, startPoint x: 287, startPoint y: 263, endPoint x: 229, endPoint y: 299, distance: 68.7
click at [229, 299] on div "To activate drag with keyboard, press Alt + Enter. Once in keyboard drag state,…" at bounding box center [456, 245] width 913 height 301
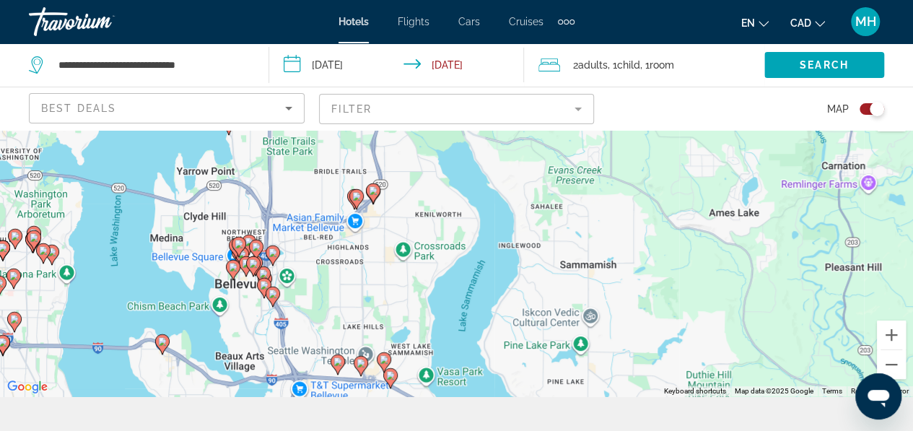
click at [240, 305] on div "To activate drag with keyboard, press Alt + Enter. Once in keyboard drag state,…" at bounding box center [456, 245] width 913 height 301
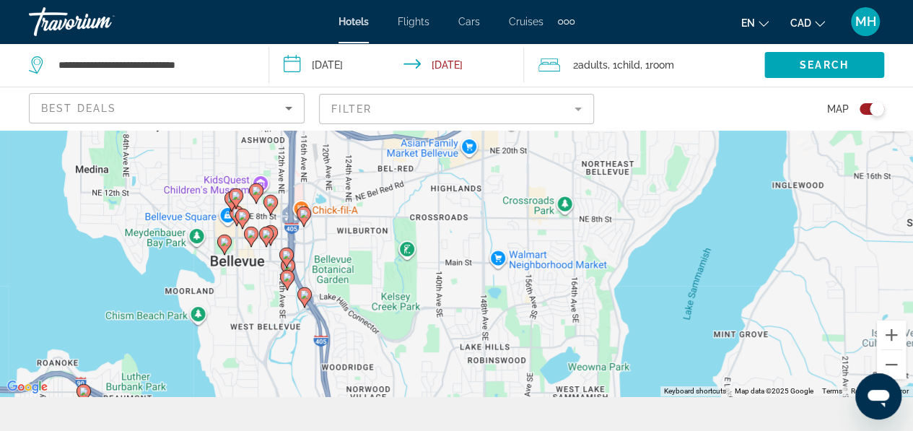
click at [264, 294] on div "To activate drag with keyboard, press Alt + Enter. Once in keyboard drag state,…" at bounding box center [456, 245] width 913 height 301
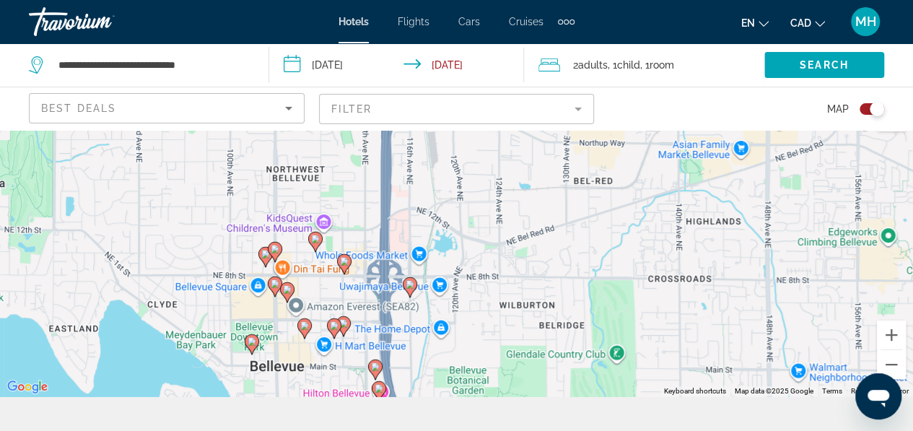
drag, startPoint x: 229, startPoint y: 266, endPoint x: 296, endPoint y: 403, distance: 152.6
click at [296, 403] on div "**********" at bounding box center [456, 310] width 913 height 431
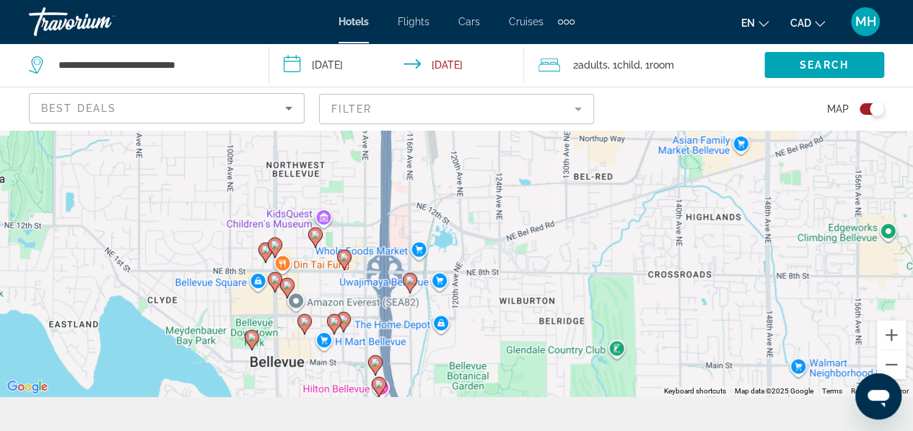
click at [433, 107] on mat-form-field "Filter" at bounding box center [457, 109] width 276 height 30
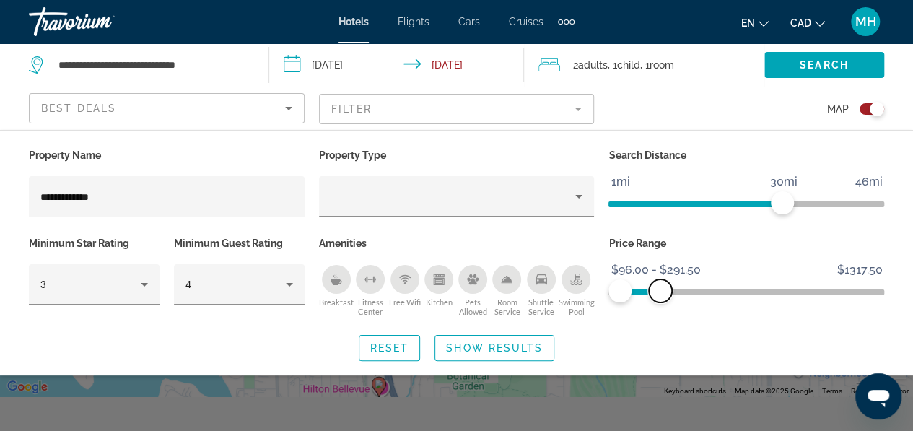
drag, startPoint x: 875, startPoint y: 285, endPoint x: 660, endPoint y: 314, distance: 216.9
click at [660, 314] on div "Price Range $96.00 $1317.50 $96.00 $291.50 $96.00 - $291.50" at bounding box center [746, 276] width 290 height 87
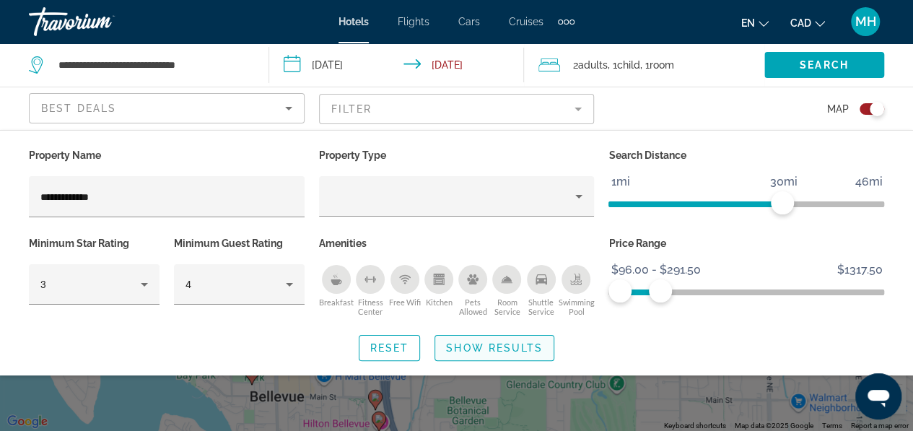
click at [498, 342] on span "Show Results" at bounding box center [494, 348] width 97 height 12
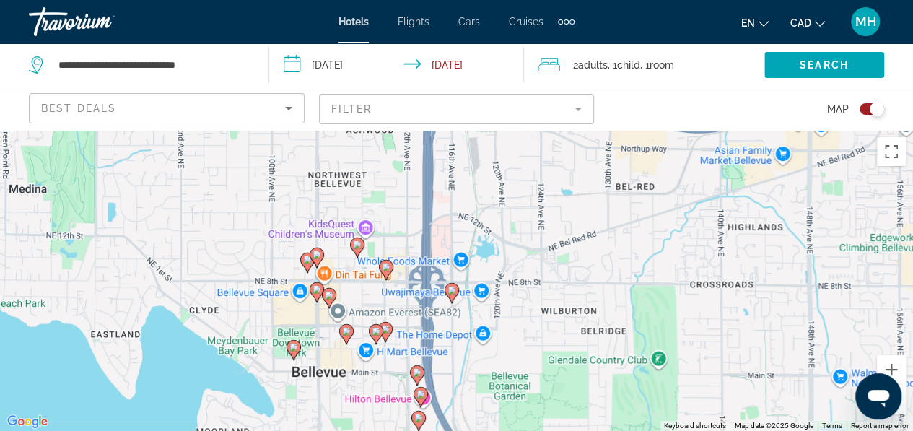
drag, startPoint x: 282, startPoint y: 384, endPoint x: 327, endPoint y: 356, distance: 53.4
click at [327, 356] on div "To activate drag with keyboard, press Alt + Enter. Once in keyboard drag state,…" at bounding box center [456, 280] width 913 height 301
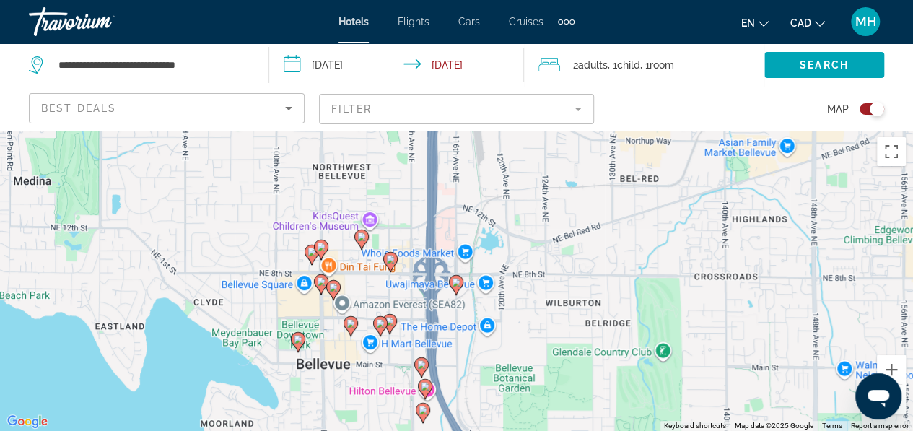
click at [340, 347] on div "To activate drag with keyboard, press Alt + Enter. Once in keyboard drag state,…" at bounding box center [456, 280] width 913 height 301
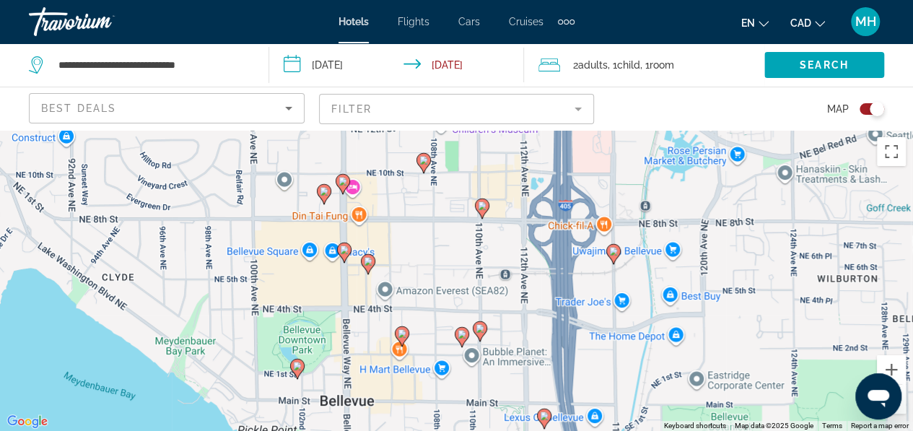
drag, startPoint x: 340, startPoint y: 347, endPoint x: 382, endPoint y: 367, distance: 46.5
click at [382, 367] on div "To activate drag with keyboard, press Alt + Enter. Once in keyboard drag state,…" at bounding box center [456, 280] width 913 height 301
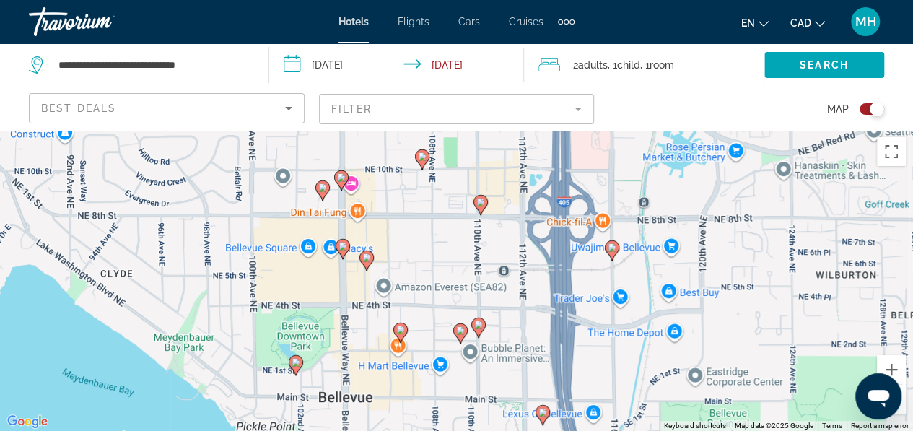
click at [400, 331] on image "Main content" at bounding box center [400, 329] width 9 height 9
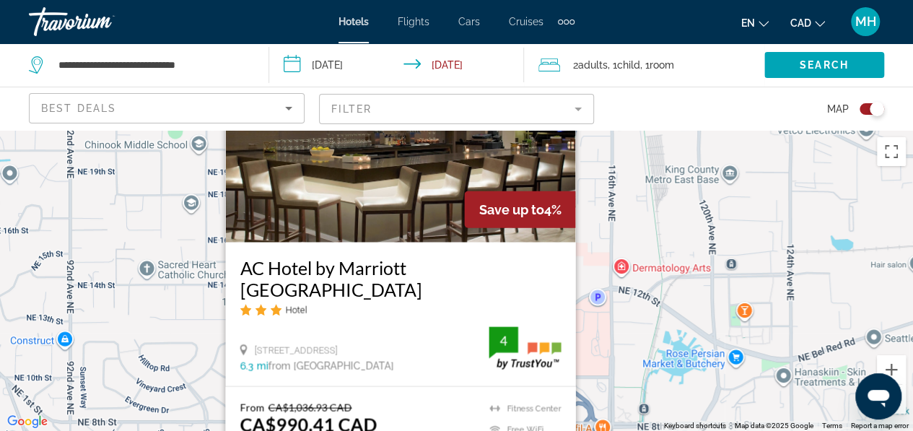
click at [191, 328] on div "To activate drag with keyboard, press Alt + Enter. Once in keyboard drag state,…" at bounding box center [456, 280] width 913 height 301
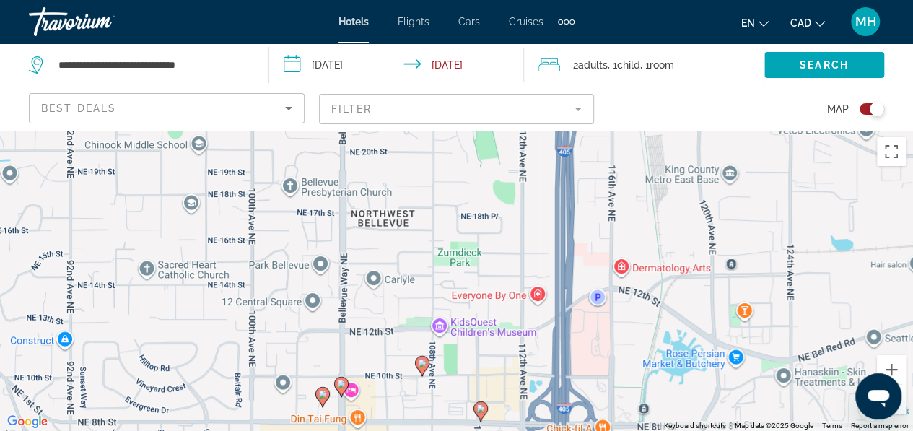
click at [342, 385] on image "Main content" at bounding box center [341, 383] width 9 height 9
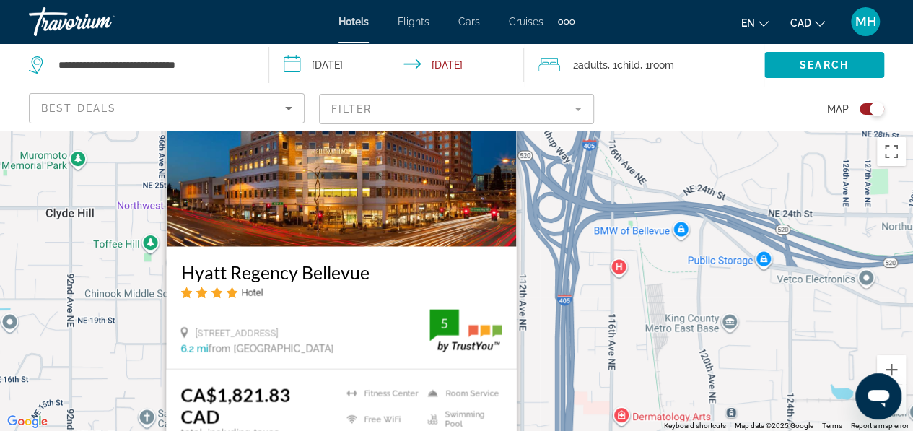
click at [133, 325] on div "To activate drag with keyboard, press Alt + Enter. Once in keyboard drag state,…" at bounding box center [456, 280] width 913 height 301
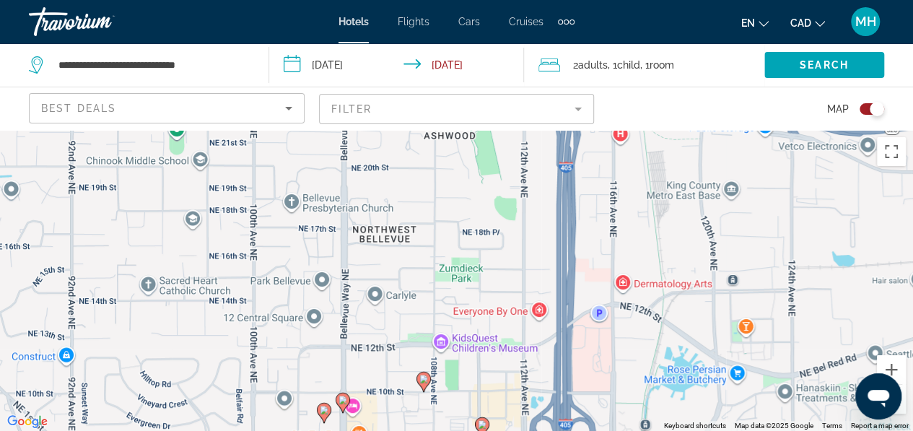
drag, startPoint x: 317, startPoint y: 375, endPoint x: 318, endPoint y: 185, distance: 189.7
click at [318, 185] on div "To activate drag with keyboard, press Alt + Enter. Once in keyboard drag state,…" at bounding box center [456, 280] width 913 height 301
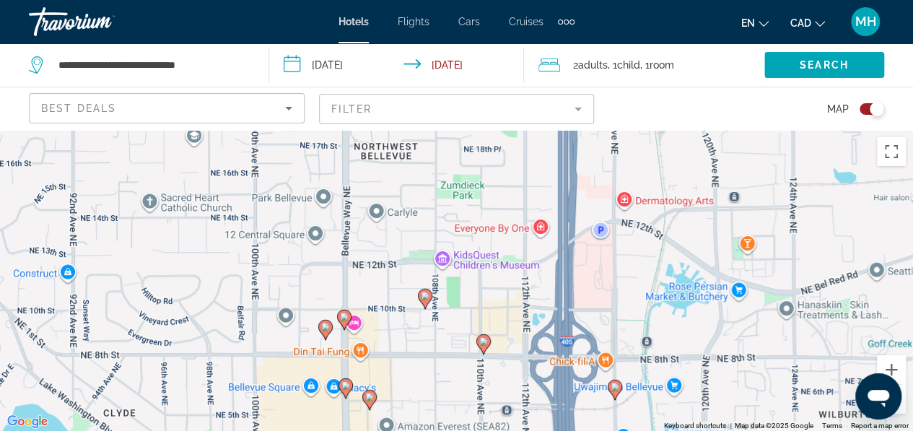
click at [325, 325] on image "Main content" at bounding box center [325, 326] width 9 height 9
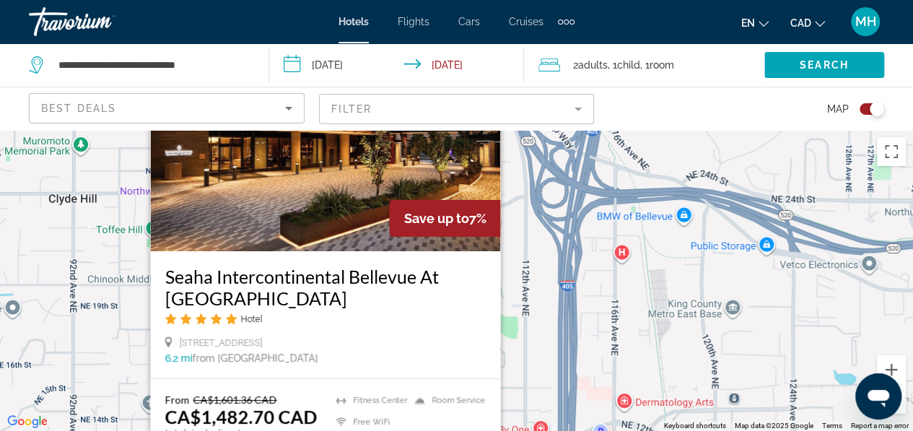
click at [117, 289] on div "To activate drag with keyboard, press Alt + Enter. Once in keyboard drag state,…" at bounding box center [456, 280] width 913 height 301
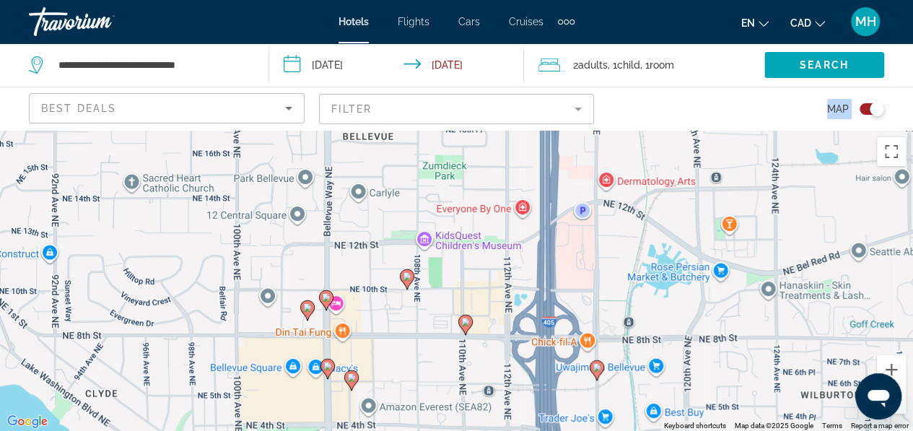
drag, startPoint x: 406, startPoint y: 335, endPoint x: 389, endPoint y: 73, distance: 262.4
click at [389, 130] on div "**********" at bounding box center [456, 345] width 913 height 431
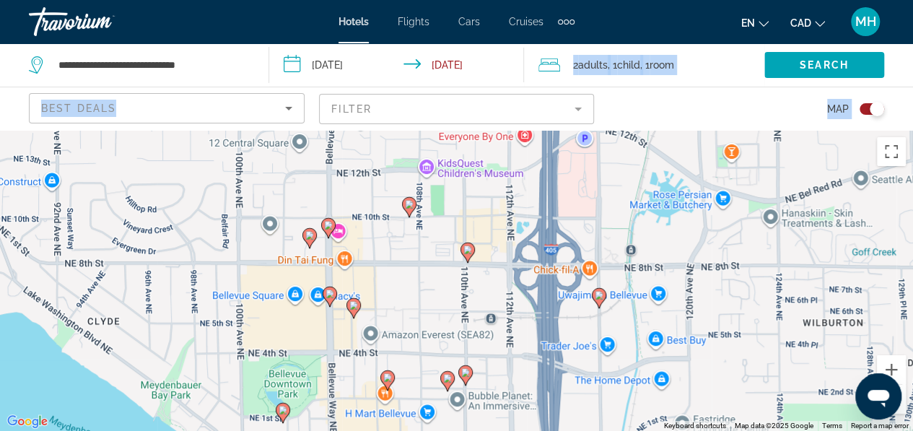
click at [467, 250] on image "Main content" at bounding box center [467, 249] width 9 height 9
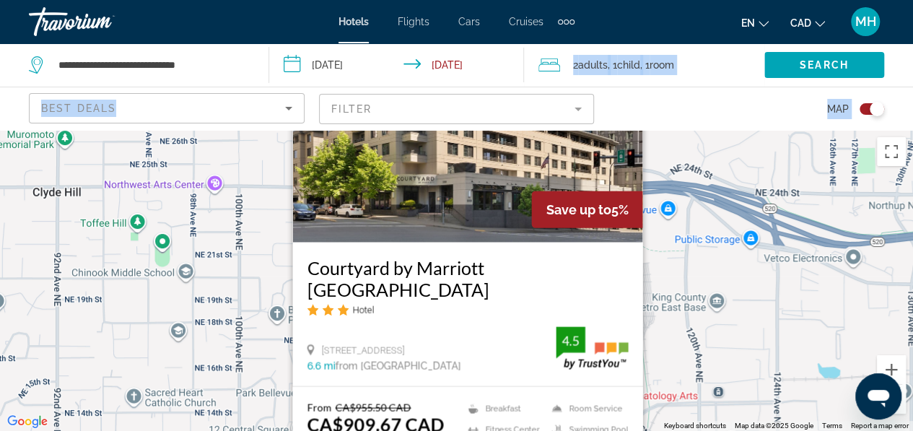
click at [265, 297] on div "To activate drag with keyboard, press Alt + Enter. Once in keyboard drag state,…" at bounding box center [456, 280] width 913 height 301
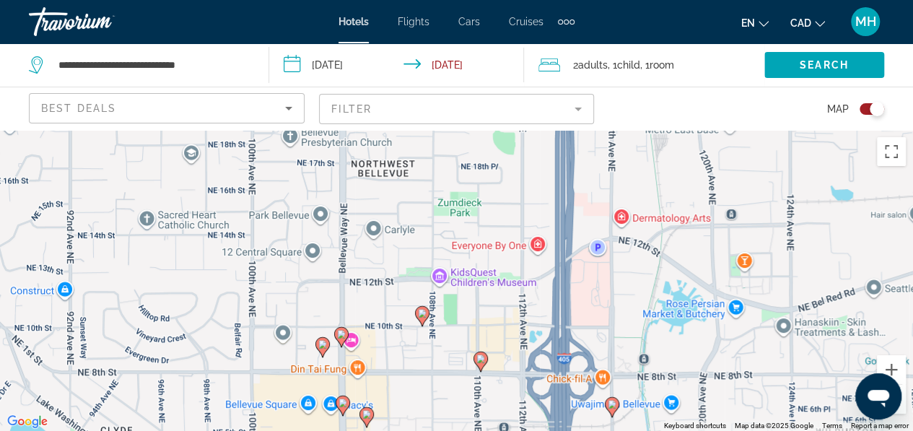
drag, startPoint x: 363, startPoint y: 394, endPoint x: 379, endPoint y: 183, distance: 211.2
click at [379, 183] on div "To activate drag with keyboard, press Alt + Enter. Once in keyboard drag state,…" at bounding box center [456, 280] width 913 height 301
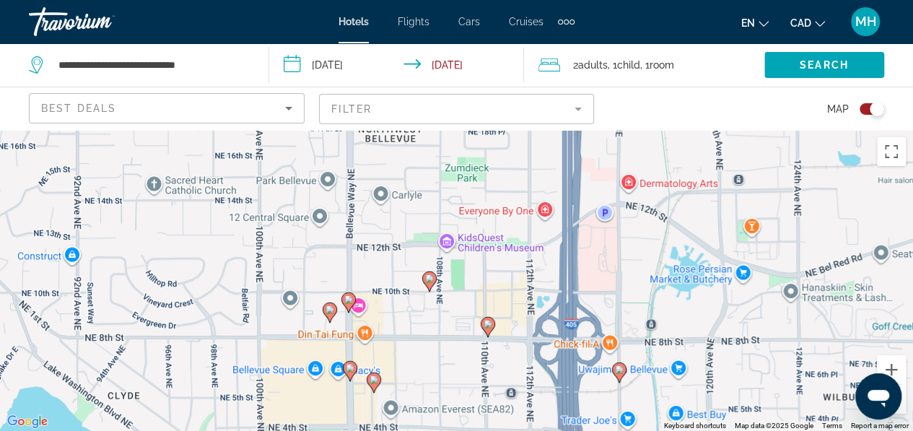
click at [431, 282] on image "Main content" at bounding box center [429, 278] width 9 height 9
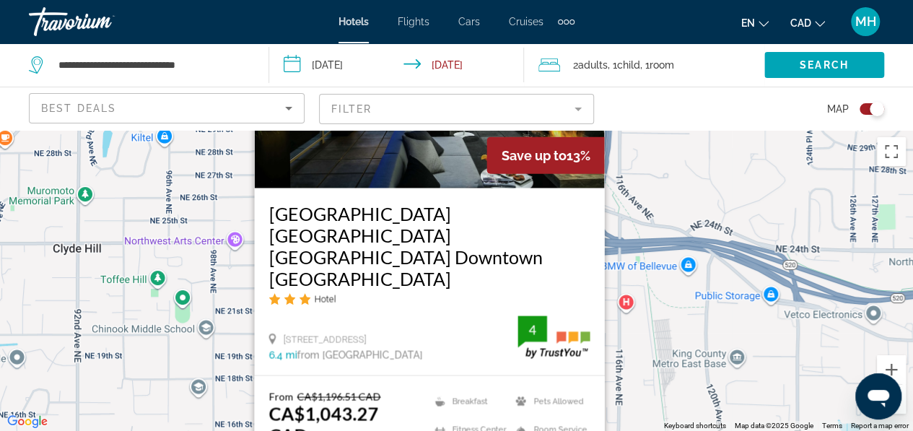
click at [227, 311] on div "To activate drag with keyboard, press Alt + Enter. Once in keyboard drag state,…" at bounding box center [456, 280] width 913 height 301
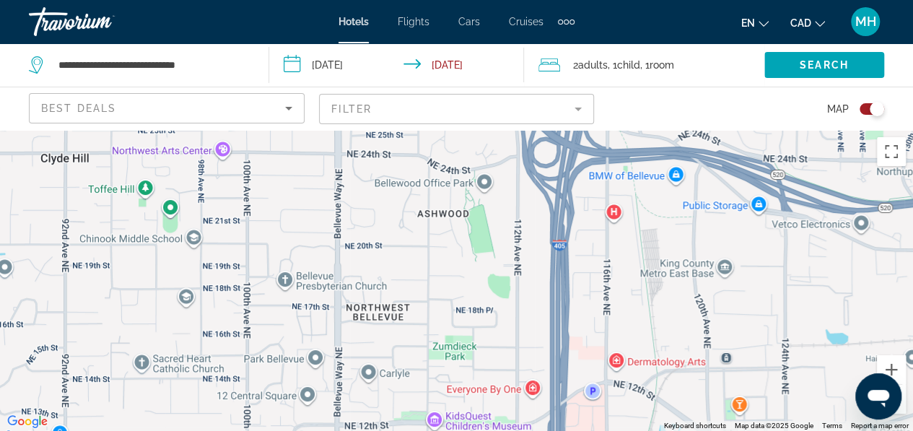
drag, startPoint x: 294, startPoint y: 395, endPoint x: 294, endPoint y: 94, distance: 300.1
click at [294, 130] on div "**********" at bounding box center [456, 345] width 913 height 431
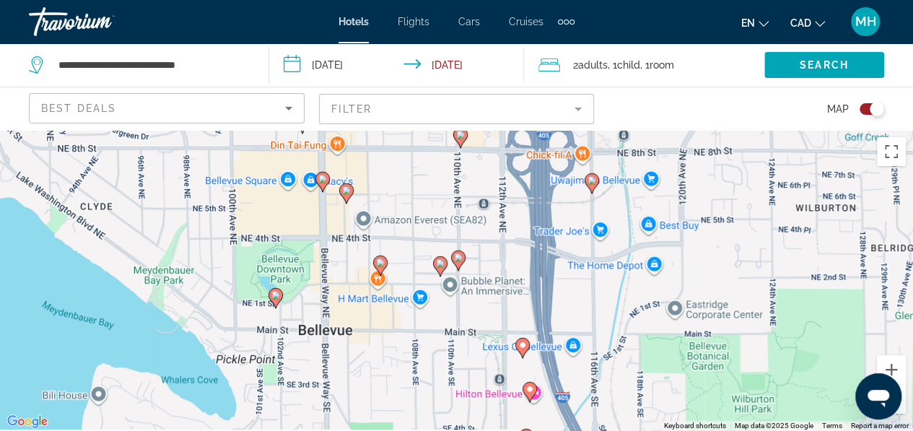
drag, startPoint x: 423, startPoint y: 329, endPoint x: 386, endPoint y: 198, distance: 135.6
click at [386, 198] on div "To activate drag with keyboard, press Alt + Enter. Once in keyboard drag state,…" at bounding box center [456, 280] width 913 height 301
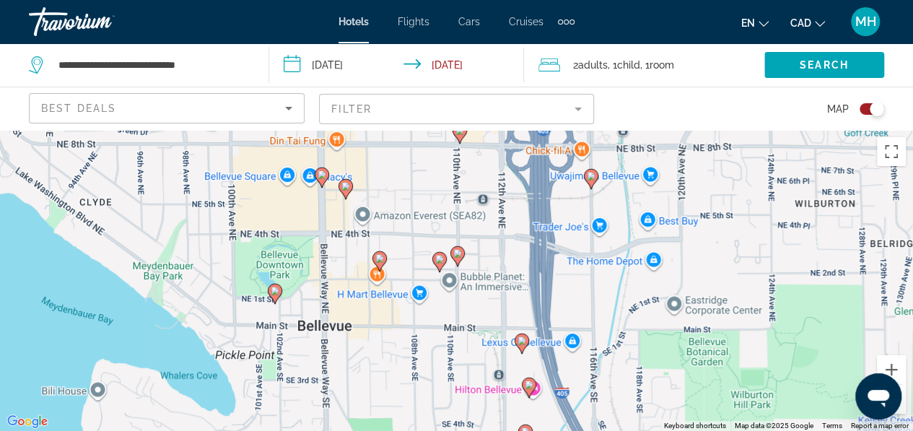
click at [377, 258] on image "Main content" at bounding box center [379, 258] width 9 height 9
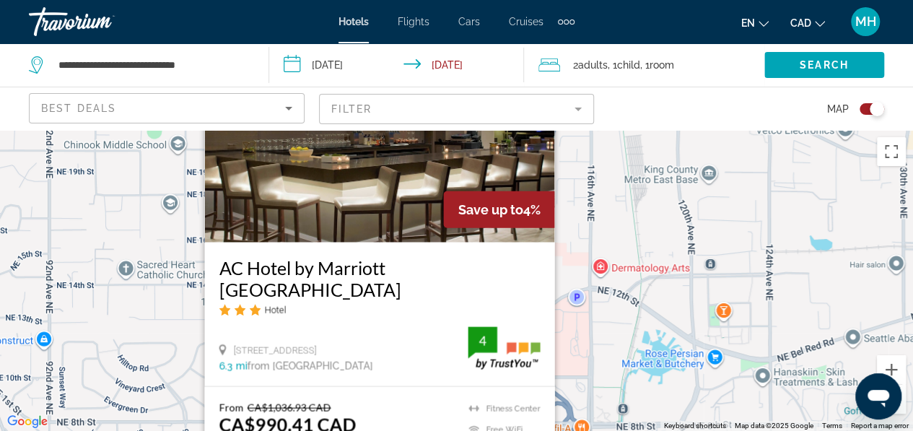
click at [162, 327] on div "To activate drag with keyboard, press Alt + Enter. Once in keyboard drag state,…" at bounding box center [456, 280] width 913 height 301
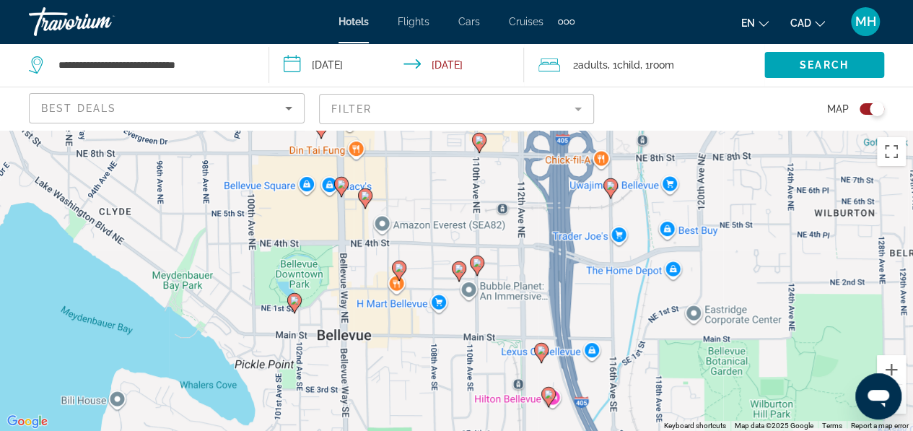
drag, startPoint x: 224, startPoint y: 399, endPoint x: 244, endPoint y: 99, distance: 300.8
click at [244, 130] on div "**********" at bounding box center [456, 345] width 913 height 431
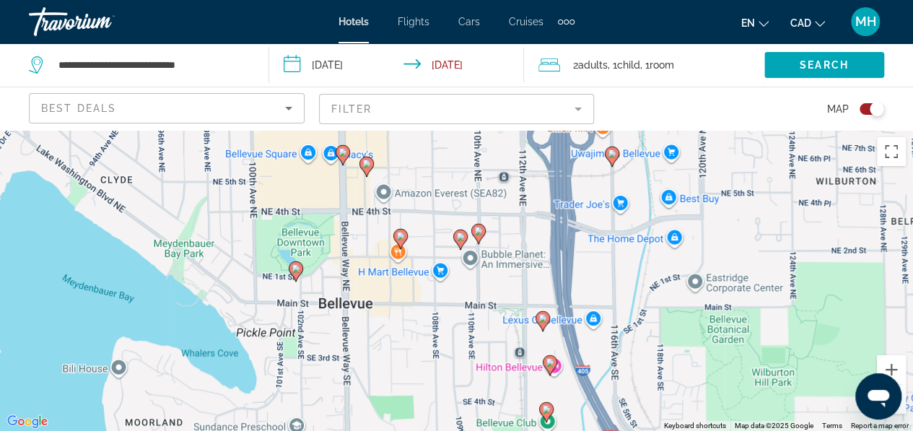
click at [294, 268] on image "Main content" at bounding box center [295, 268] width 9 height 9
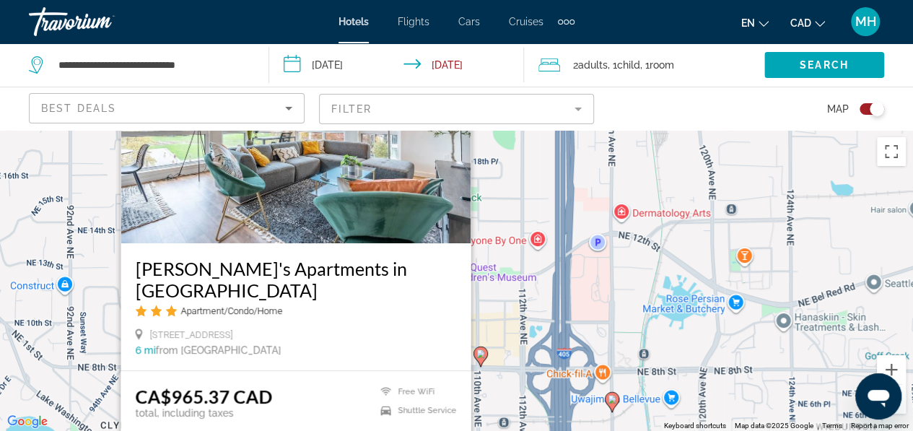
click at [493, 268] on div "To activate drag with keyboard, press Alt + Enter. Once in keyboard drag state,…" at bounding box center [456, 280] width 913 height 301
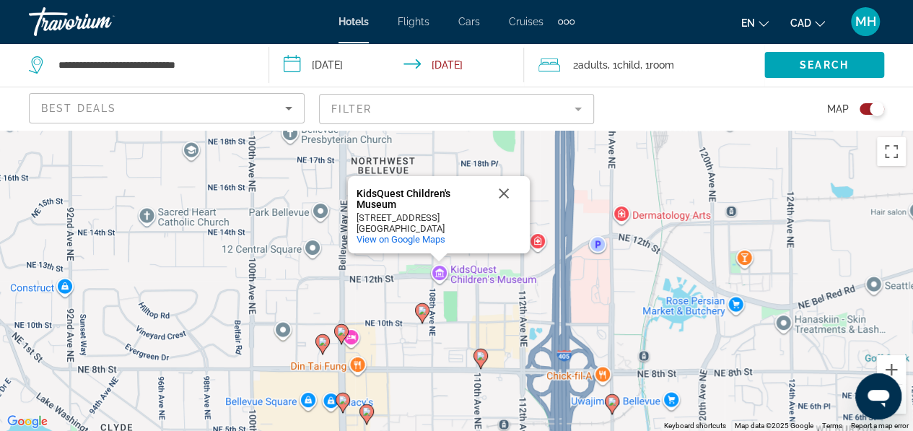
click at [482, 361] on icon "Main content" at bounding box center [479, 357] width 13 height 19
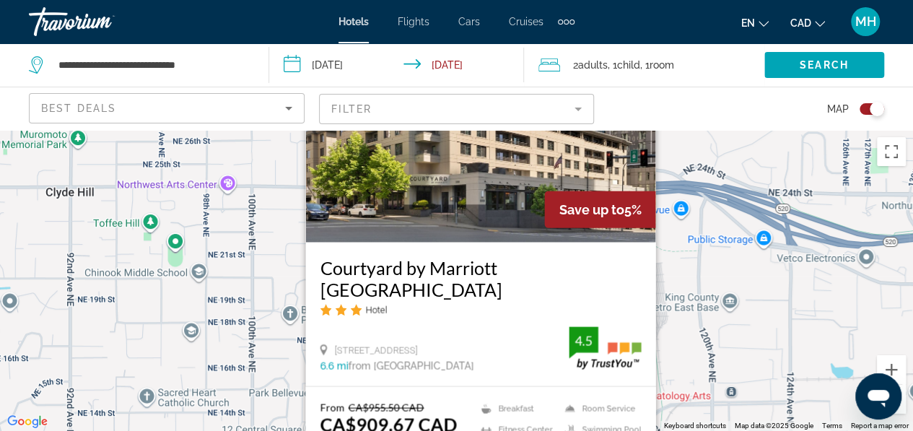
click at [257, 356] on div "To activate drag with keyboard, press Alt + Enter. Once in keyboard drag state,…" at bounding box center [456, 280] width 913 height 301
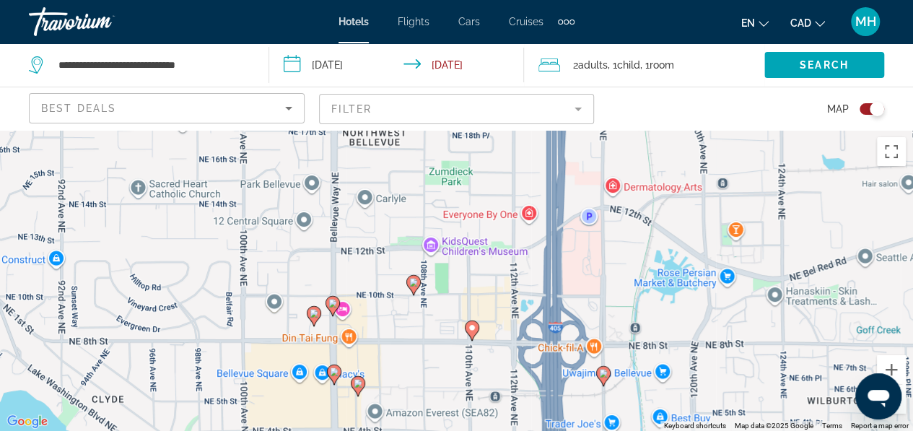
drag, startPoint x: 405, startPoint y: 392, endPoint x: 396, endPoint y: 88, distance: 303.8
click at [396, 130] on div "**********" at bounding box center [456, 345] width 913 height 431
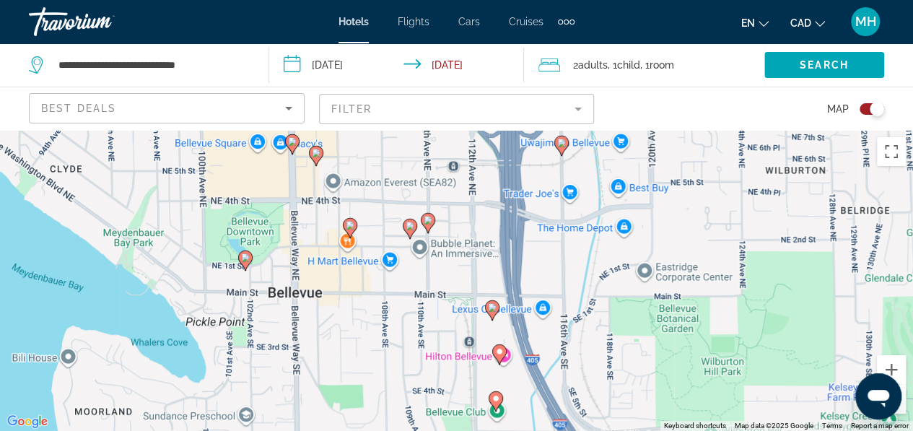
drag, startPoint x: 489, startPoint y: 335, endPoint x: 439, endPoint y: 217, distance: 128.0
click at [439, 217] on div "To activate drag with keyboard, press Alt + Enter. Once in keyboard drag state,…" at bounding box center [456, 280] width 913 height 301
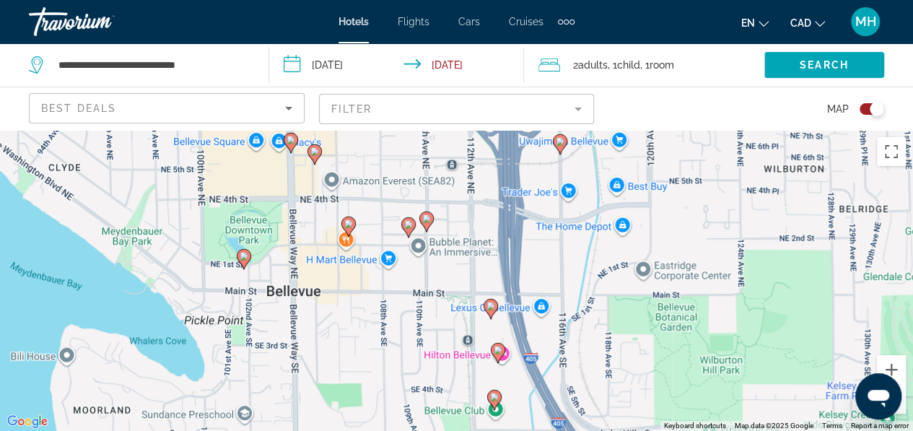
click at [487, 304] on image "Main content" at bounding box center [490, 306] width 9 height 9
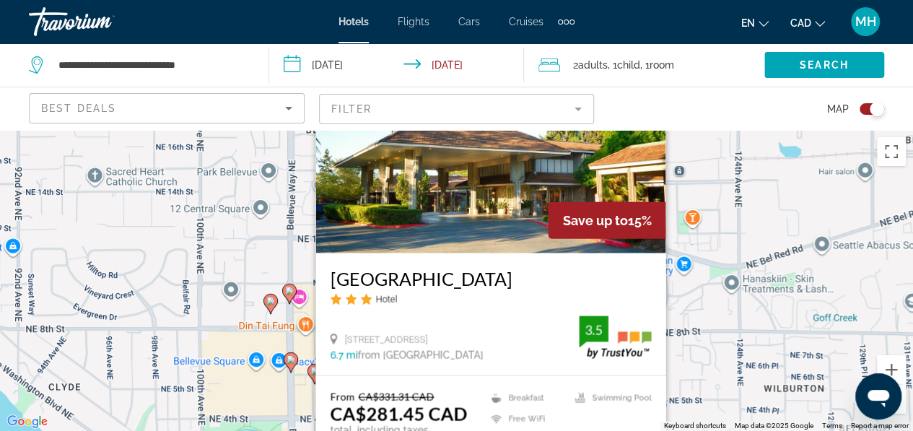
click at [239, 384] on div "To activate drag with keyboard, press Alt + Enter. Once in keyboard drag state,…" at bounding box center [456, 280] width 913 height 301
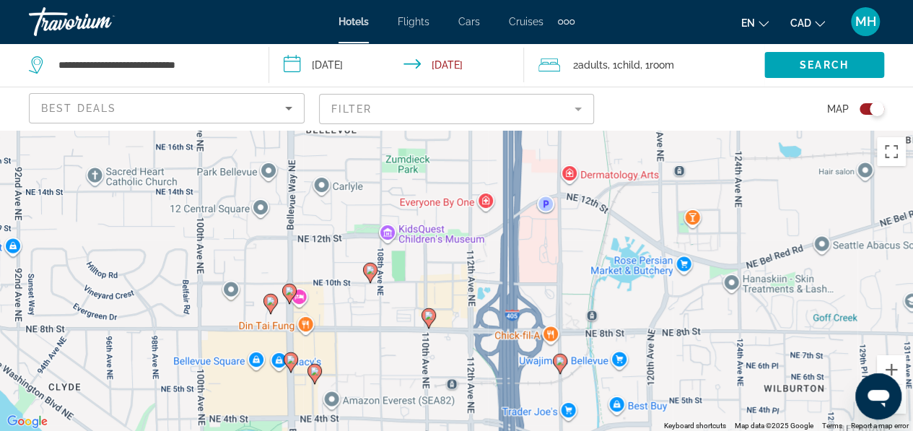
click at [427, 322] on icon "Main content" at bounding box center [427, 317] width 13 height 19
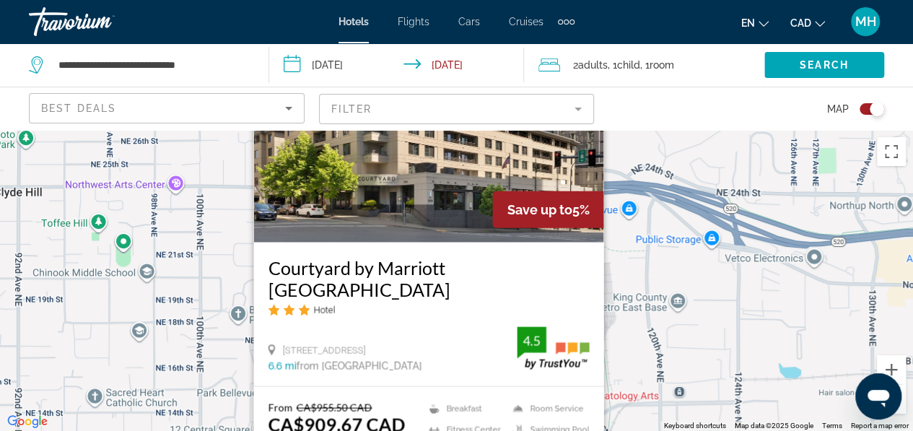
click at [218, 337] on div "To activate drag with keyboard, press Alt + Enter. Once in keyboard drag state,…" at bounding box center [456, 280] width 913 height 301
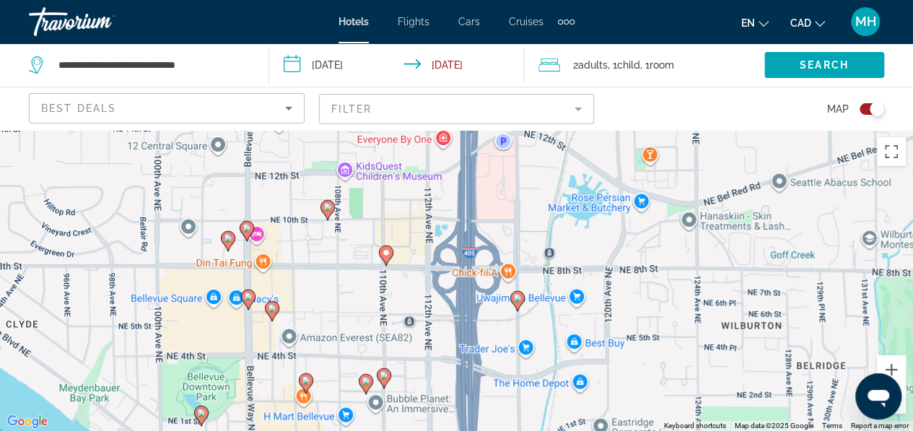
drag, startPoint x: 469, startPoint y: 370, endPoint x: 417, endPoint y: 55, distance: 319.5
click at [417, 130] on div "**********" at bounding box center [456, 345] width 913 height 431
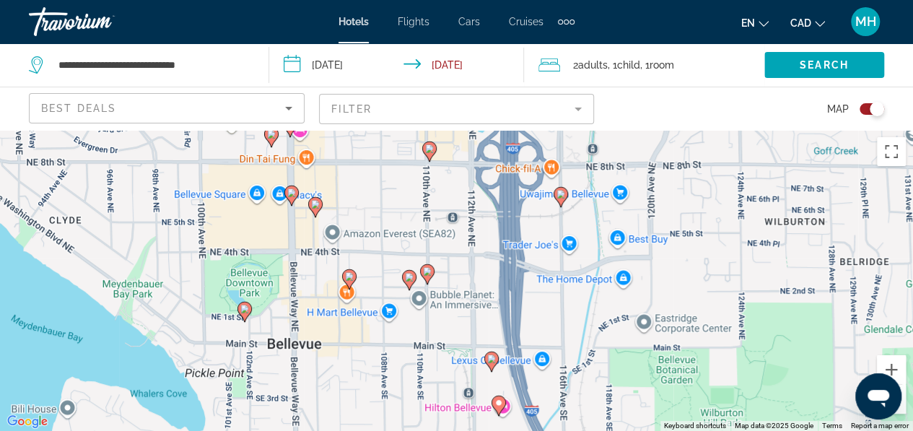
drag, startPoint x: 418, startPoint y: 351, endPoint x: 467, endPoint y: 281, distance: 85.9
click at [467, 281] on div "To activate drag with keyboard, press Alt + Enter. Once in keyboard drag state,…" at bounding box center [456, 280] width 913 height 301
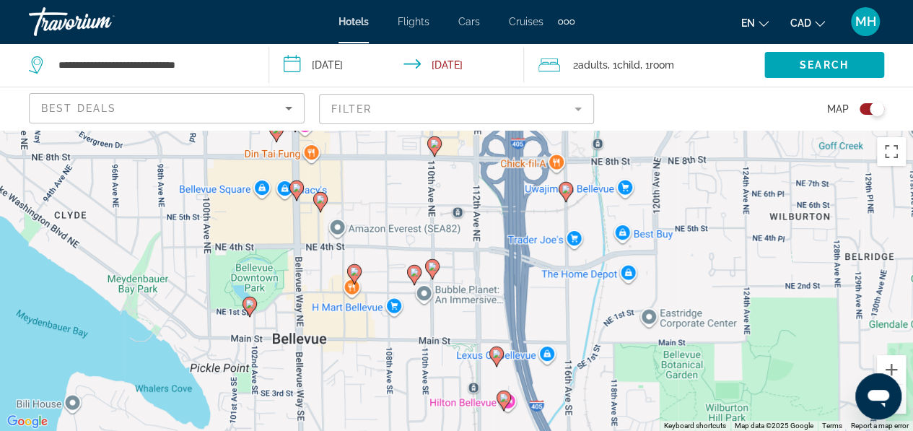
click at [413, 270] on image "Main content" at bounding box center [414, 272] width 9 height 9
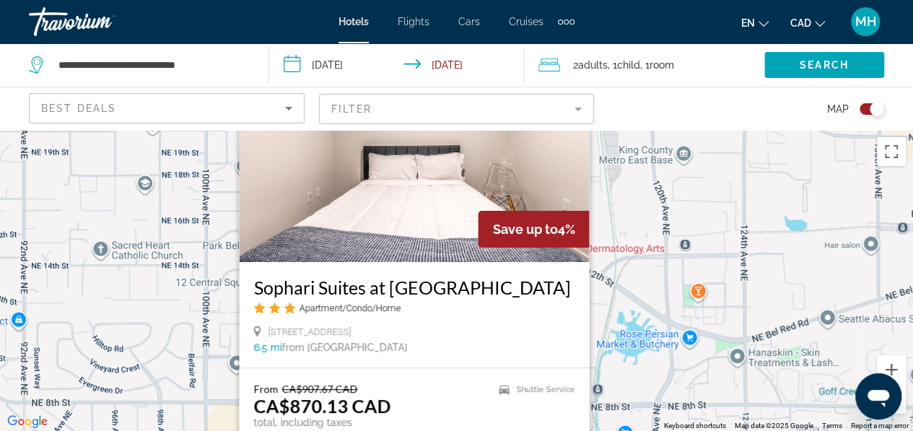
click at [649, 294] on div "To activate drag with keyboard, press Alt + Enter. Once in keyboard drag state,…" at bounding box center [456, 280] width 913 height 301
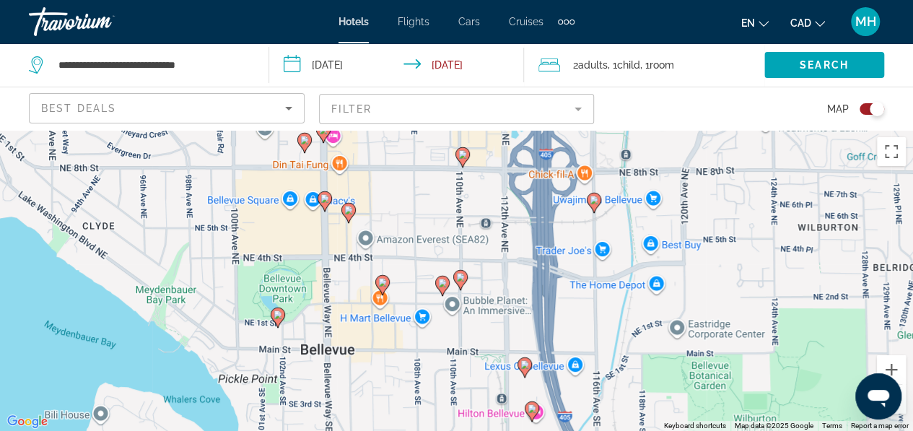
drag, startPoint x: 420, startPoint y: 353, endPoint x: 466, endPoint y: 87, distance: 269.4
click at [466, 130] on div "**********" at bounding box center [456, 345] width 913 height 431
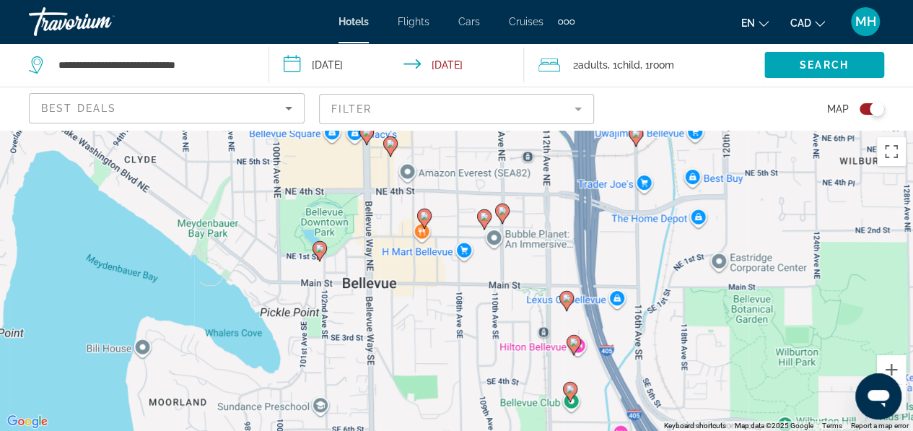
click at [575, 346] on icon "Main content" at bounding box center [572, 344] width 13 height 19
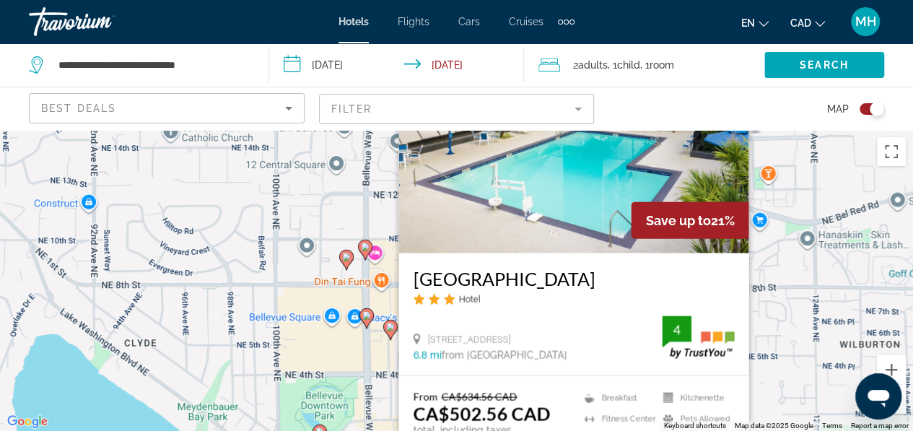
click at [317, 366] on div "To activate drag with keyboard, press Alt + Enter. Once in keyboard drag state,…" at bounding box center [456, 280] width 913 height 301
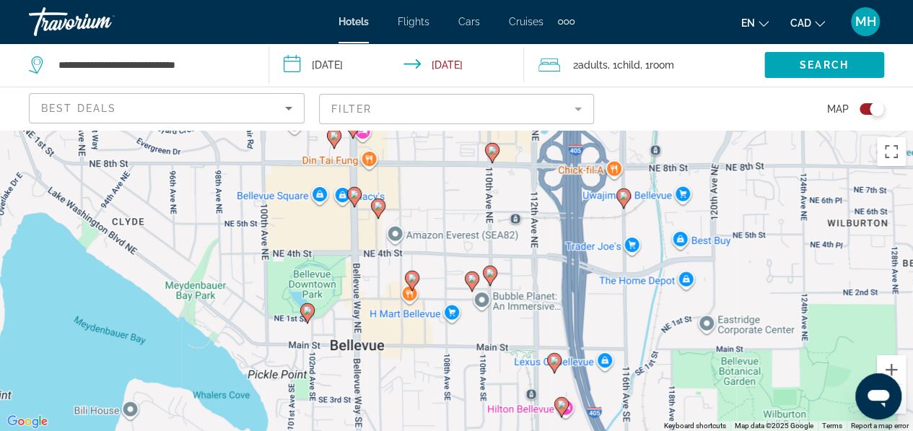
drag, startPoint x: 556, startPoint y: 415, endPoint x: 537, endPoint y: 233, distance: 182.8
click at [537, 233] on div "To activate drag with keyboard, press Alt + Enter. Once in keyboard drag state,…" at bounding box center [456, 280] width 913 height 301
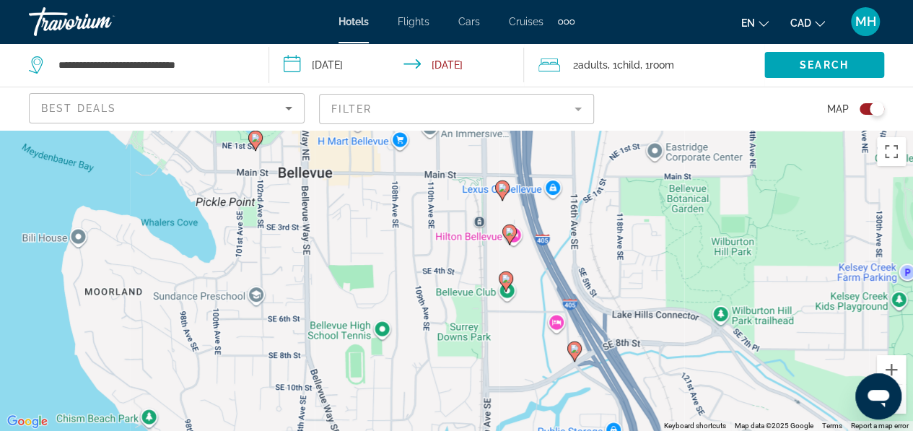
drag, startPoint x: 571, startPoint y: 367, endPoint x: 522, endPoint y: 258, distance: 119.8
click at [522, 258] on div "To activate drag with keyboard, press Alt + Enter. Once in keyboard drag state,…" at bounding box center [456, 280] width 913 height 301
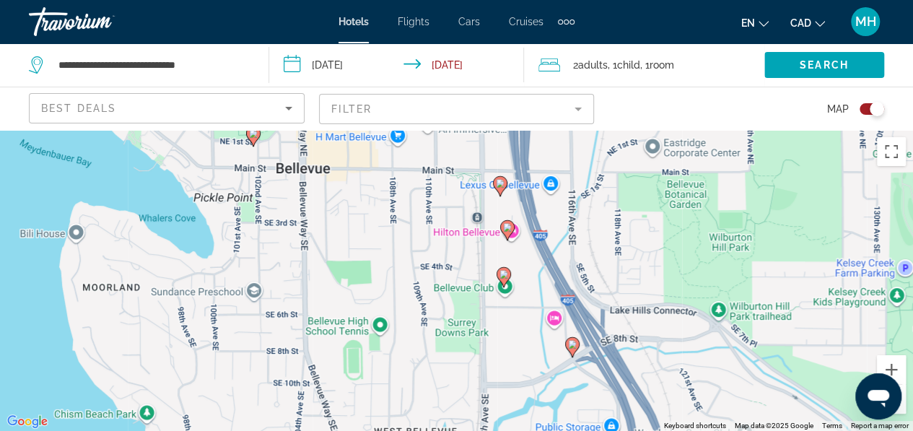
click at [573, 348] on image "Main content" at bounding box center [572, 344] width 9 height 9
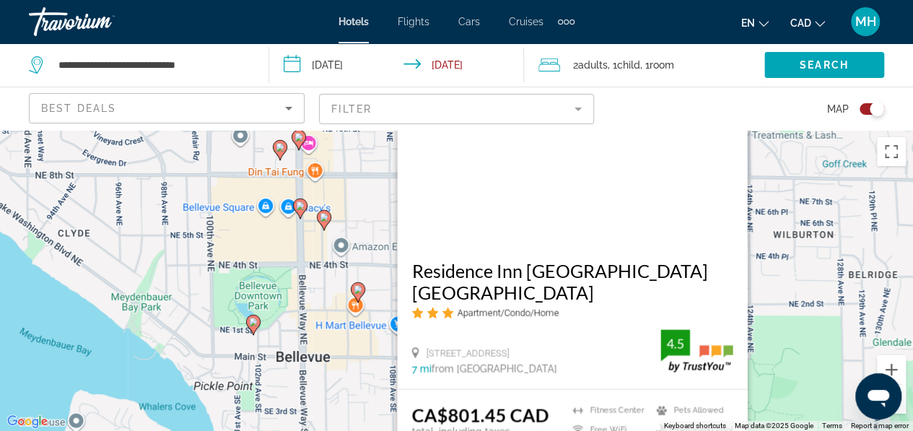
click at [338, 372] on div "To activate drag with keyboard, press Alt + Enter. Once in keyboard drag state,…" at bounding box center [456, 280] width 913 height 301
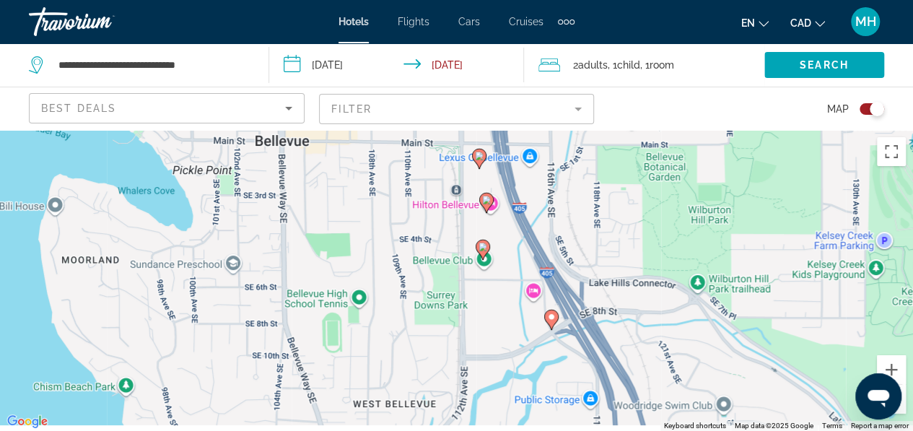
drag, startPoint x: 534, startPoint y: 396, endPoint x: 507, endPoint y: 157, distance: 241.0
click at [507, 157] on div "To activate drag with keyboard, press Alt + Enter. Once in keyboard drag state,…" at bounding box center [456, 280] width 913 height 301
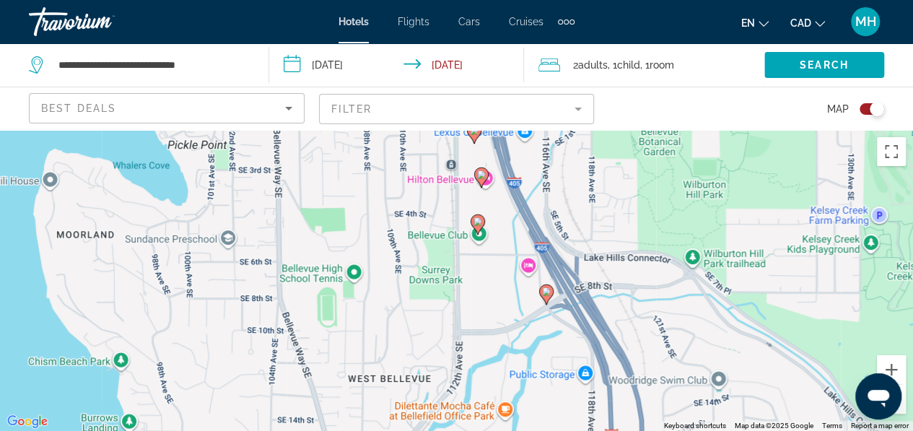
click at [900, 410] on button "Zoom out" at bounding box center [890, 398] width 29 height 29
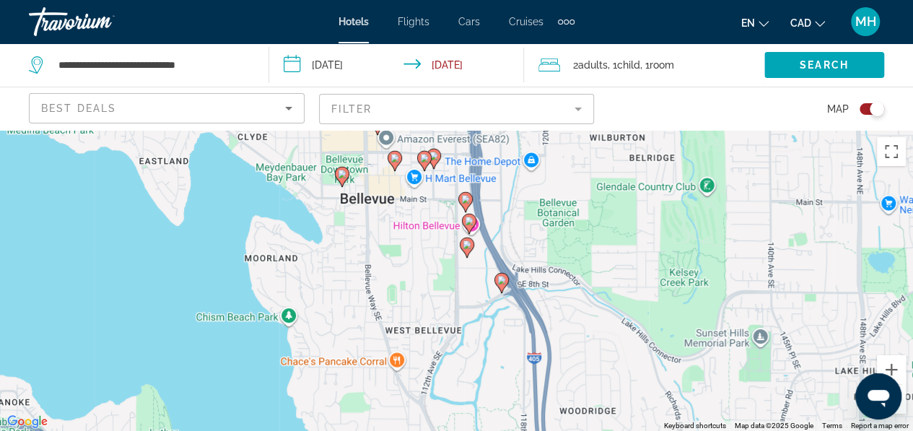
click at [900, 410] on button "Zoom out" at bounding box center [890, 398] width 29 height 29
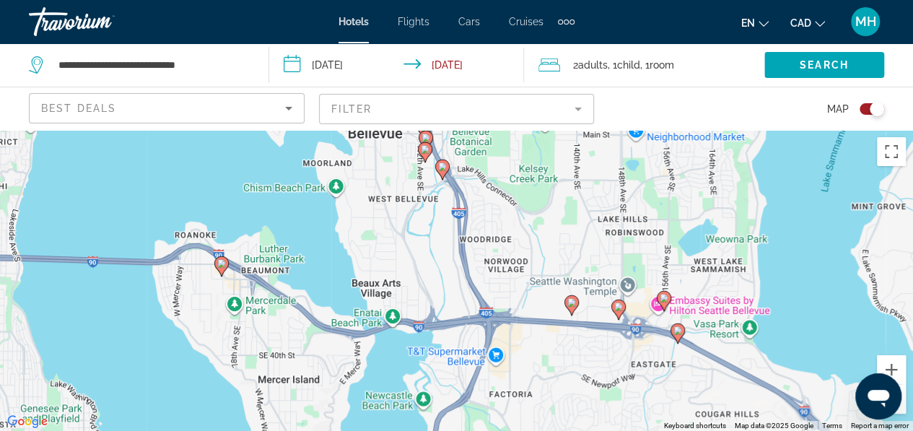
drag, startPoint x: 580, startPoint y: 377, endPoint x: 540, endPoint y: 264, distance: 120.2
click at [540, 264] on div "To activate drag with keyboard, press Alt + Enter. Once in keyboard drag state,…" at bounding box center [456, 280] width 913 height 301
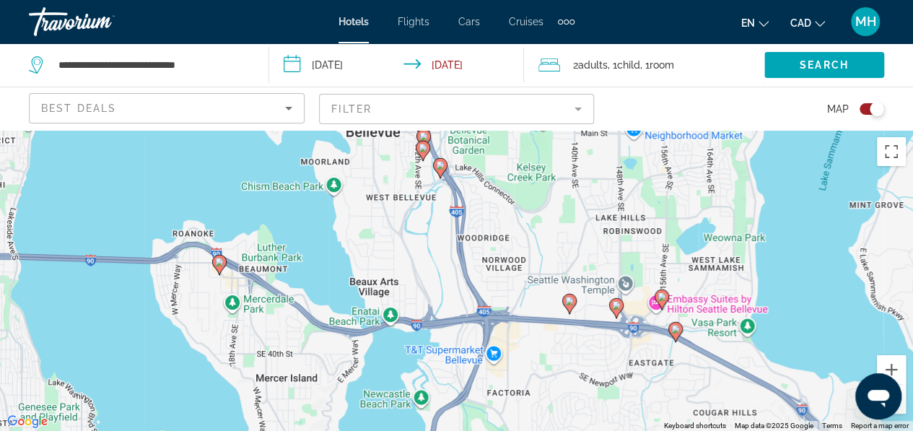
click at [568, 302] on image "Main content" at bounding box center [569, 300] width 9 height 9
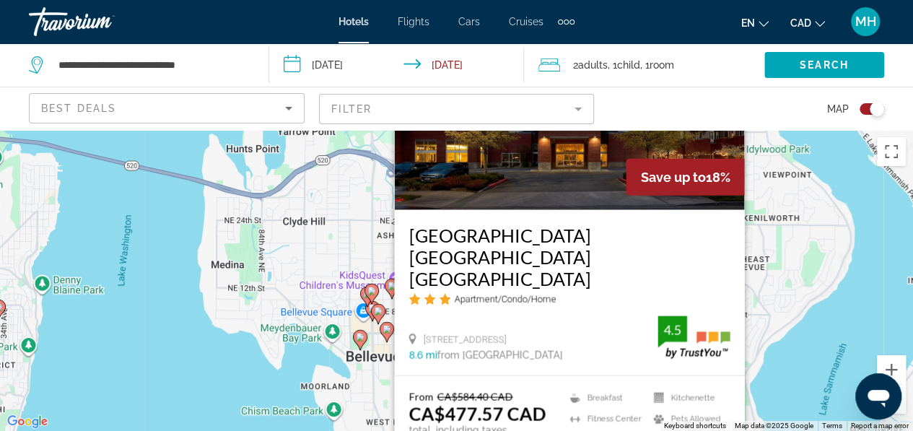
click at [361, 369] on div "To activate drag with keyboard, press Alt + Enter. Once in keyboard drag state,…" at bounding box center [456, 280] width 913 height 301
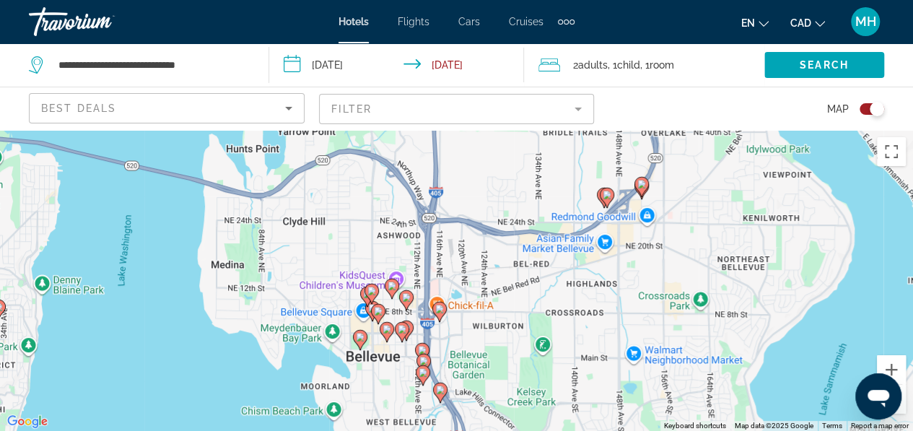
click at [606, 194] on image "Main content" at bounding box center [606, 194] width 9 height 9
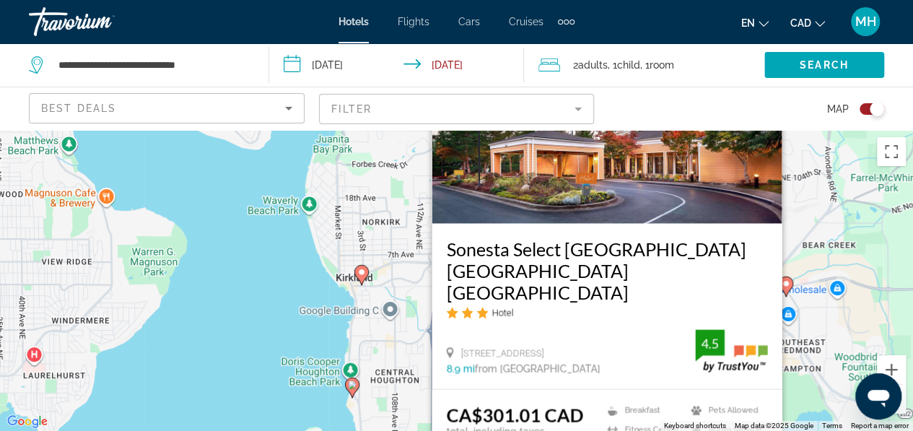
click at [372, 343] on div "To activate drag with keyboard, press Alt + Enter. Once in keyboard drag state,…" at bounding box center [456, 280] width 913 height 301
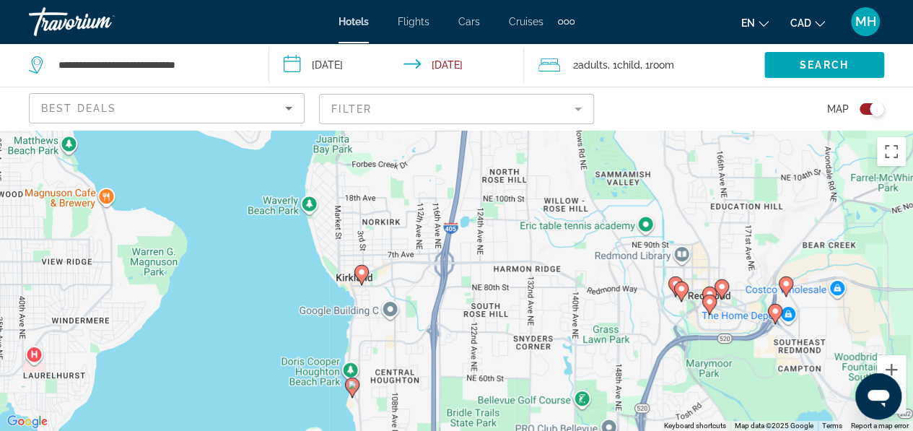
click at [356, 271] on icon "Main content" at bounding box center [360, 274] width 13 height 19
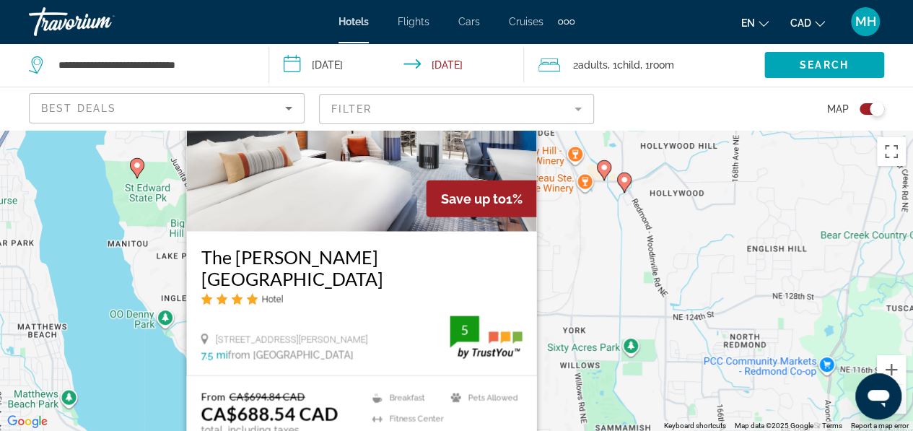
click at [584, 289] on div "To activate drag with keyboard, press Alt + Enter. Once in keyboard drag state,…" at bounding box center [456, 280] width 913 height 301
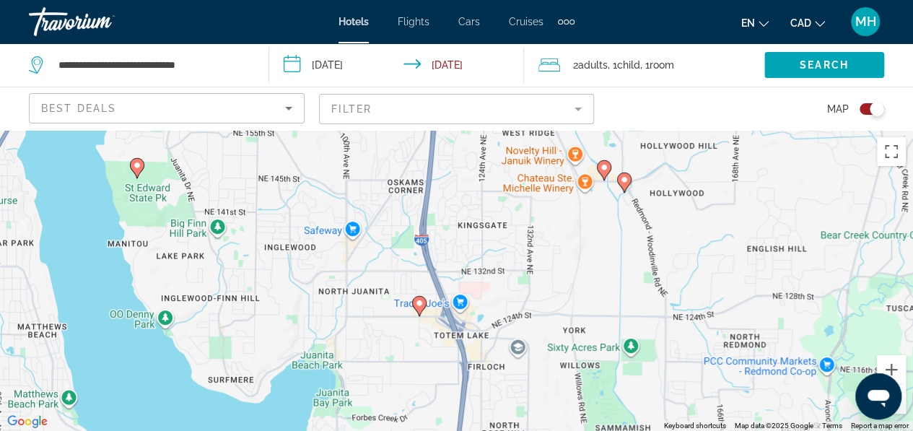
click at [416, 302] on image "Main content" at bounding box center [419, 303] width 9 height 9
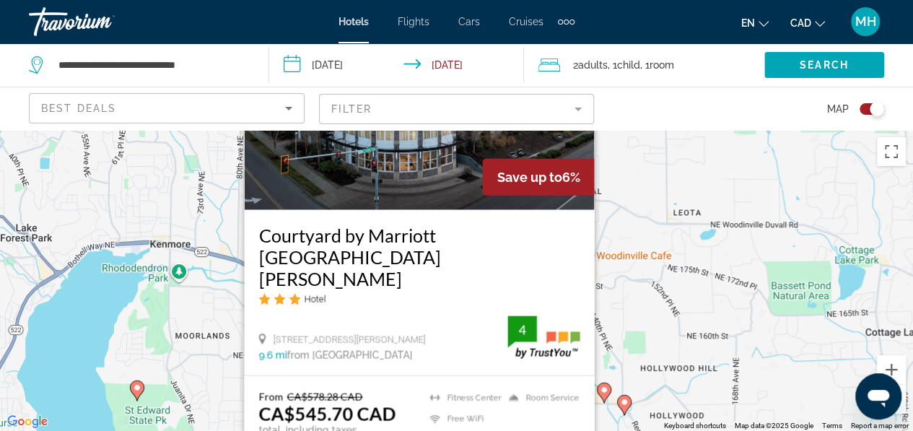
click at [636, 352] on div "To activate drag with keyboard, press Alt + Enter. Once in keyboard drag state,…" at bounding box center [456, 280] width 913 height 301
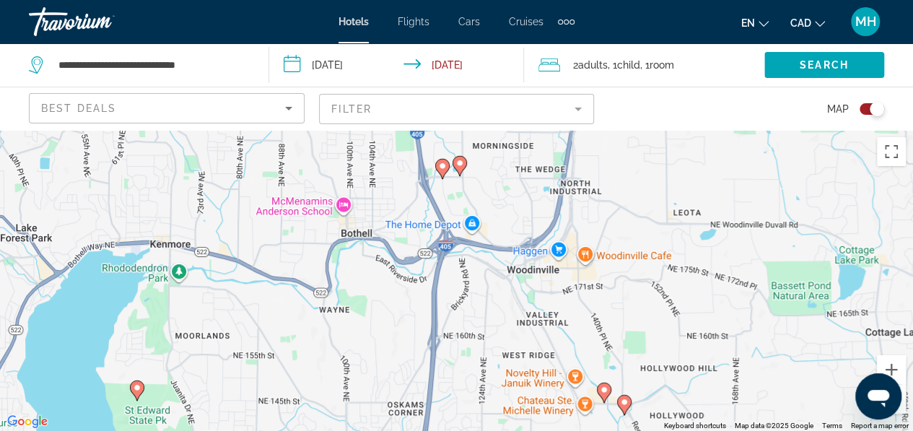
click at [136, 388] on image "Main content" at bounding box center [137, 387] width 9 height 9
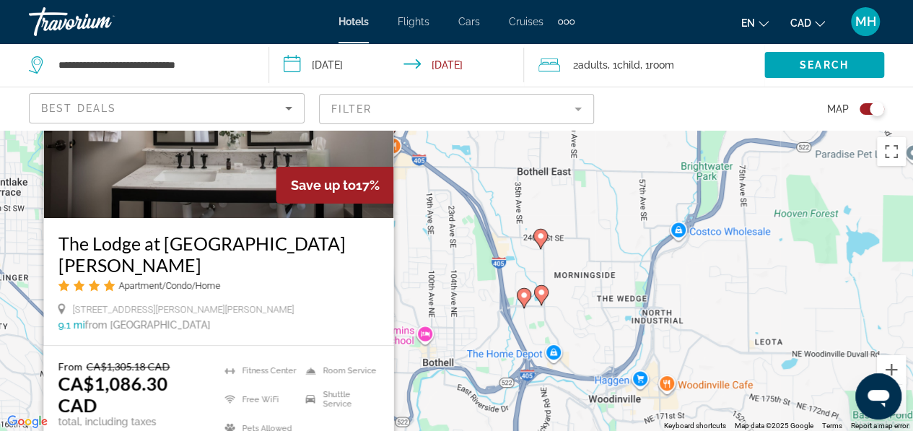
click at [379, 408] on div "From CA$1,305.18 CAD CA$1,086.30 CAD total, including taxes ✮ You save CA$218.8…" at bounding box center [218, 423] width 350 height 155
click at [524, 300] on icon "Main content" at bounding box center [522, 297] width 13 height 19
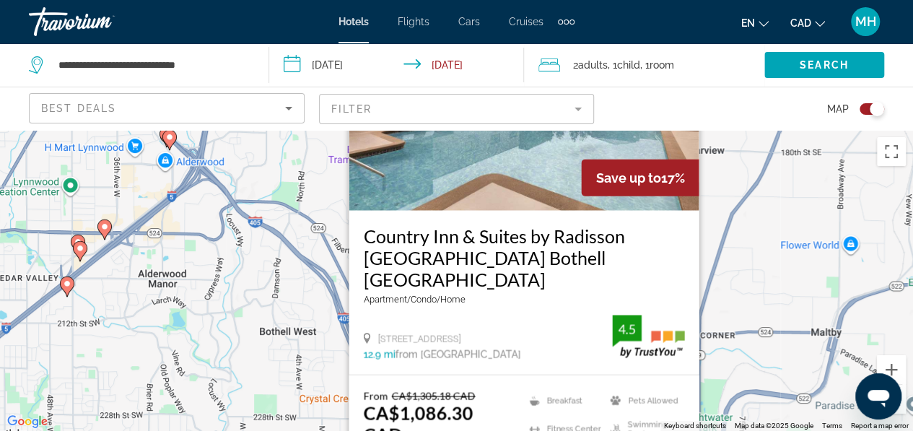
click at [687, 288] on div "Country Inn & Suites by Radisson Seattle Bothell WA Apartment/Condo/Home 19333 …" at bounding box center [523, 292] width 350 height 164
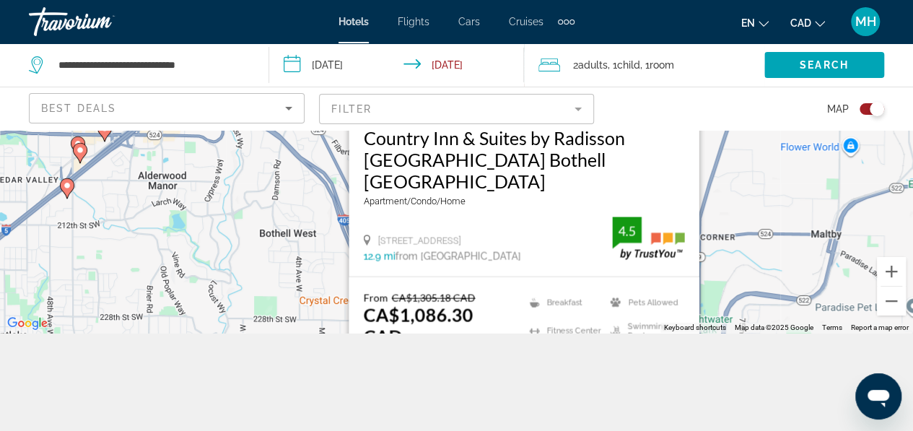
scroll to position [130, 0]
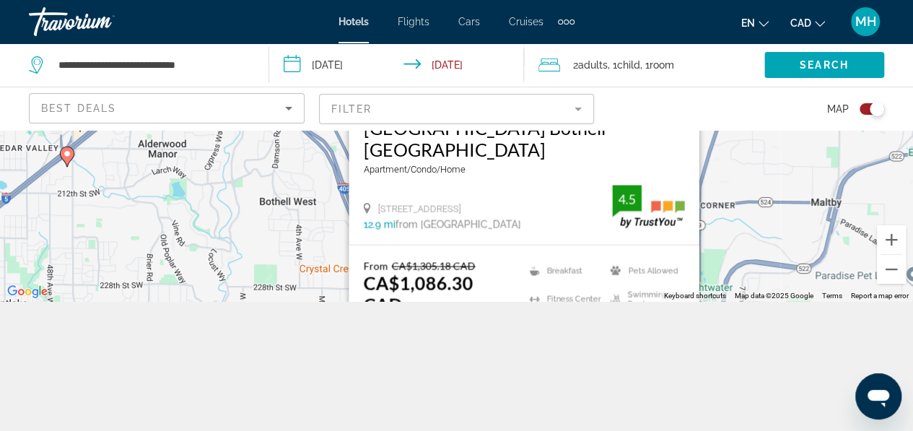
click at [504, 113] on mat-form-field "Filter" at bounding box center [457, 109] width 276 height 30
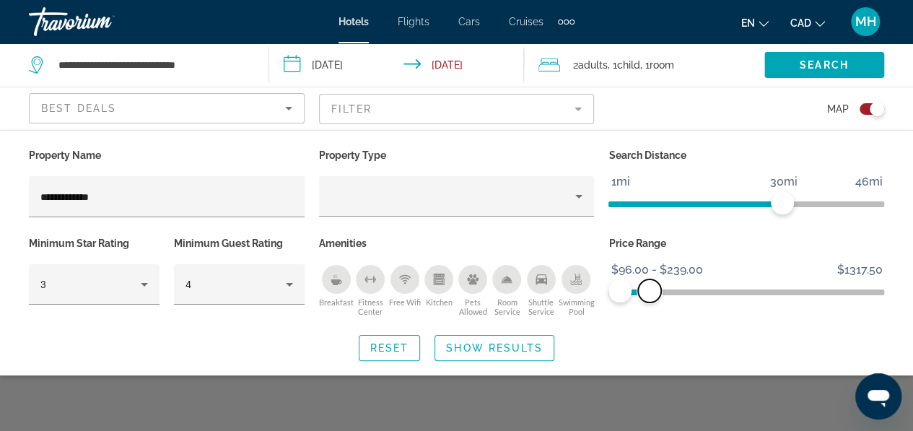
drag, startPoint x: 661, startPoint y: 296, endPoint x: 648, endPoint y: 299, distance: 14.0
click at [648, 299] on span "ngx-slider-max" at bounding box center [649, 290] width 23 height 23
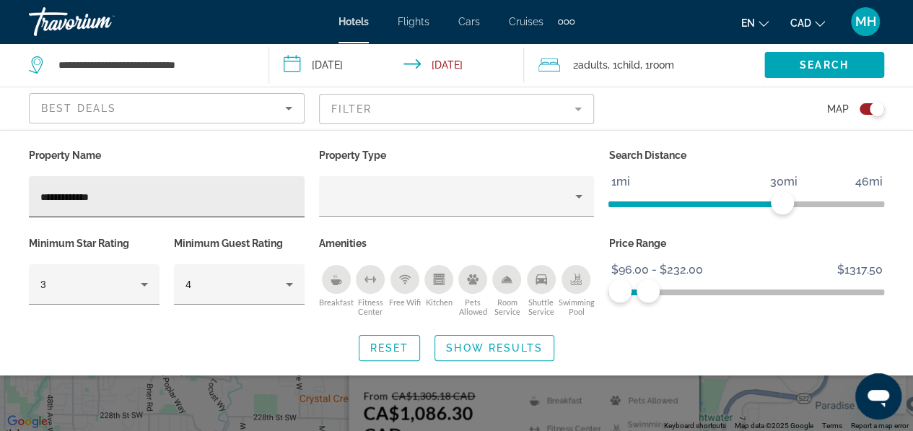
click at [184, 186] on div "**********" at bounding box center [166, 196] width 252 height 41
type input "*"
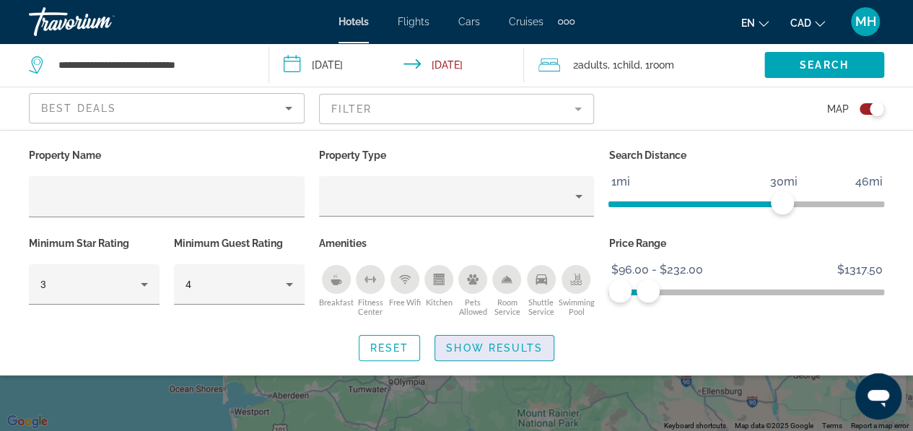
click at [496, 345] on span "Show Results" at bounding box center [494, 348] width 97 height 12
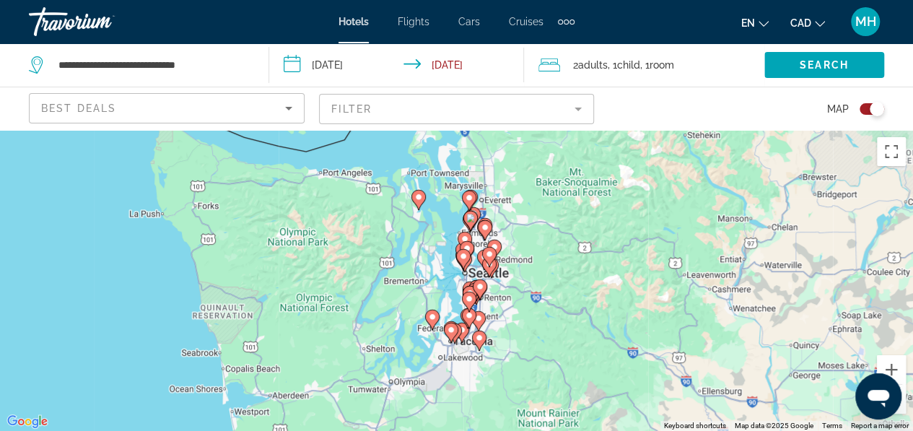
click at [522, 326] on div "To activate drag with keyboard, press Alt + Enter. Once in keyboard drag state,…" at bounding box center [456, 280] width 913 height 301
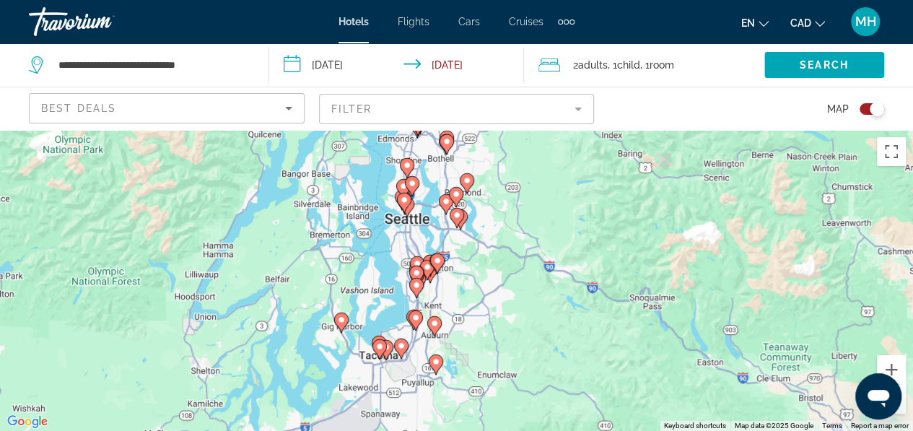
click at [522, 326] on div "To activate drag with keyboard, press Alt + Enter. Once in keyboard drag state,…" at bounding box center [456, 280] width 913 height 301
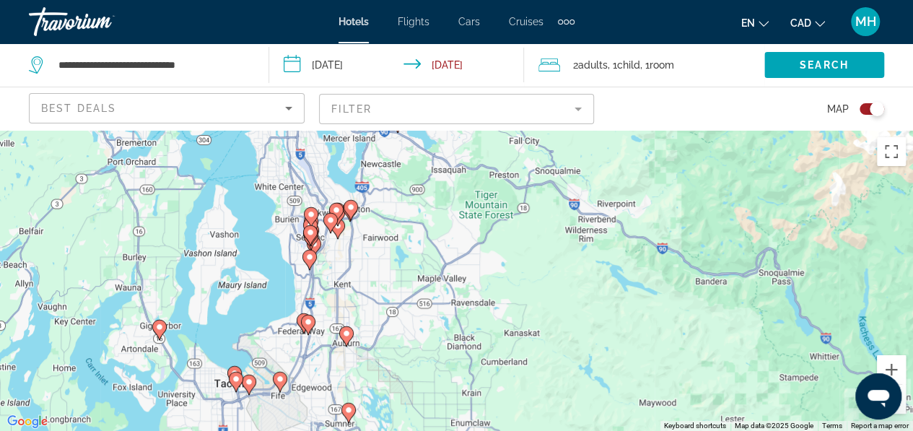
click at [379, 308] on div "To activate drag with keyboard, press Alt + Enter. Once in keyboard drag state,…" at bounding box center [456, 280] width 913 height 301
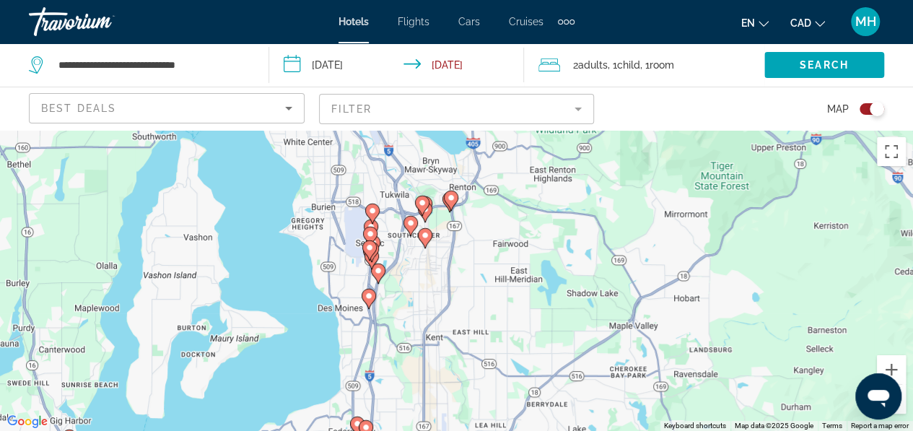
drag, startPoint x: 281, startPoint y: 303, endPoint x: 415, endPoint y: 385, distance: 157.4
click at [415, 385] on div "To activate drag with keyboard, press Alt + Enter. Once in keyboard drag state,…" at bounding box center [456, 280] width 913 height 301
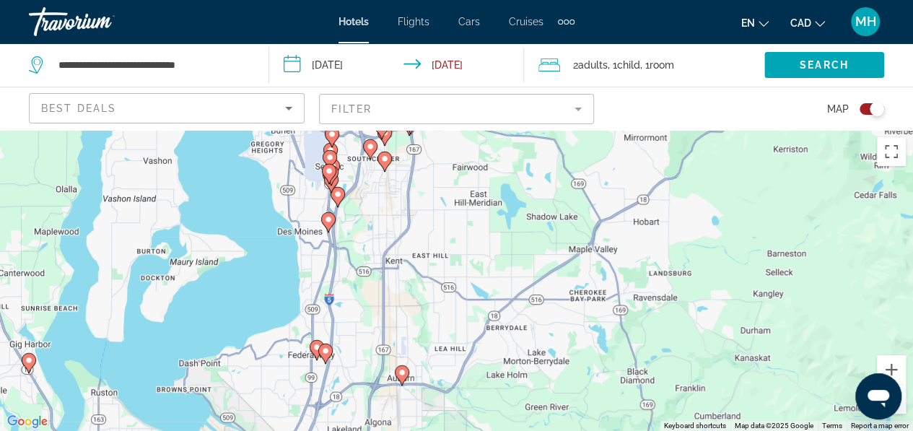
drag, startPoint x: 360, startPoint y: 382, endPoint x: 351, endPoint y: 172, distance: 210.1
click at [351, 172] on div "To activate drag with keyboard, press Alt + Enter. Once in keyboard drag state,…" at bounding box center [456, 280] width 913 height 301
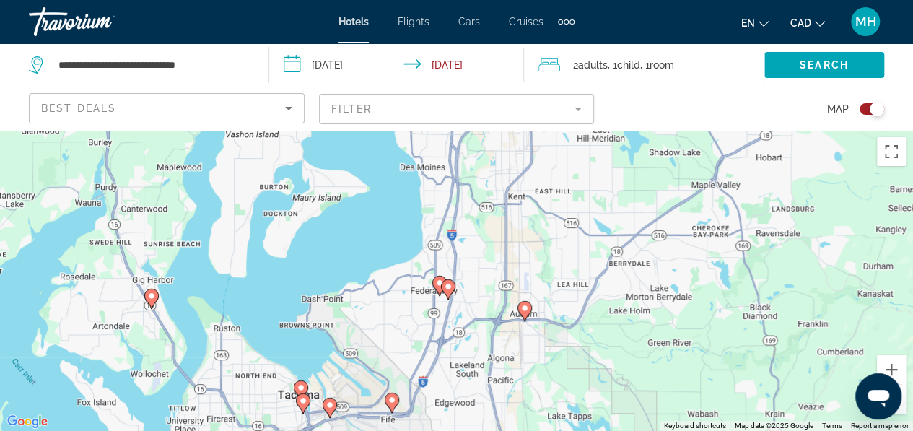
drag, startPoint x: 343, startPoint y: 224, endPoint x: 366, endPoint y: 379, distance: 156.0
click at [366, 379] on div "To activate drag with keyboard, press Alt + Enter. Once in keyboard drag state,…" at bounding box center [456, 280] width 913 height 301
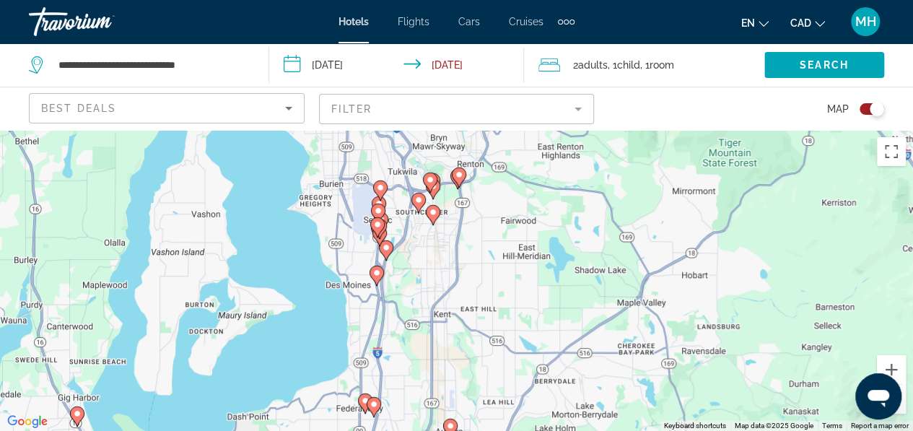
drag, startPoint x: 386, startPoint y: 305, endPoint x: 302, endPoint y: 439, distance: 158.1
click at [302, 430] on html "**********" at bounding box center [456, 215] width 913 height 431
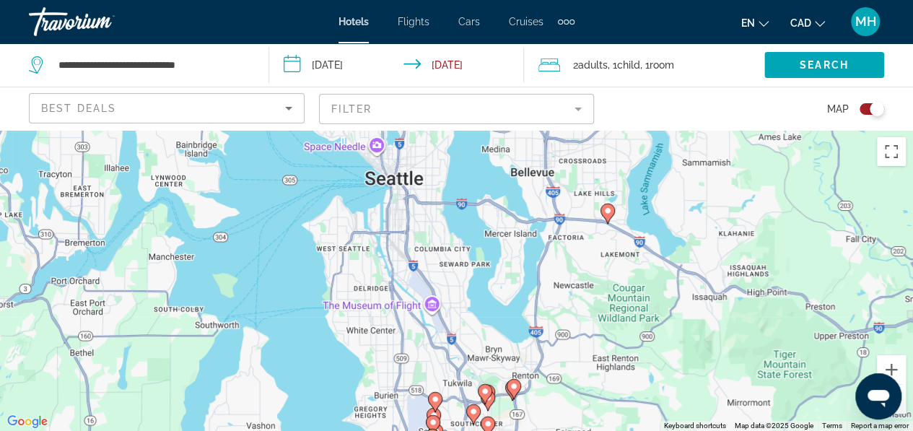
drag, startPoint x: 322, startPoint y: 277, endPoint x: 405, endPoint y: 465, distance: 205.1
click at [405, 430] on html "**********" at bounding box center [456, 215] width 913 height 431
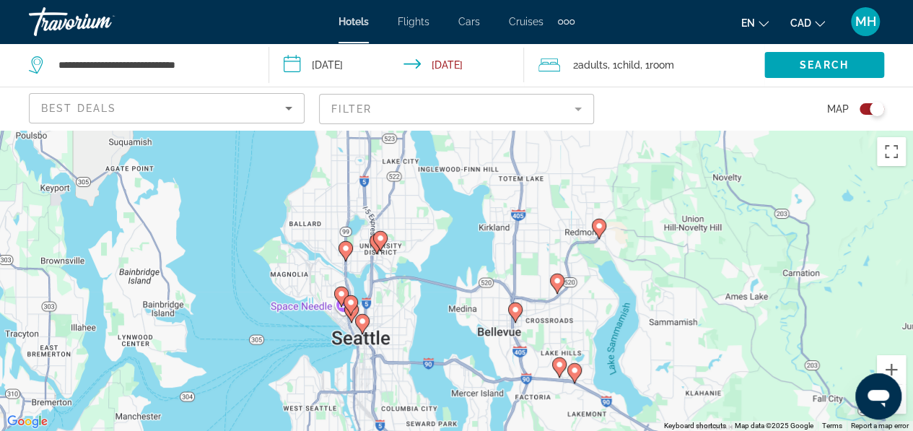
drag, startPoint x: 385, startPoint y: 271, endPoint x: 346, endPoint y: 434, distance: 167.6
click at [346, 430] on html "**********" at bounding box center [456, 215] width 913 height 431
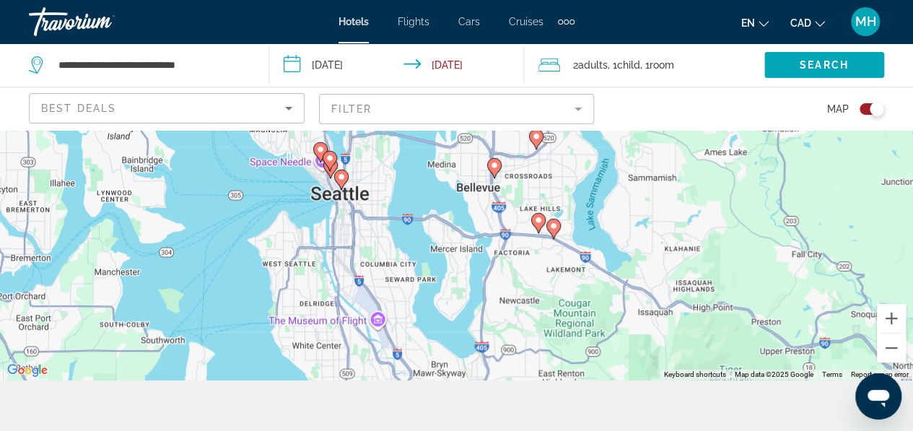
drag, startPoint x: 346, startPoint y: 434, endPoint x: 384, endPoint y: 120, distance: 315.4
click at [384, 120] on div "**********" at bounding box center [456, 294] width 913 height 431
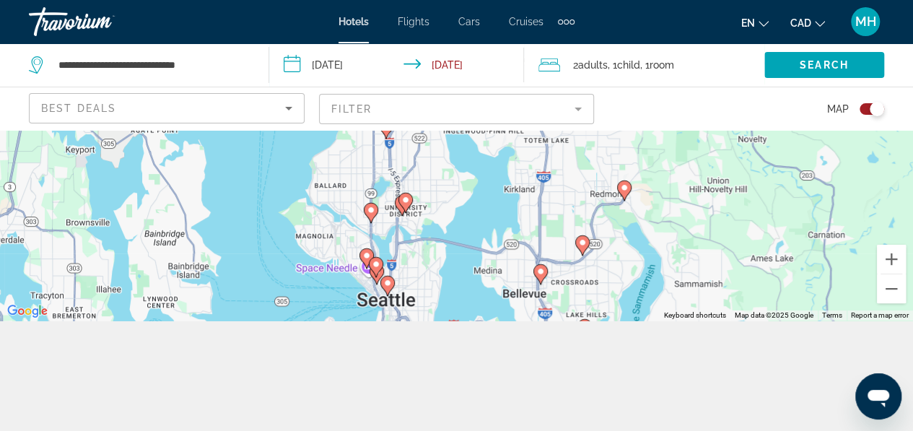
drag, startPoint x: 374, startPoint y: 221, endPoint x: 426, endPoint y: 436, distance: 221.3
click at [426, 320] on html "**********" at bounding box center [456, 105] width 913 height 431
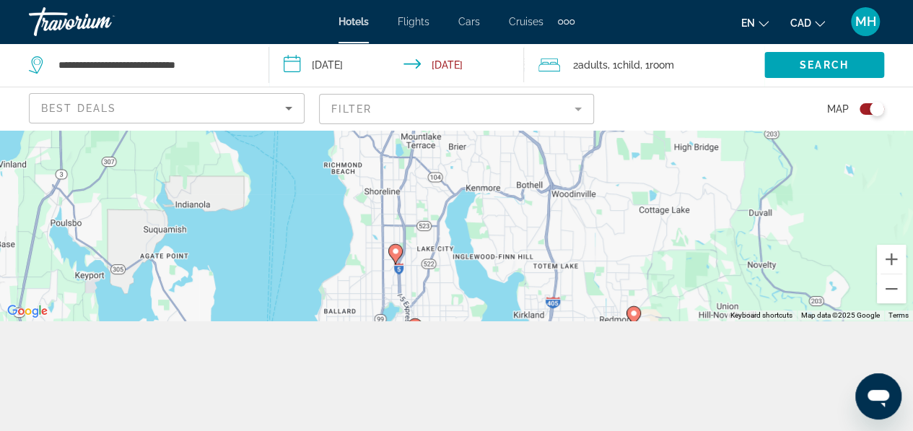
scroll to position [126, 0]
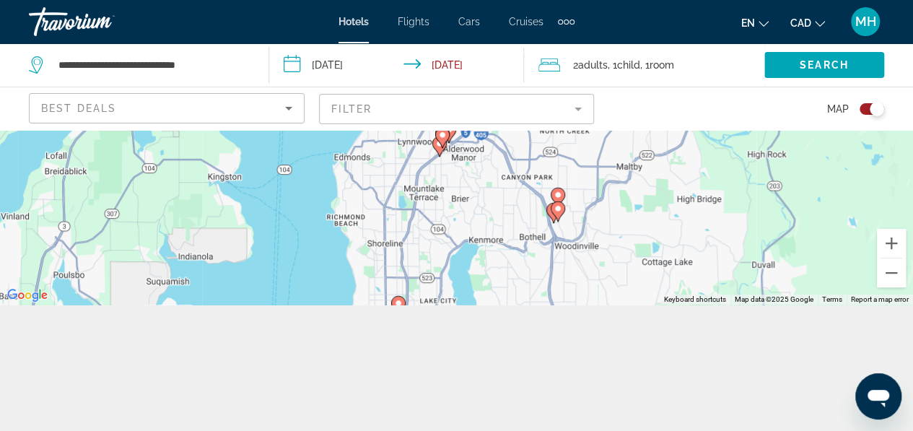
click at [437, 274] on div "To activate drag with keyboard, press Alt + Enter. Once in keyboard drag state,…" at bounding box center [456, 154] width 913 height 301
click at [611, 271] on div "To activate drag with keyboard, press Alt + Enter. Once in keyboard drag state,…" at bounding box center [456, 154] width 913 height 301
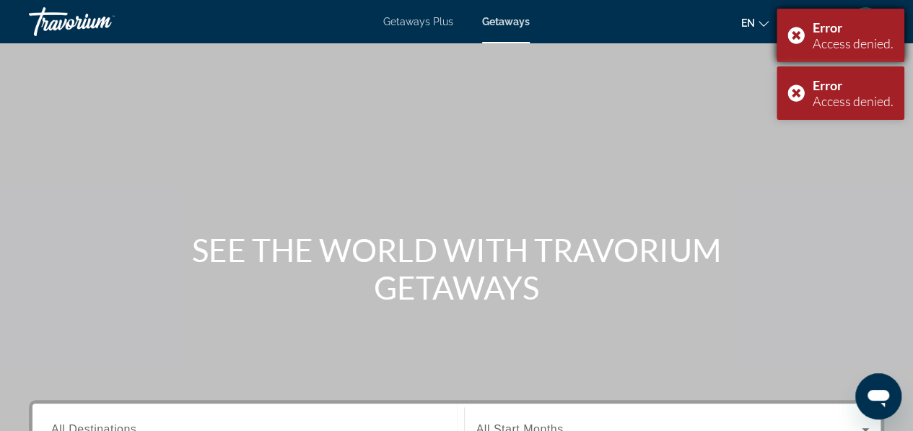
click at [796, 34] on div "Error Access denied." at bounding box center [840, 35] width 128 height 53
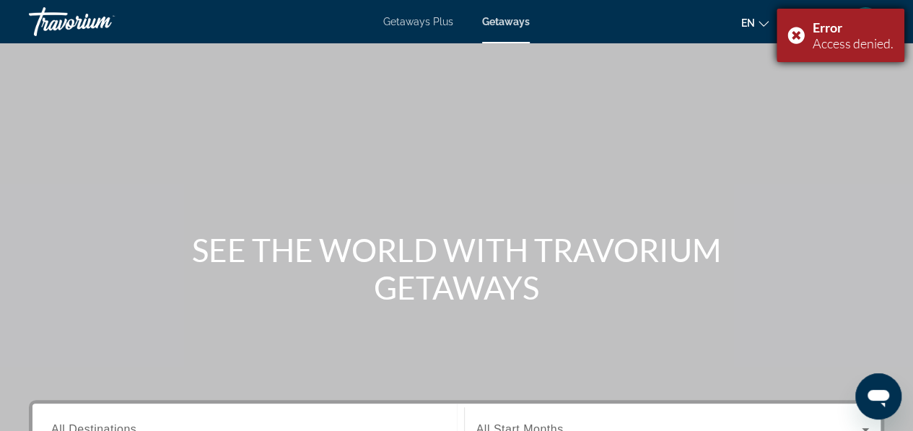
click at [791, 35] on div "Error Access denied." at bounding box center [840, 35] width 128 height 53
click at [796, 40] on div "Error Access denied." at bounding box center [840, 35] width 128 height 53
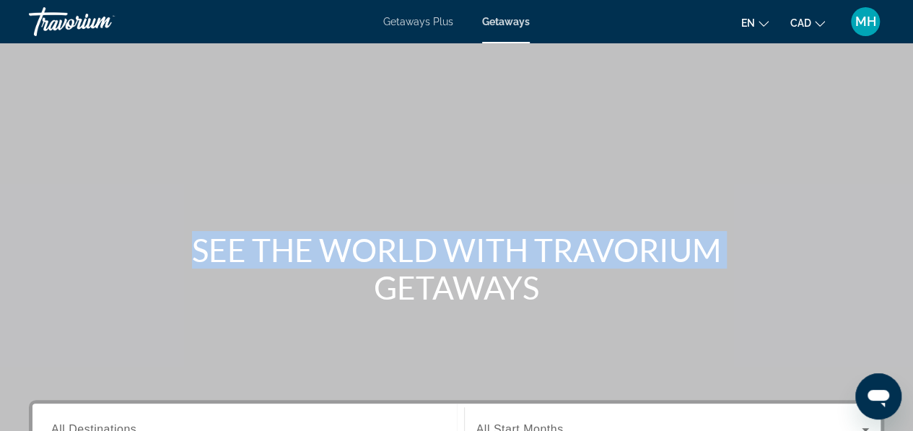
drag, startPoint x: 912, startPoint y: 44, endPoint x: 919, endPoint y: 109, distance: 65.3
click at [912, 109] on html "Skip to main content Getaways Plus Getaways en English Español Français Italian…" at bounding box center [456, 215] width 913 height 431
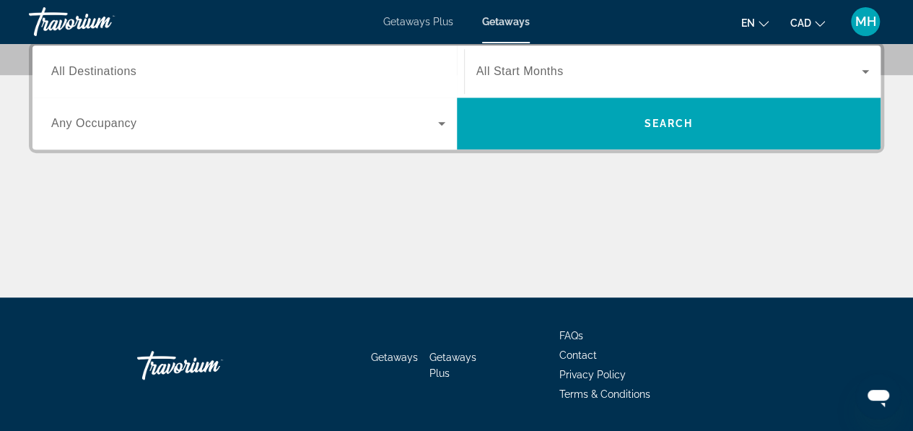
scroll to position [364, 0]
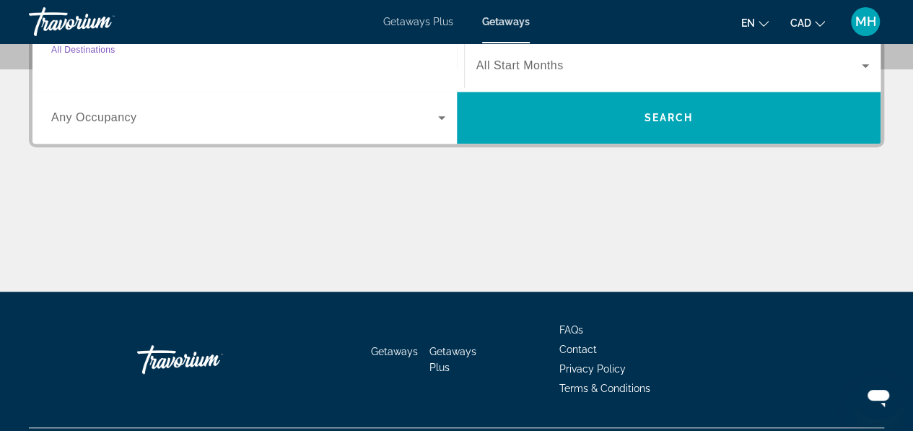
click at [185, 61] on input "Destination All Destinations" at bounding box center [248, 66] width 394 height 17
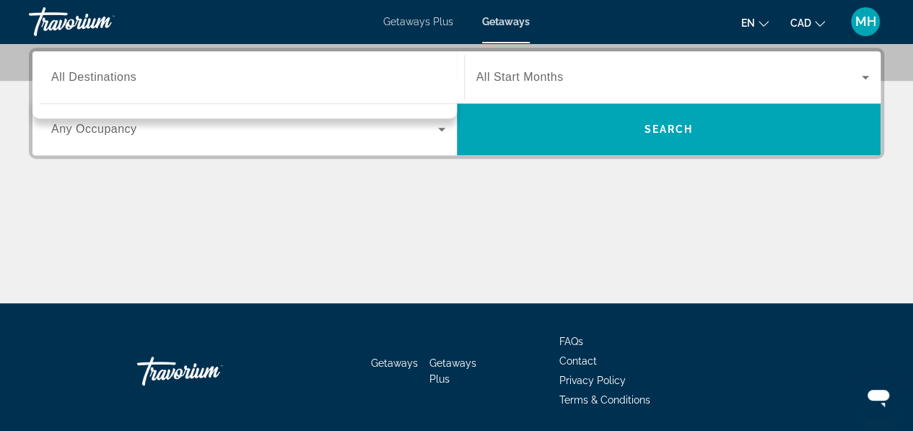
click at [485, 74] on span "All Start Months" at bounding box center [519, 77] width 87 height 12
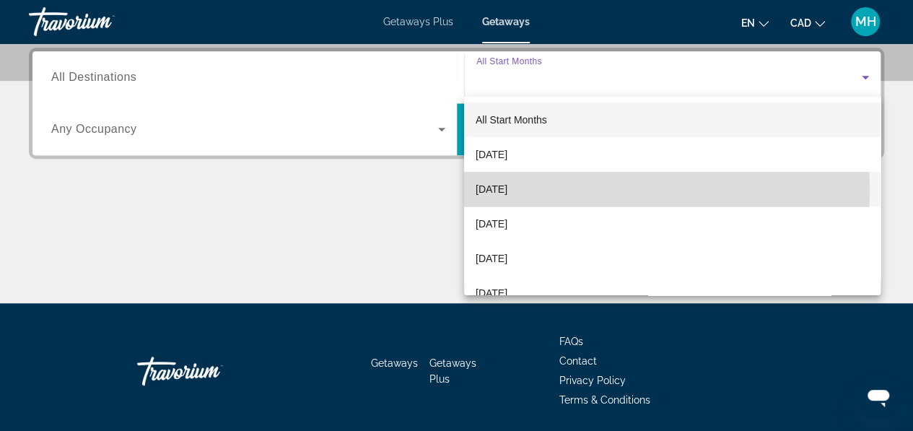
click at [491, 193] on span "October 2025" at bounding box center [491, 188] width 32 height 17
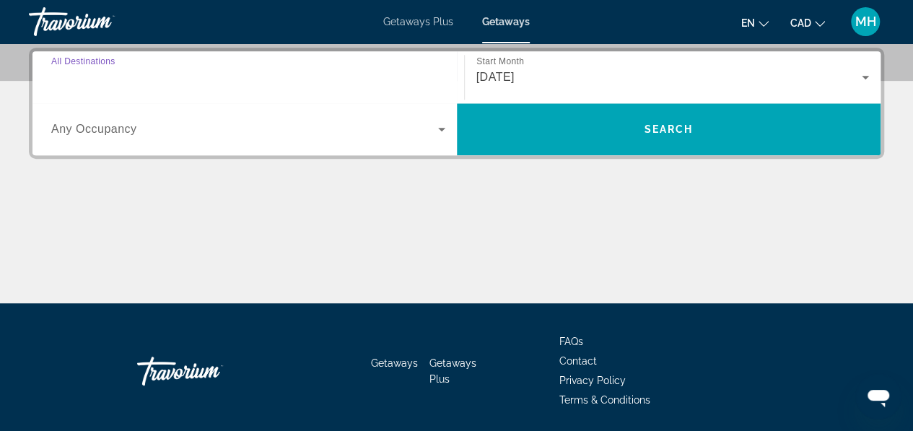
click at [169, 79] on input "Destination All Destinations" at bounding box center [248, 77] width 394 height 17
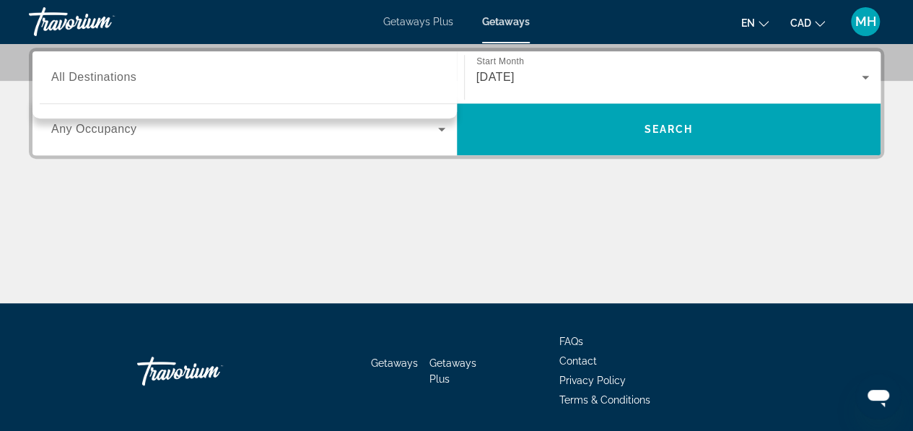
click at [271, 148] on div "Search widget" at bounding box center [248, 129] width 394 height 40
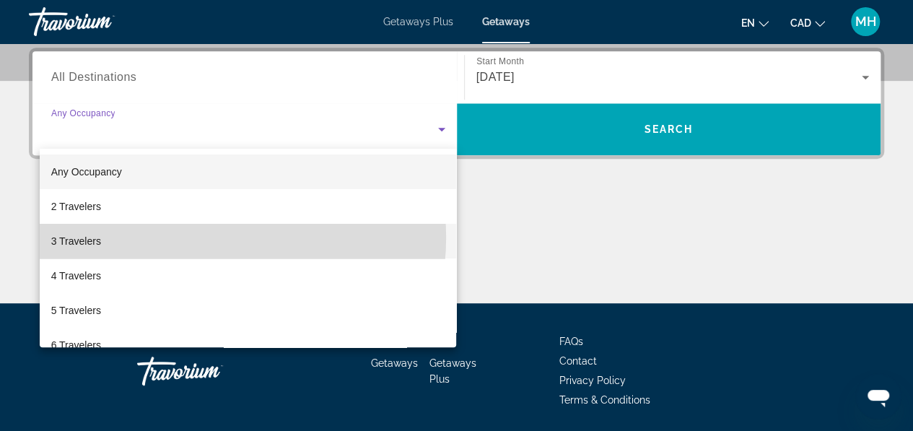
click at [202, 237] on mat-option "3 Travelers" at bounding box center [248, 241] width 417 height 35
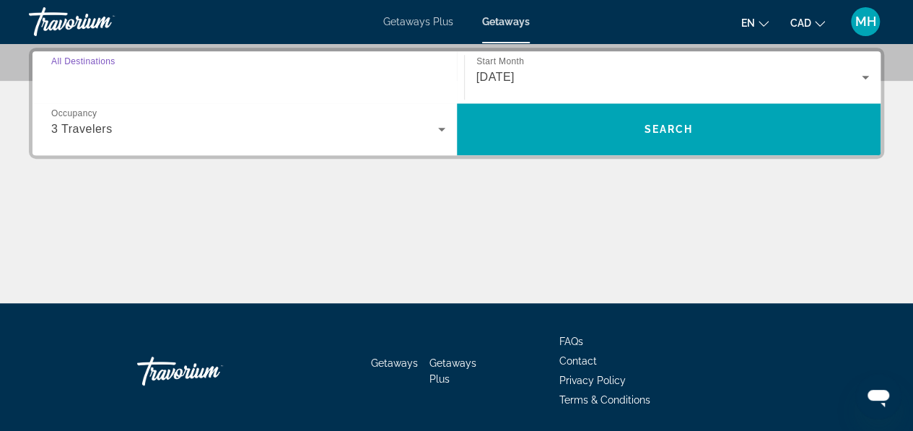
click at [151, 74] on input "Destination All Destinations" at bounding box center [248, 77] width 394 height 17
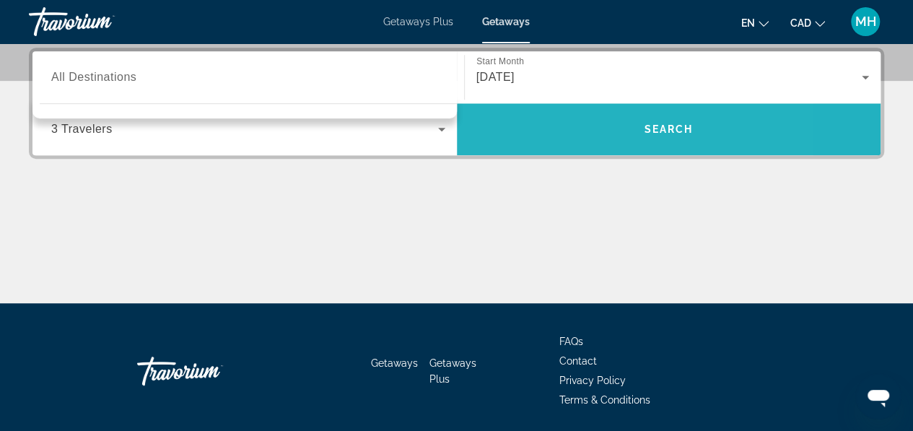
click at [572, 135] on span "Search widget" at bounding box center [669, 129] width 424 height 35
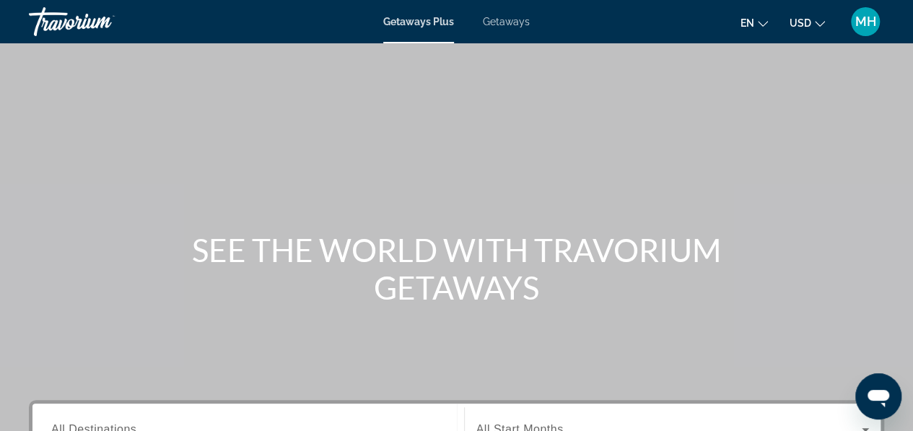
click at [811, 17] on button "USD USD ($) MXN (Mex$) CAD (Can$) GBP (£) EUR (€) AUD (A$) NZD (NZ$) CNY (CN¥)" at bounding box center [806, 22] width 35 height 21
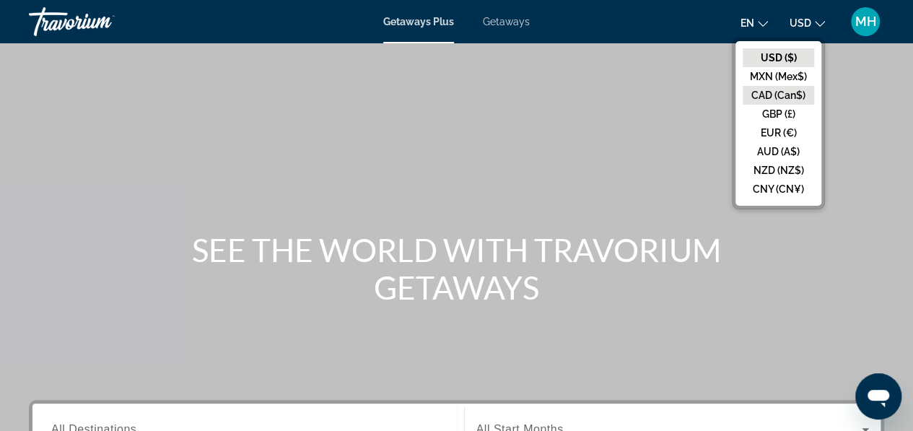
click at [796, 97] on button "CAD (Can$)" at bounding box center [777, 95] width 71 height 19
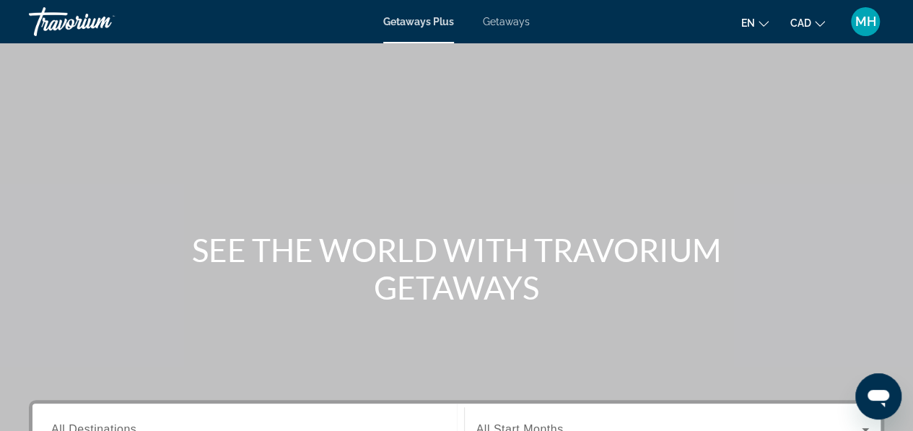
click at [512, 26] on span "Getaways" at bounding box center [506, 22] width 47 height 12
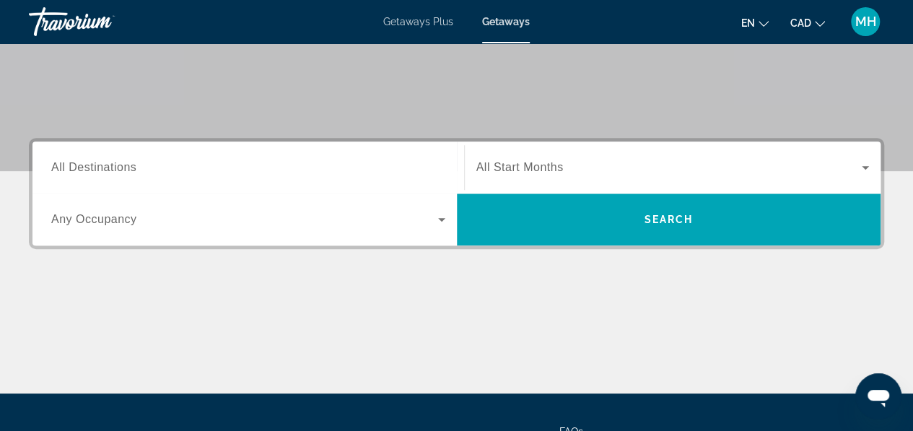
scroll to position [273, 0]
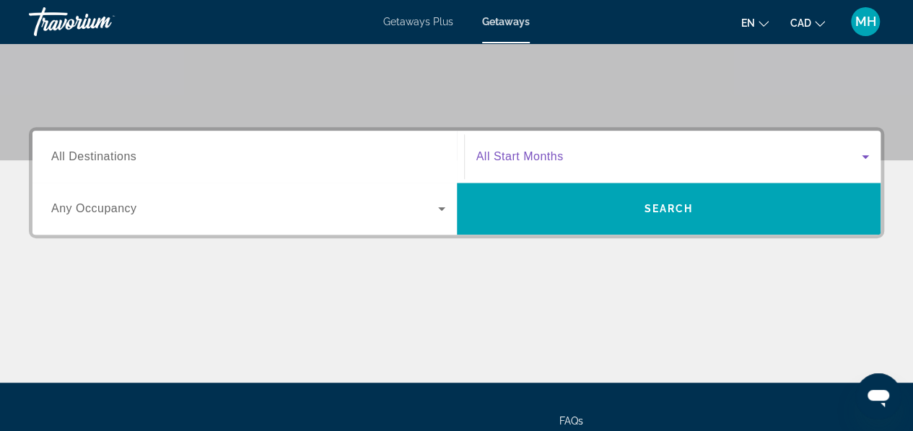
click at [628, 149] on span "Search widget" at bounding box center [669, 156] width 386 height 17
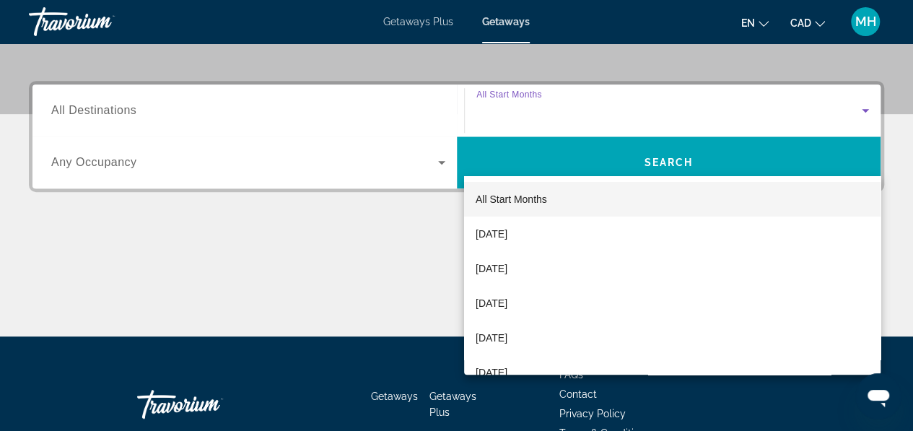
scroll to position [352, 0]
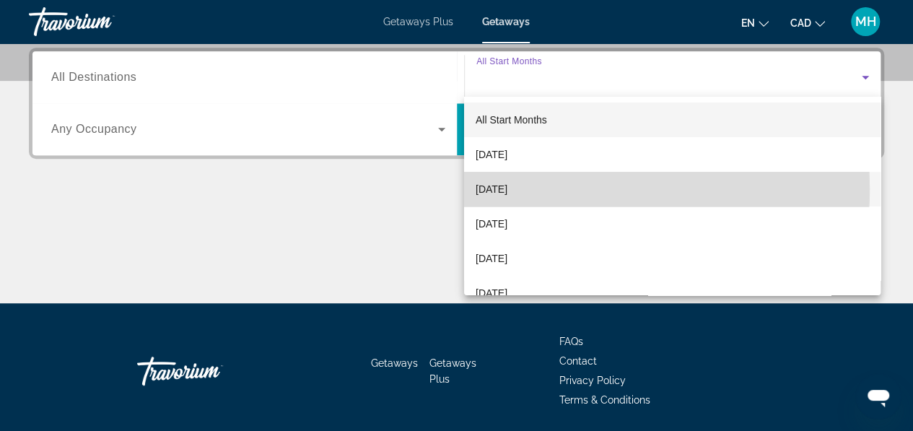
click at [507, 188] on span "[DATE]" at bounding box center [491, 188] width 32 height 17
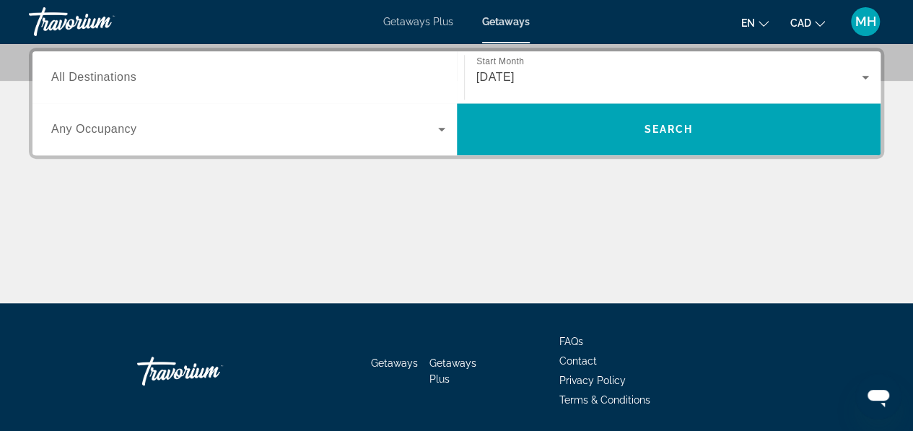
click at [161, 86] on div "Search widget" at bounding box center [248, 77] width 394 height 41
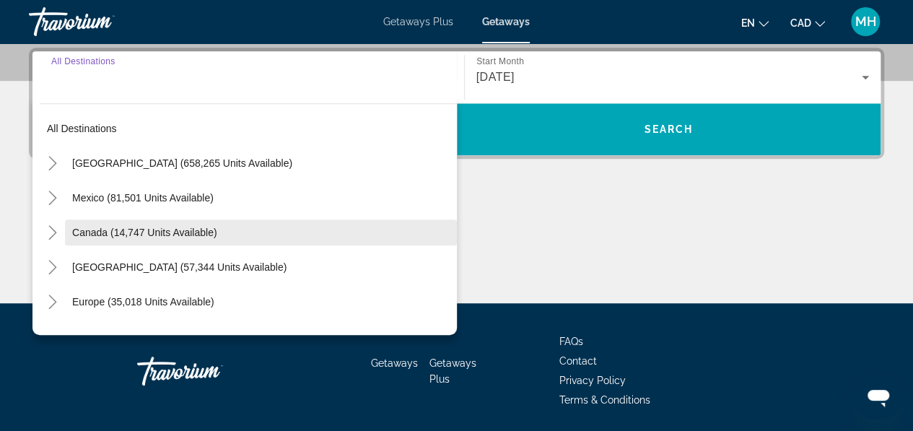
click at [159, 223] on span "Search widget" at bounding box center [261, 232] width 392 height 35
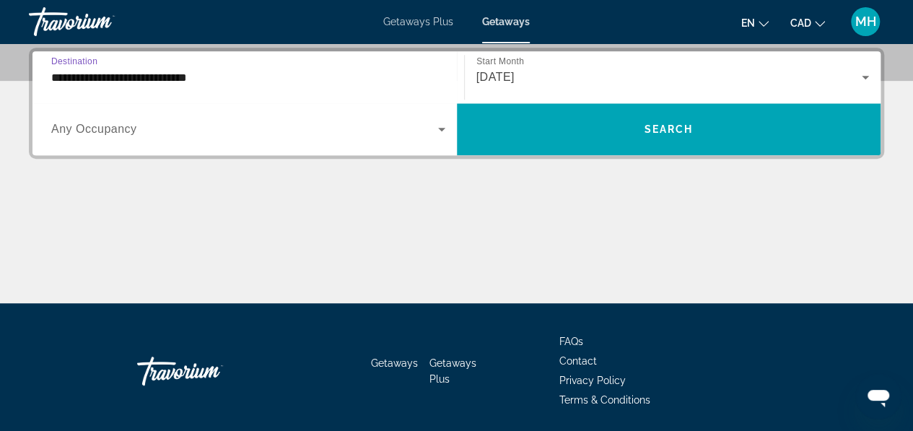
click at [160, 82] on input "**********" at bounding box center [248, 77] width 394 height 17
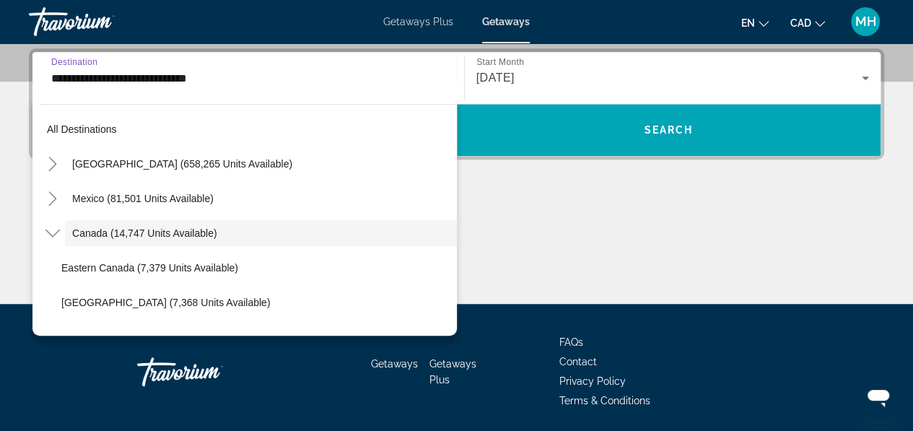
scroll to position [17, 0]
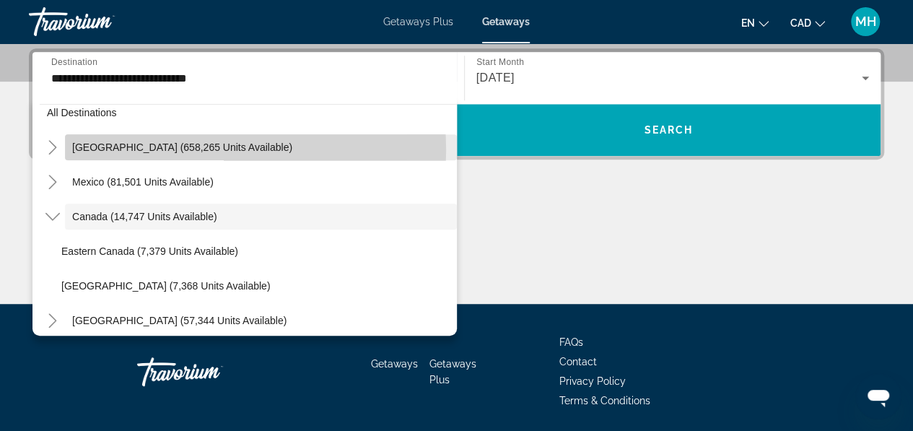
click at [151, 149] on span "[GEOGRAPHIC_DATA] (658,265 units available)" at bounding box center [182, 147] width 220 height 12
type input "**********"
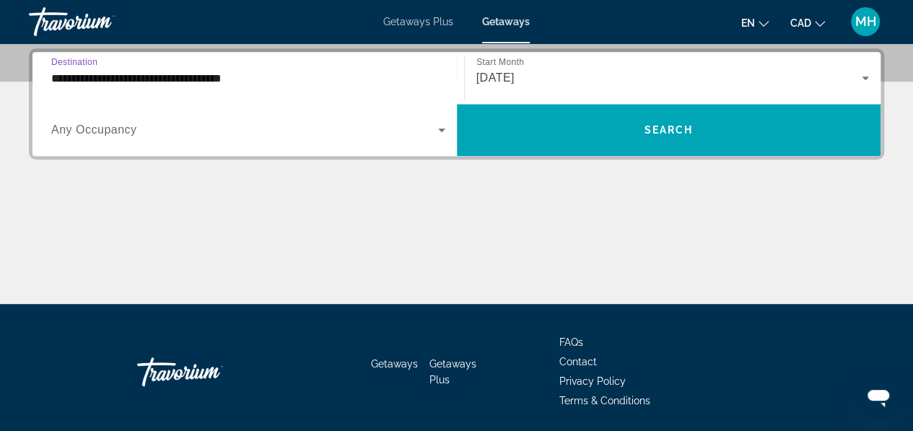
scroll to position [352, 0]
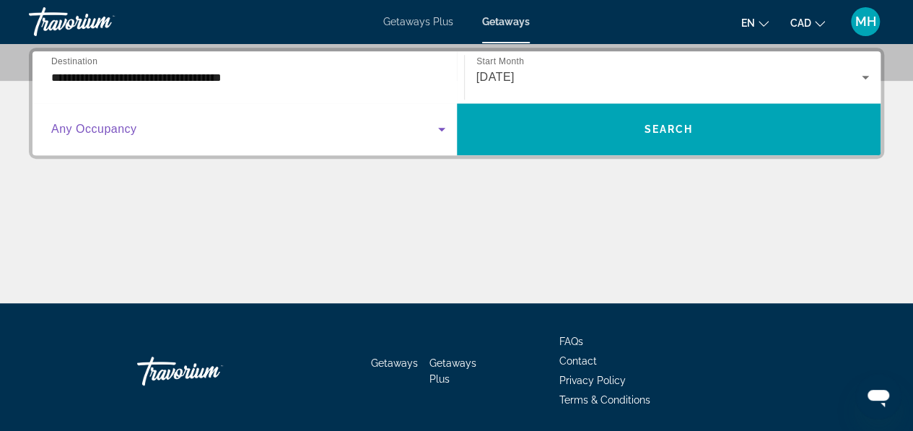
click at [137, 135] on span "Search widget" at bounding box center [244, 128] width 387 height 17
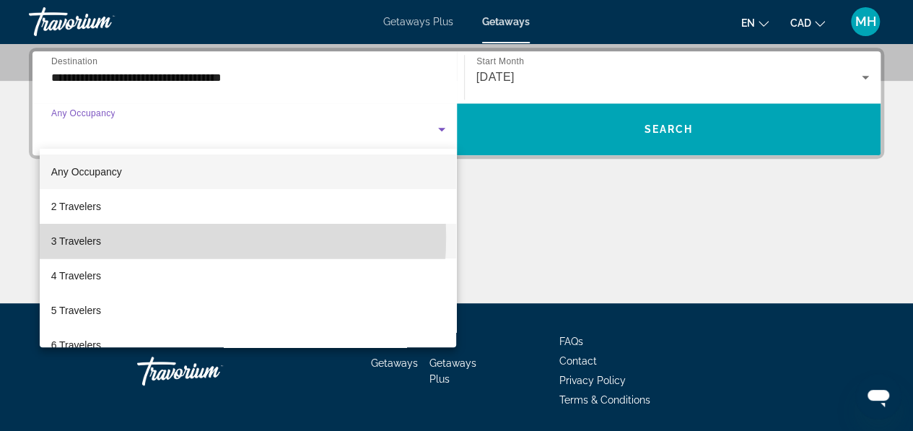
click at [107, 237] on mat-option "3 Travelers" at bounding box center [248, 241] width 417 height 35
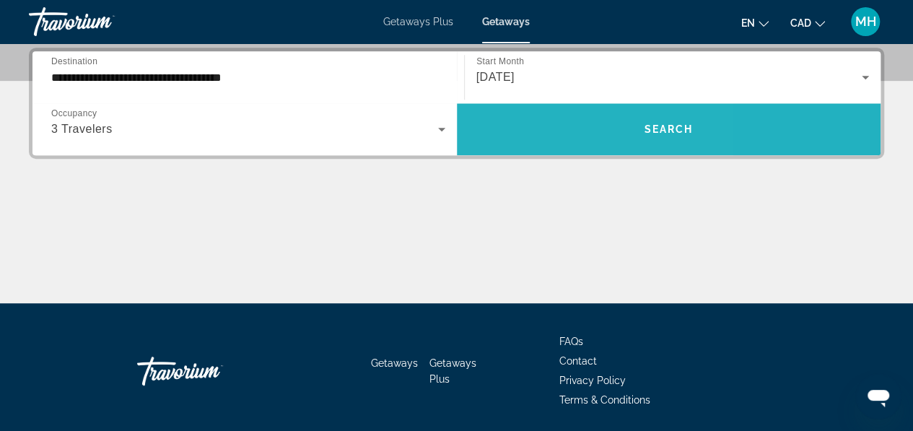
click at [532, 144] on span "Search widget" at bounding box center [669, 129] width 424 height 35
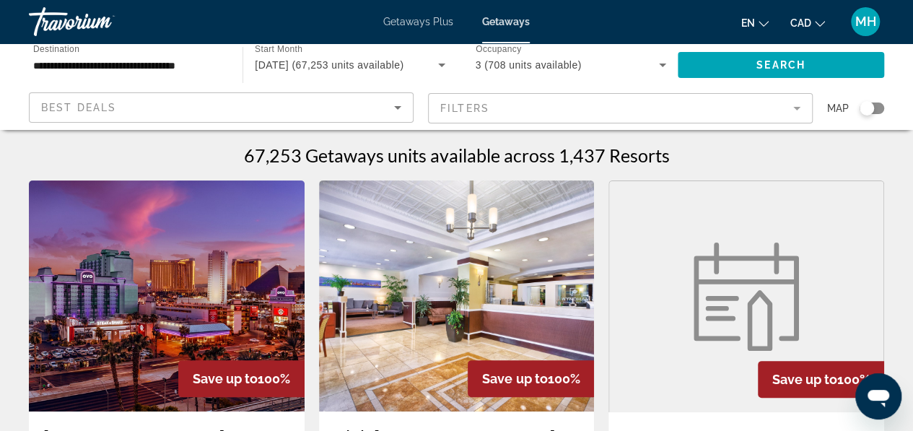
click at [880, 110] on div "Search widget" at bounding box center [871, 108] width 25 height 12
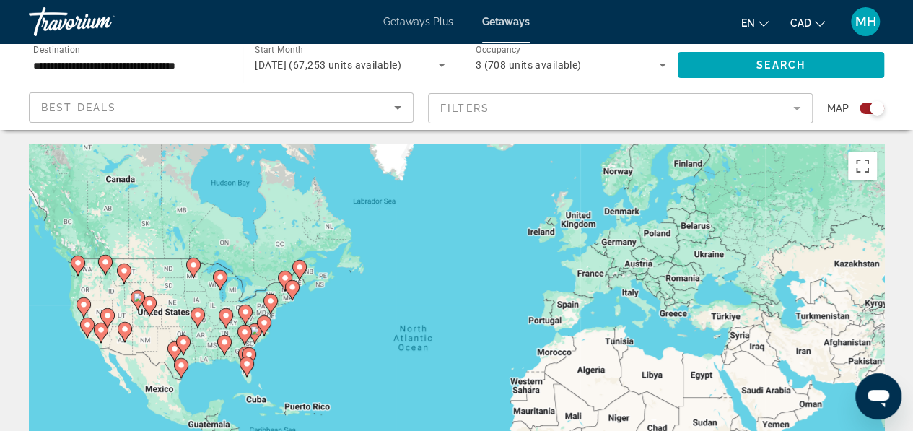
click at [92, 288] on div "To activate drag with keyboard, press Alt + Enter. Once in keyboard drag state,…" at bounding box center [456, 360] width 855 height 433
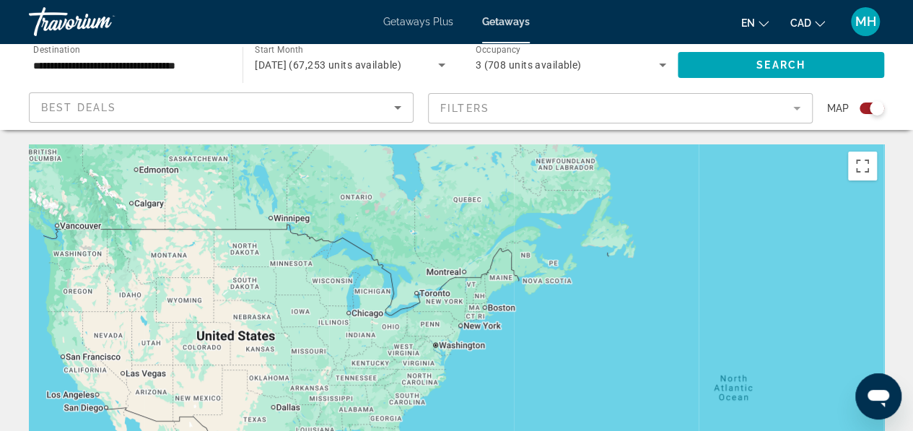
click at [92, 288] on div "To activate drag with keyboard, press Alt + Enter. Once in keyboard drag state,…" at bounding box center [456, 360] width 855 height 433
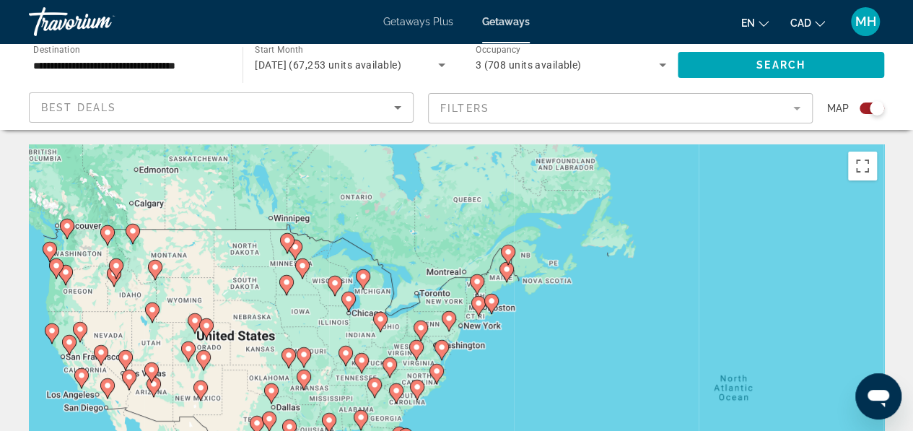
click at [92, 288] on div "To activate drag with keyboard, press Alt + Enter. Once in keyboard drag state,…" at bounding box center [456, 360] width 855 height 433
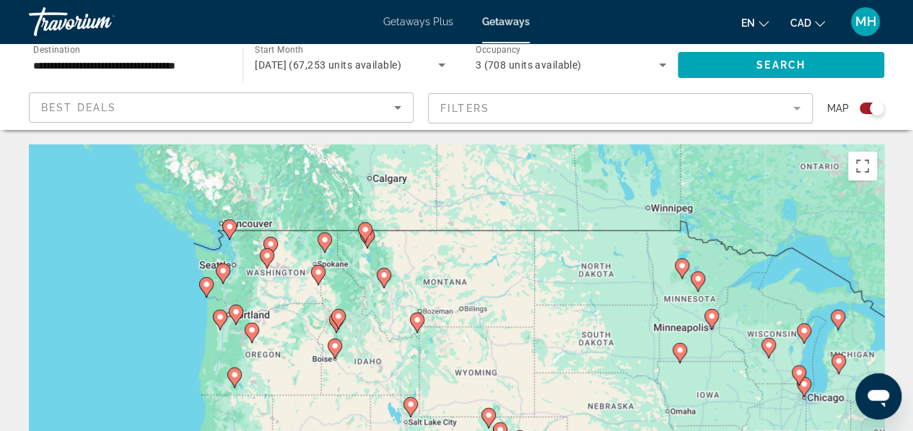
drag, startPoint x: 75, startPoint y: 281, endPoint x: 281, endPoint y: 342, distance: 215.2
click at [281, 342] on div "To activate drag with keyboard, press Alt + Enter. Once in keyboard drag state,…" at bounding box center [456, 360] width 855 height 433
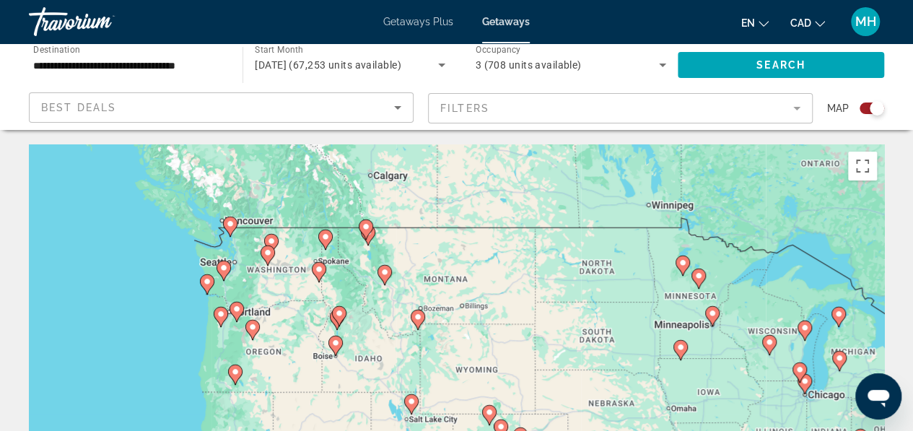
click at [250, 289] on div "To activate drag with keyboard, press Alt + Enter. Once in keyboard drag state,…" at bounding box center [456, 360] width 855 height 433
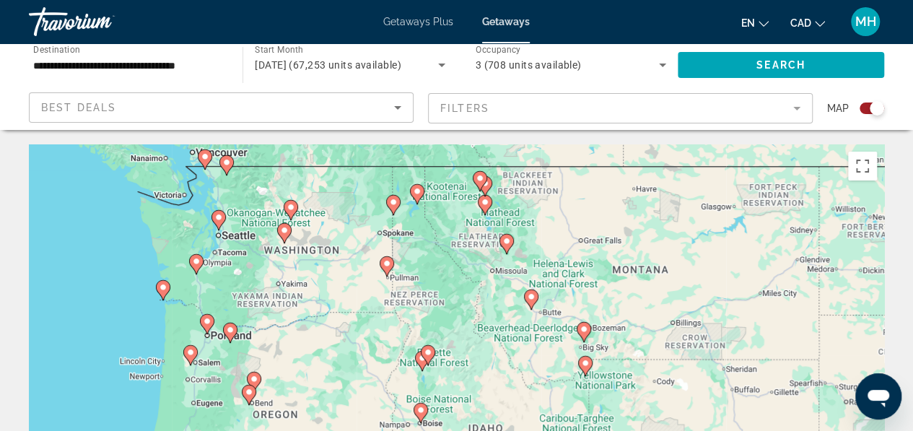
click at [250, 289] on div "To activate drag with keyboard, press Alt + Enter. Once in keyboard drag state,…" at bounding box center [456, 360] width 855 height 433
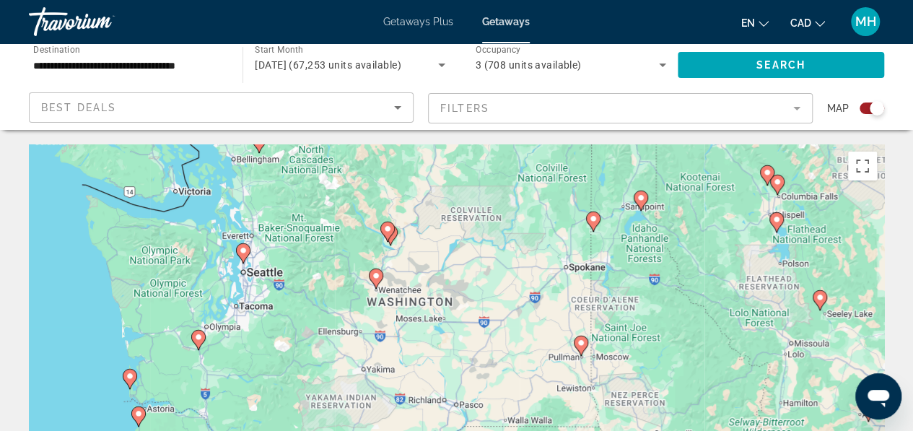
drag, startPoint x: 182, startPoint y: 269, endPoint x: 238, endPoint y: 364, distance: 110.6
click at [238, 364] on div "To activate drag with keyboard, press Alt + Enter. Once in keyboard drag state,…" at bounding box center [456, 360] width 855 height 433
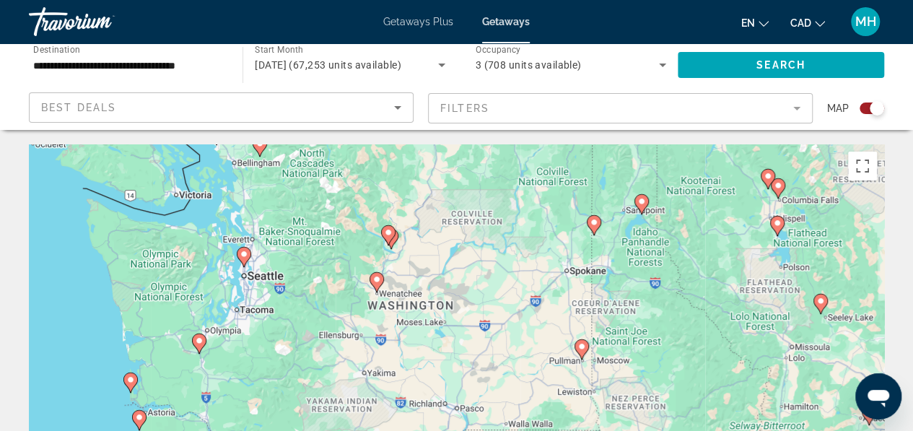
click at [225, 343] on div "To activate drag with keyboard, press Alt + Enter. Once in keyboard drag state,…" at bounding box center [456, 360] width 855 height 433
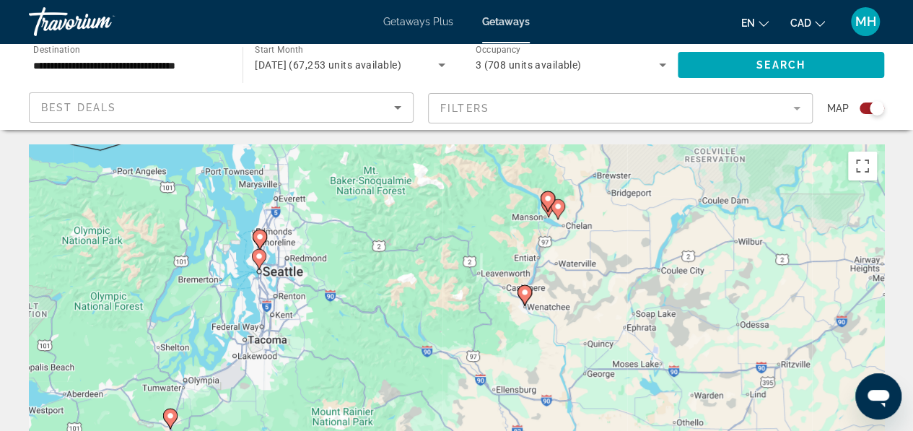
drag, startPoint x: 233, startPoint y: 320, endPoint x: 226, endPoint y: 387, distance: 67.5
click at [226, 387] on div "To activate drag with keyboard, press Alt + Enter. Once in keyboard drag state,…" at bounding box center [456, 360] width 855 height 433
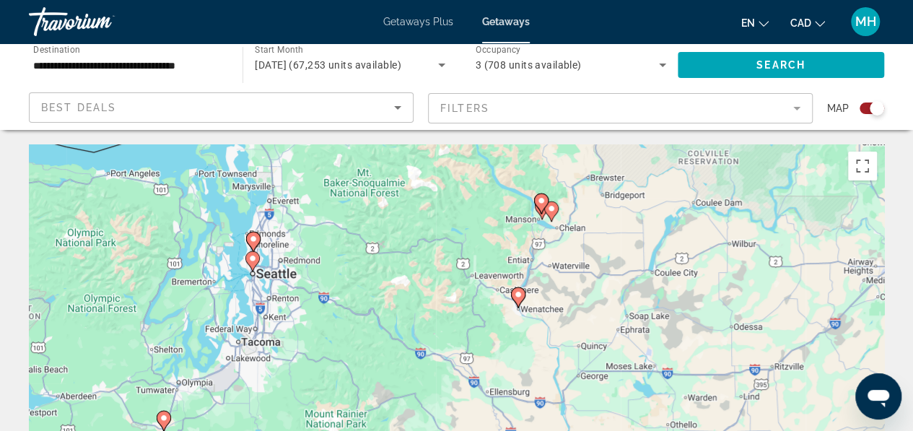
click at [276, 250] on div "To activate drag with keyboard, press Alt + Enter. Once in keyboard drag state,…" at bounding box center [456, 360] width 855 height 433
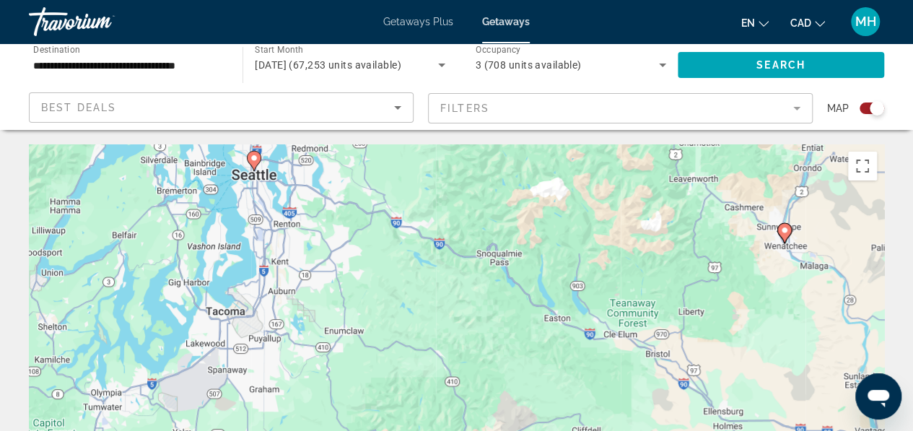
drag, startPoint x: 176, startPoint y: 384, endPoint x: 215, endPoint y: 209, distance: 179.6
click at [215, 209] on div "To activate drag with keyboard, press Alt + Enter. Once in keyboard drag state,…" at bounding box center [456, 360] width 855 height 433
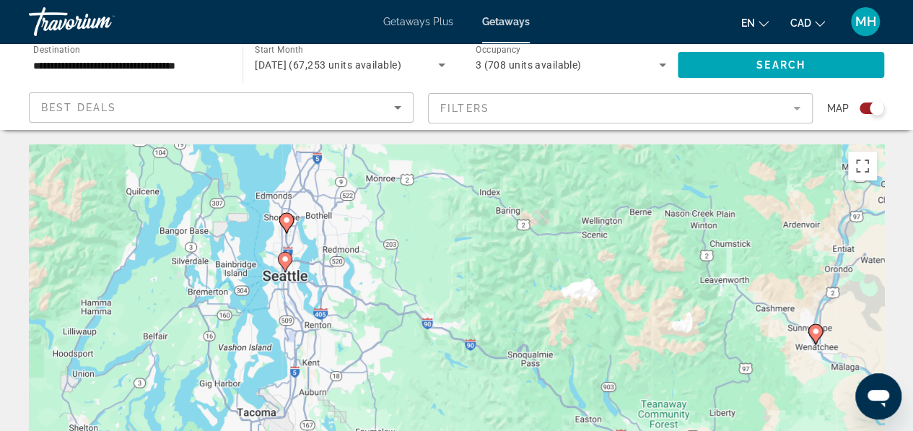
drag, startPoint x: 240, startPoint y: 285, endPoint x: 252, endPoint y: 455, distance: 170.7
click at [252, 430] on html "**********" at bounding box center [456, 215] width 913 height 431
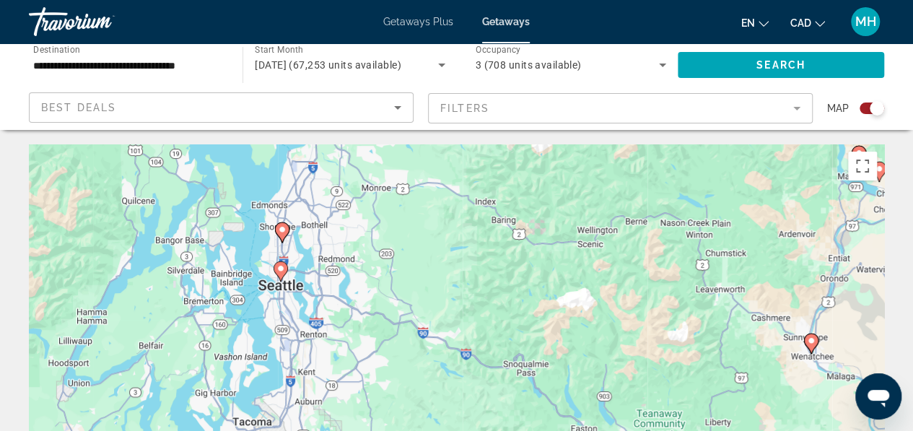
click at [283, 224] on icon "Main content" at bounding box center [281, 232] width 13 height 19
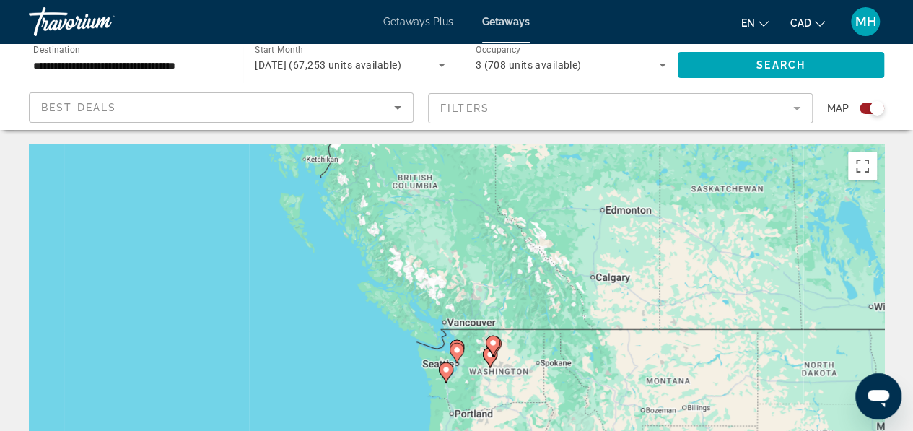
click at [460, 384] on div "To activate drag with keyboard, press Alt + Enter. Once in keyboard drag state,…" at bounding box center [456, 360] width 855 height 433
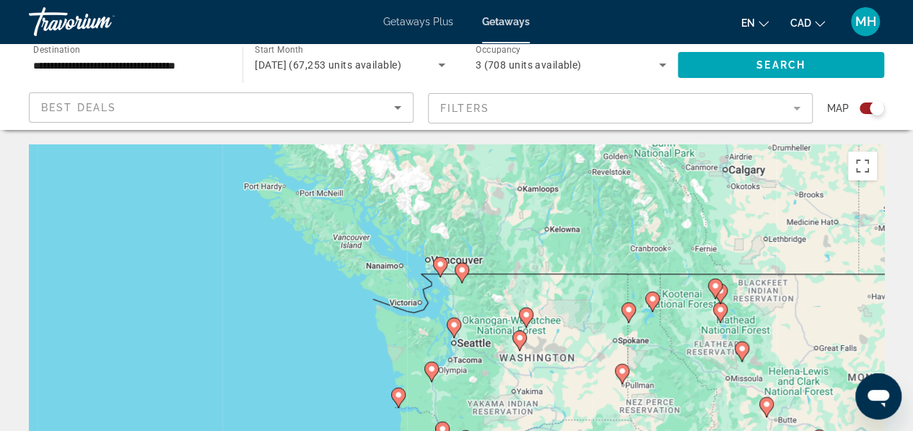
click at [473, 361] on div "To activate drag with keyboard, press Alt + Enter. Once in keyboard drag state,…" at bounding box center [456, 360] width 855 height 433
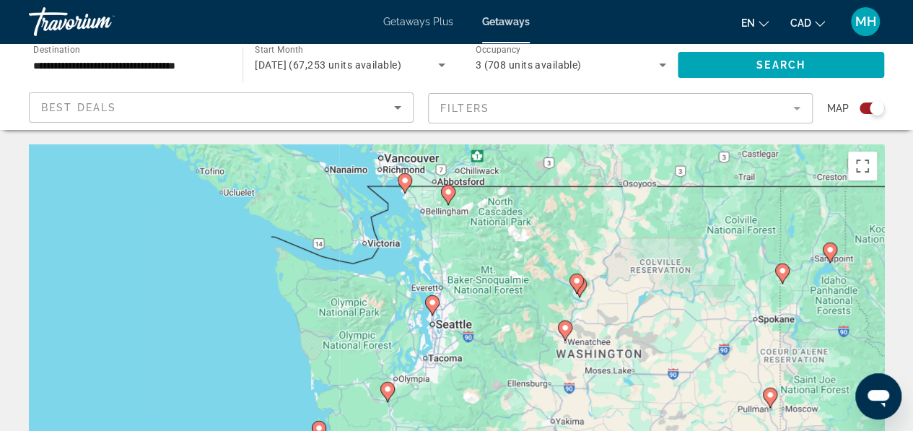
click at [473, 361] on div "To activate drag with keyboard, press Alt + Enter. Once in keyboard drag state,…" at bounding box center [456, 360] width 855 height 433
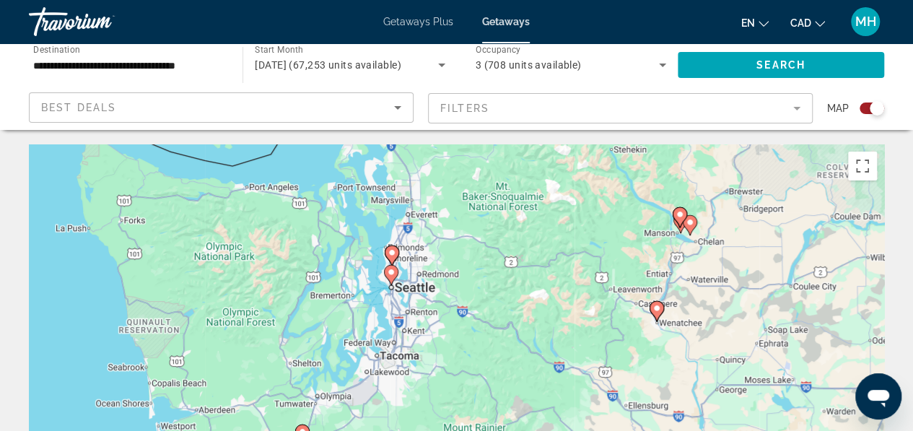
click at [413, 270] on div "To activate drag with keyboard, press Alt + Enter. Once in keyboard drag state,…" at bounding box center [456, 360] width 855 height 433
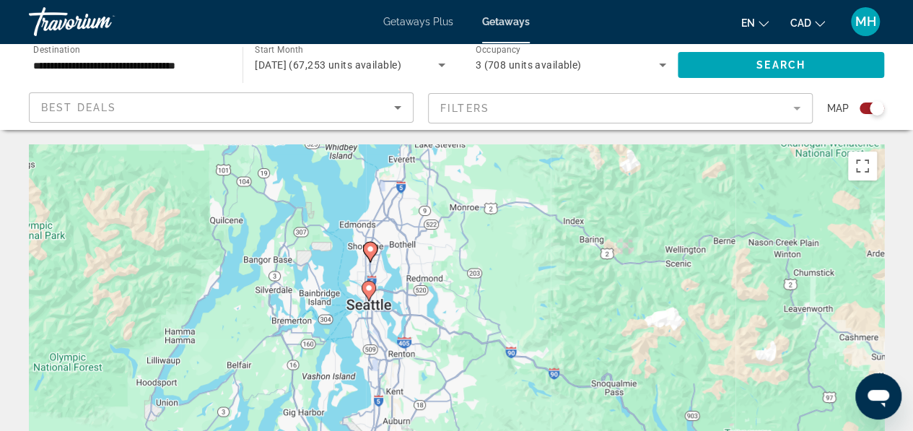
click at [369, 248] on image "Main content" at bounding box center [370, 249] width 9 height 9
type input "**********"
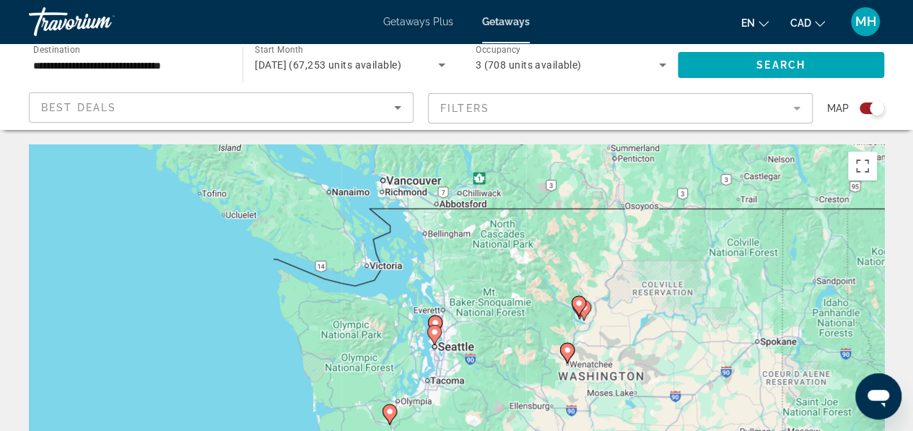
click at [435, 320] on image "Main content" at bounding box center [435, 322] width 9 height 9
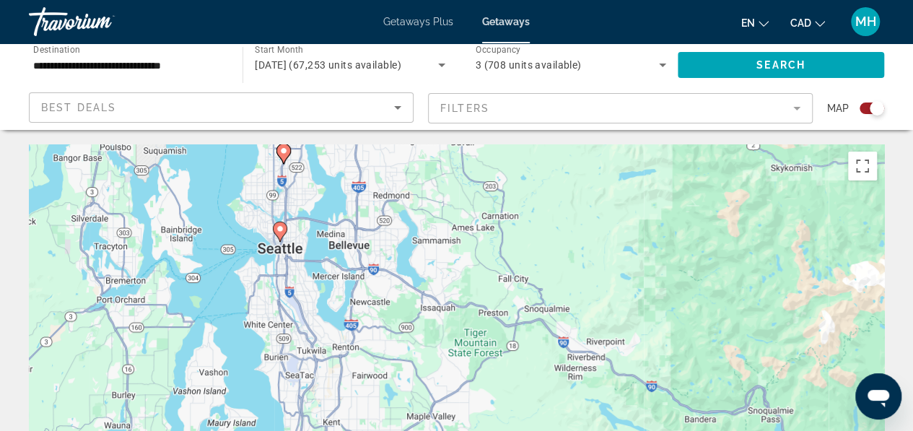
click at [283, 150] on image "Main content" at bounding box center [283, 150] width 9 height 9
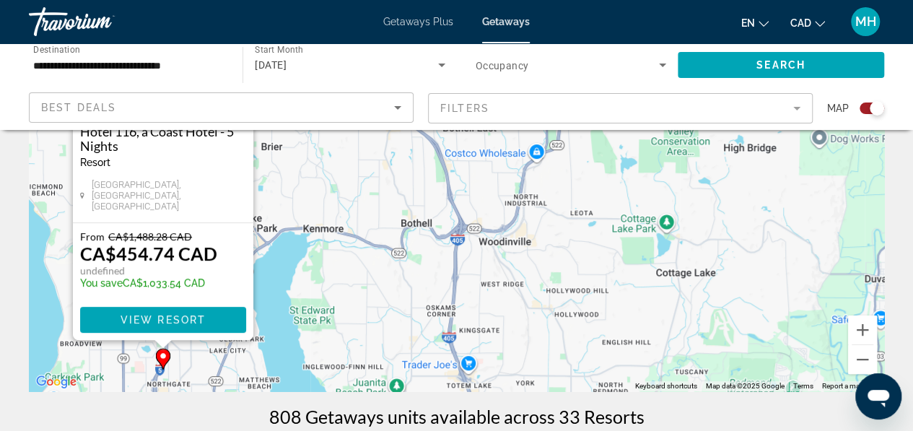
scroll to position [211, 0]
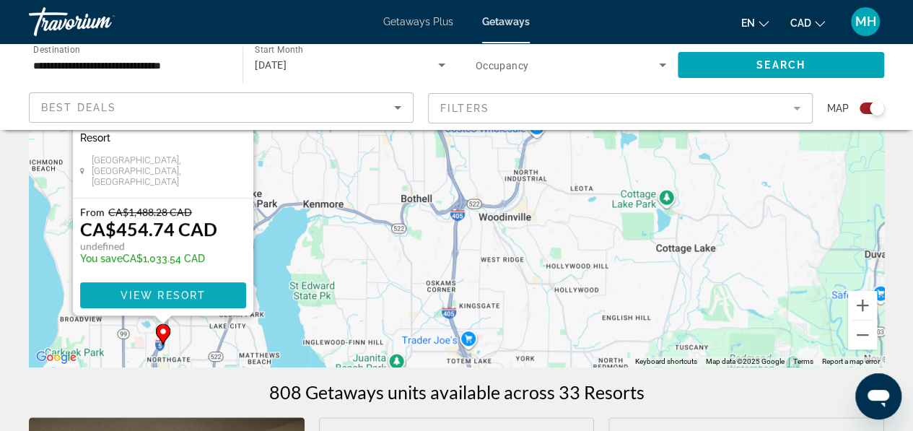
click at [195, 291] on span "View Resort" at bounding box center [162, 295] width 85 height 12
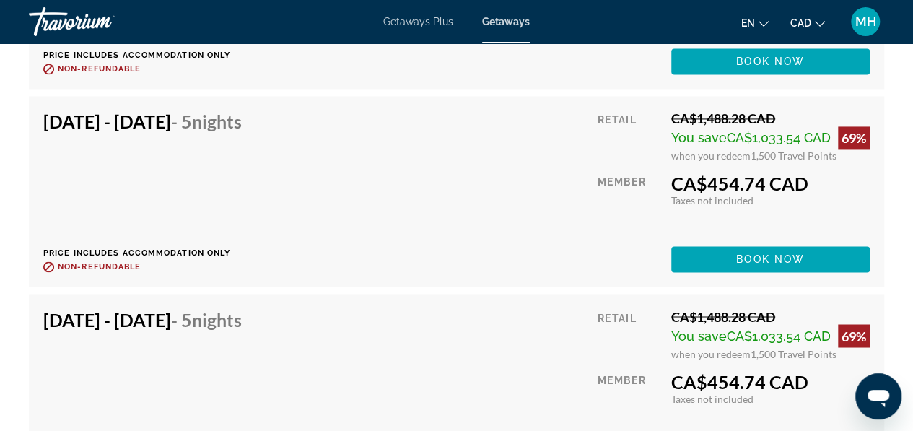
scroll to position [3786, 0]
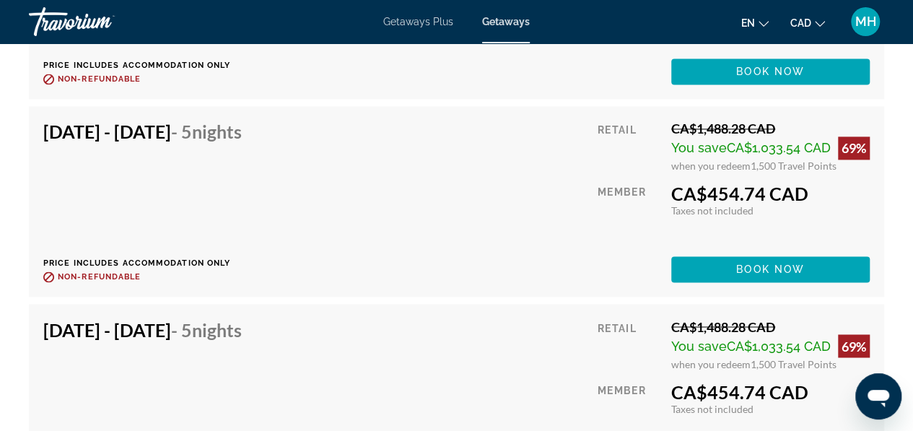
click at [591, 259] on div "[DATE] - [DATE] - 5 Nights Price includes accommodation only Refundable until :…" at bounding box center [456, 201] width 826 height 162
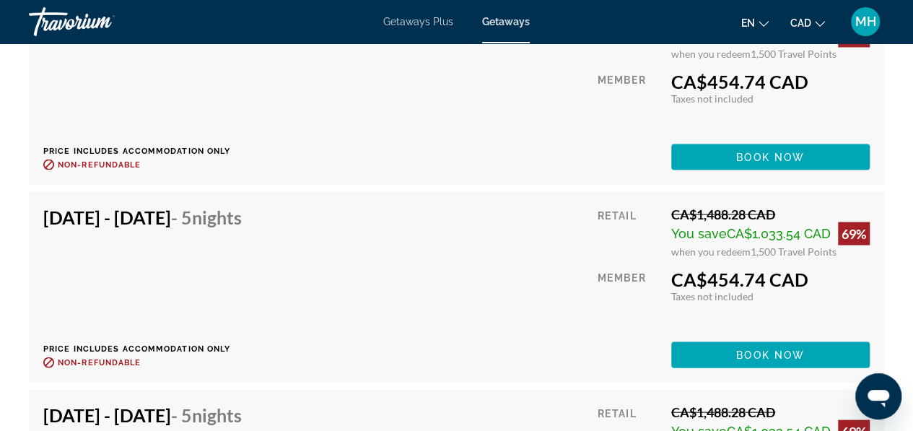
scroll to position [4146, 0]
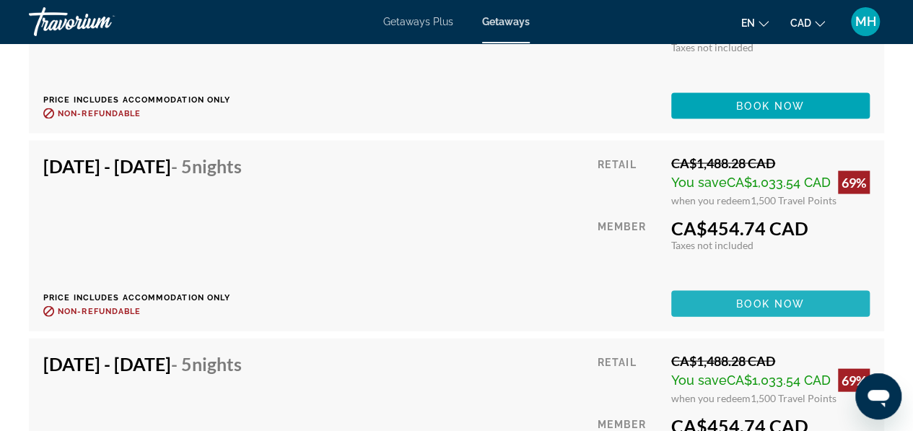
click at [759, 298] on span "Book now" at bounding box center [770, 304] width 69 height 12
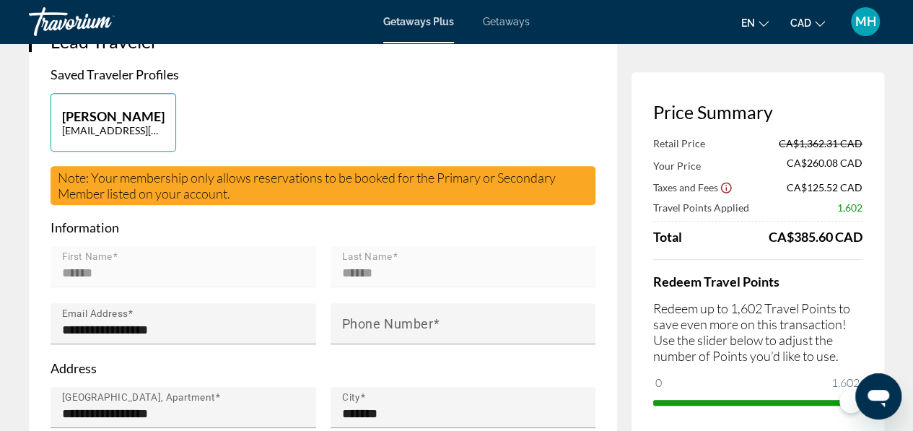
scroll to position [268, 0]
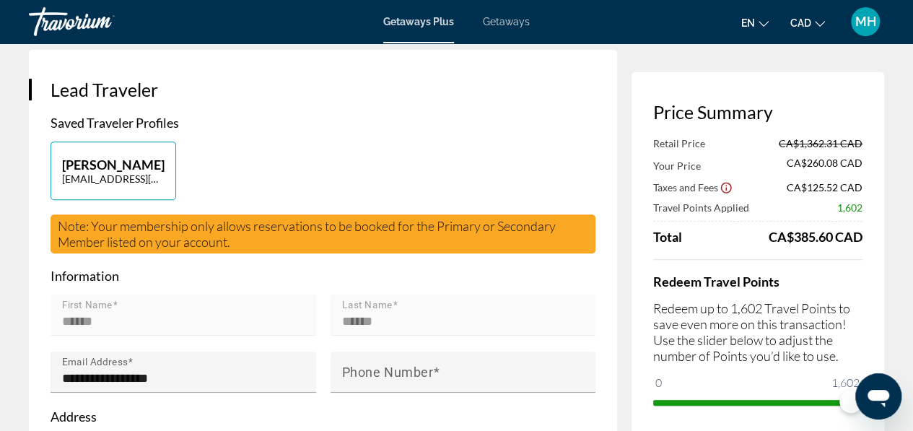
click at [167, 307] on mat-form-field "First Name ******" at bounding box center [182, 322] width 265 height 57
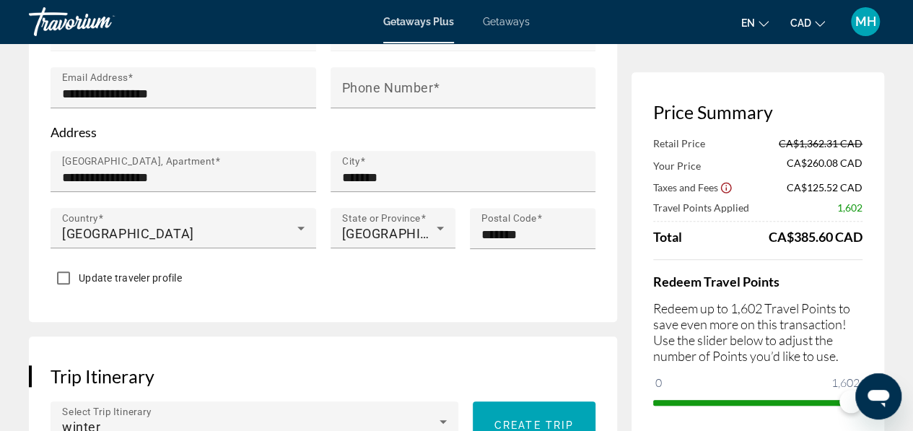
scroll to position [493, 0]
